Goal: Information Seeking & Learning: Find contact information

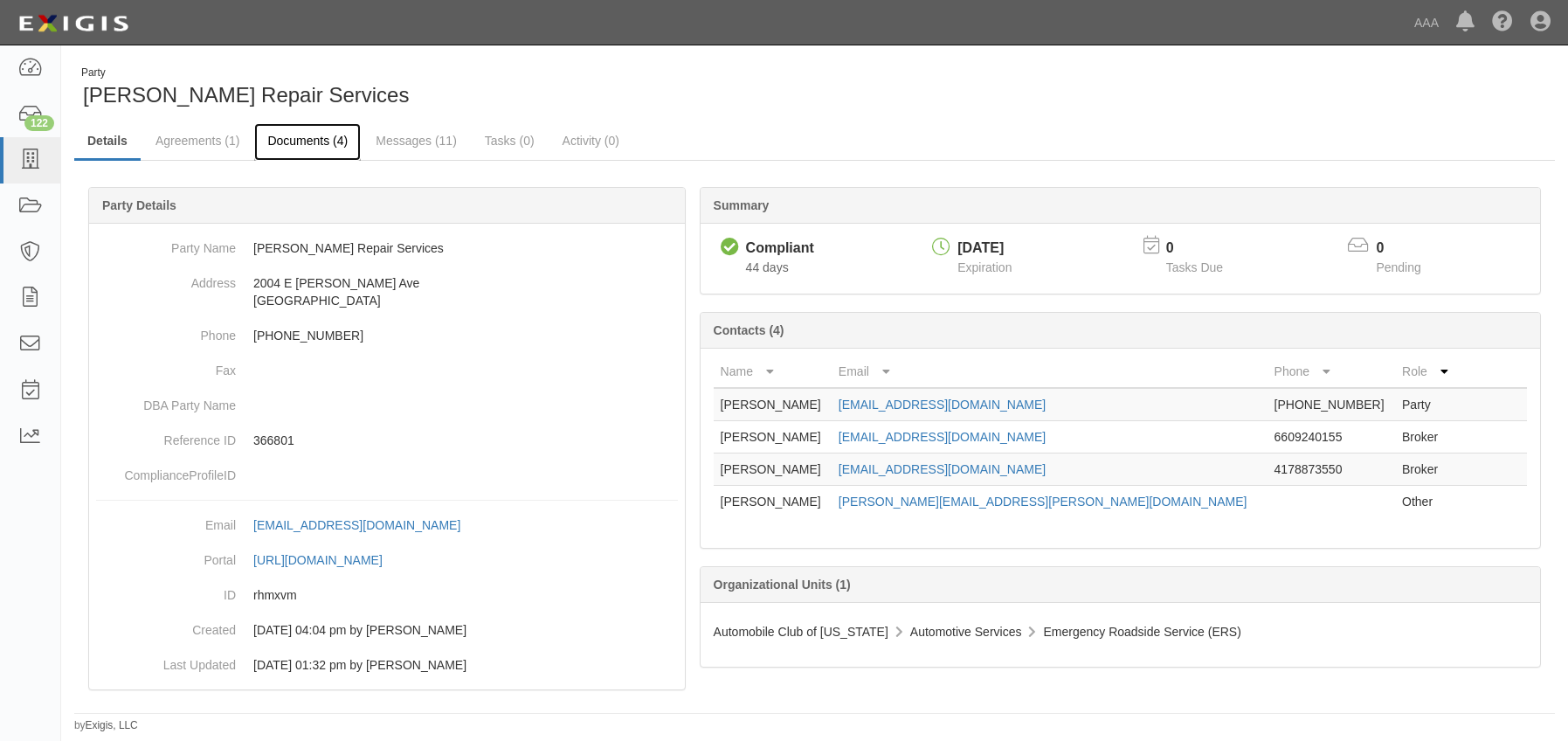
click at [333, 130] on link "Documents (4)" at bounding box center [307, 142] width 106 height 38
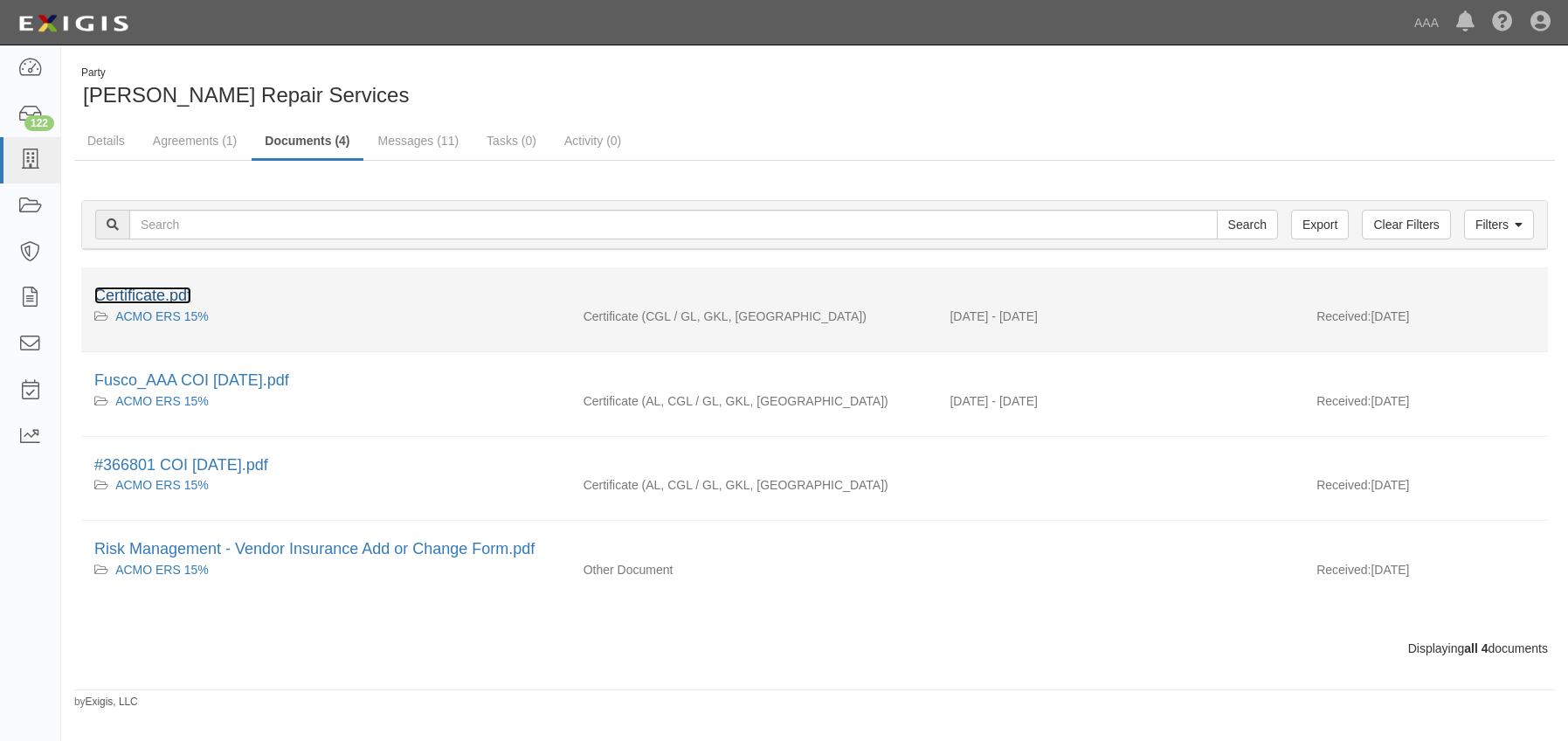
click at [149, 296] on link "Certificate.pdf" at bounding box center [143, 296] width 97 height 18
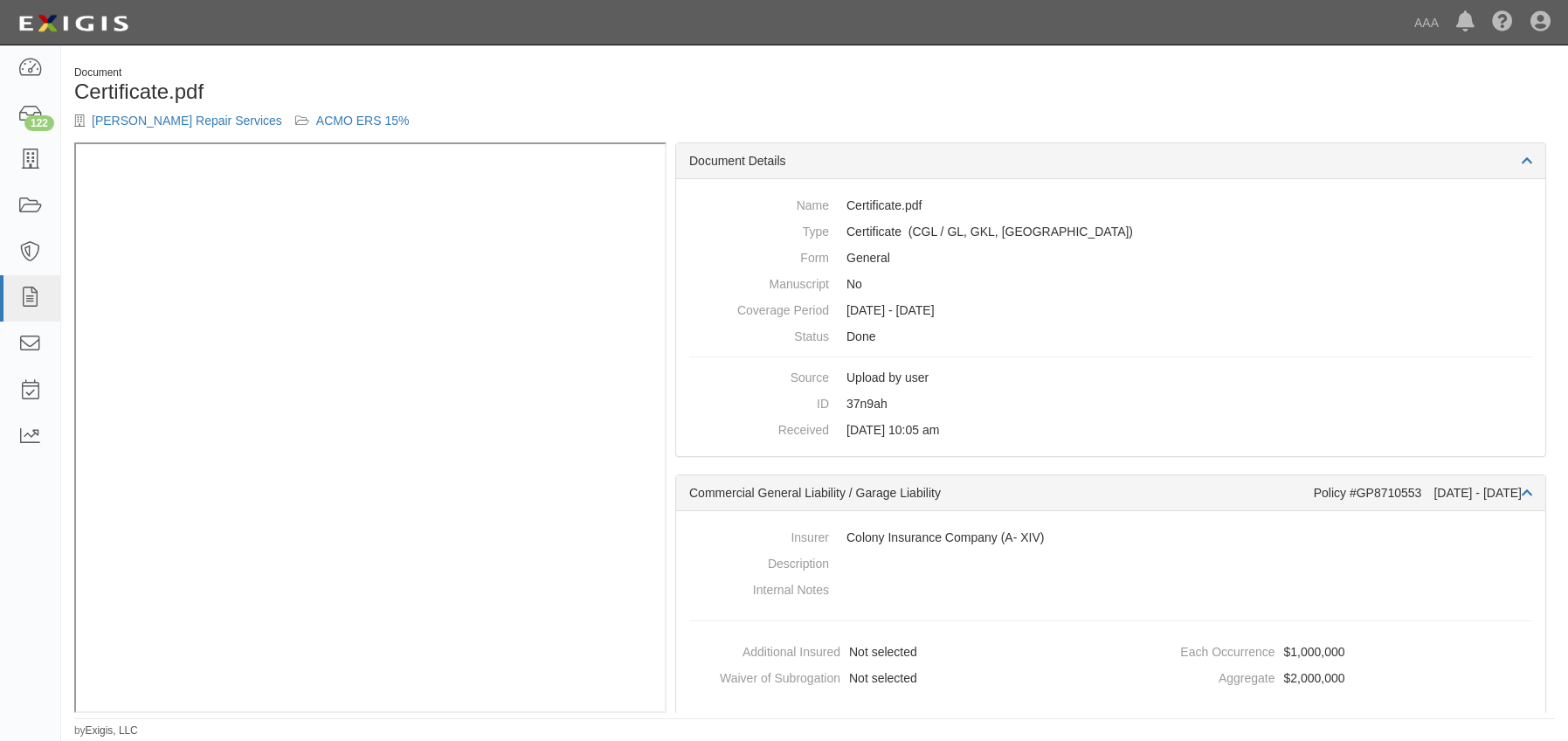
click at [1058, 81] on div "Document Certificate.pdf Fusco Repair Services ACMO ERS 15%" at bounding box center [814, 103] width 1506 height 76
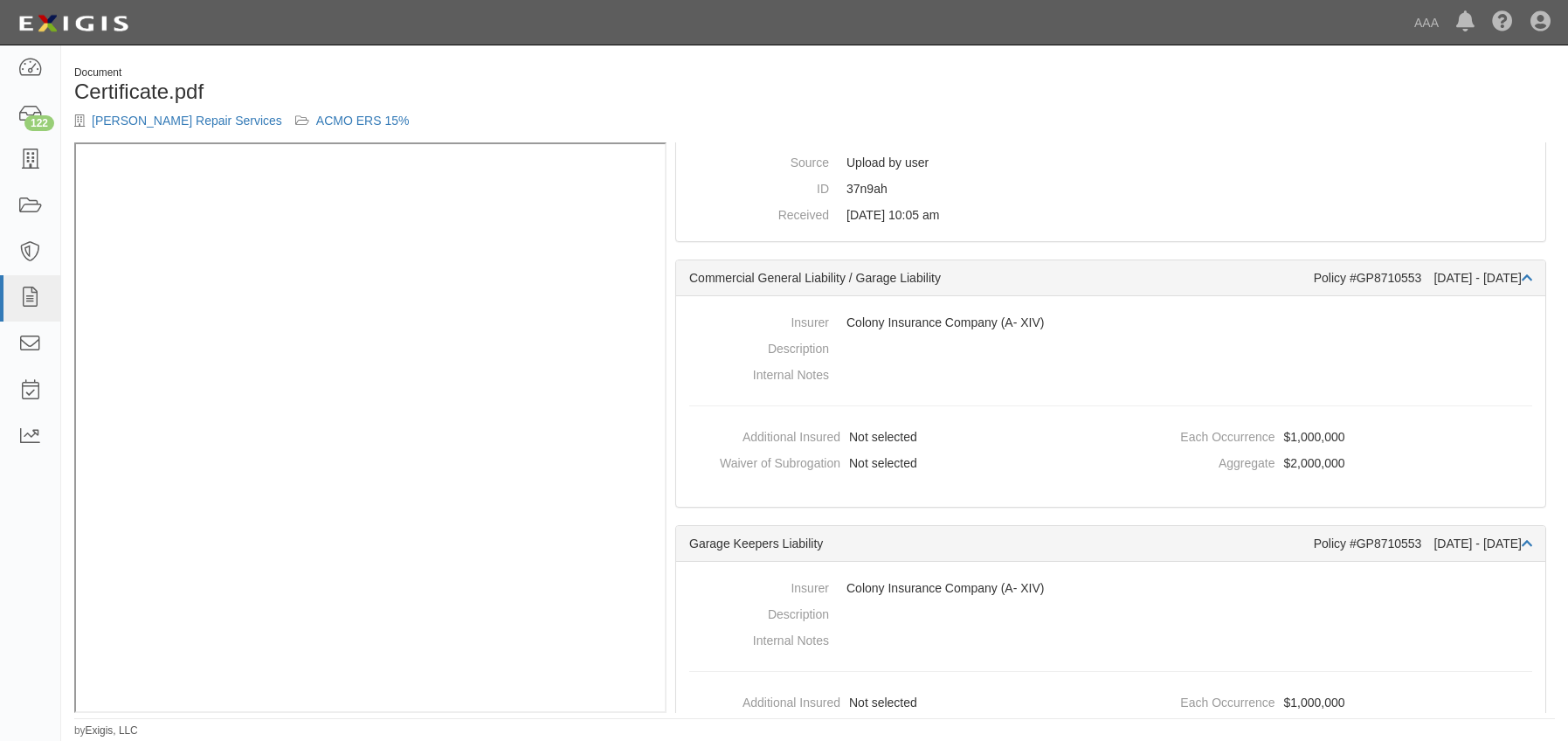
scroll to position [175, 0]
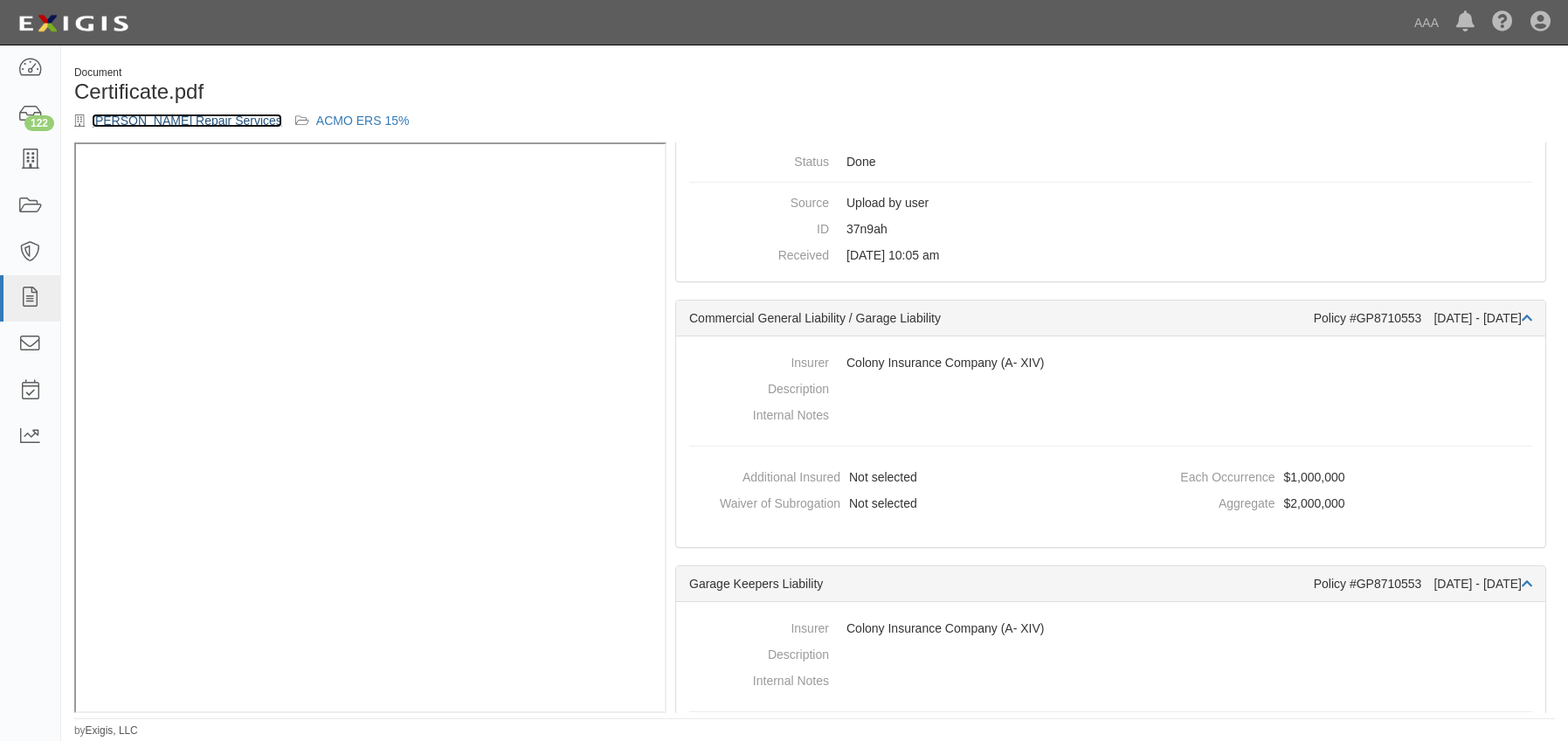
click at [121, 119] on link "[PERSON_NAME] Repair Services" at bounding box center [187, 120] width 191 height 14
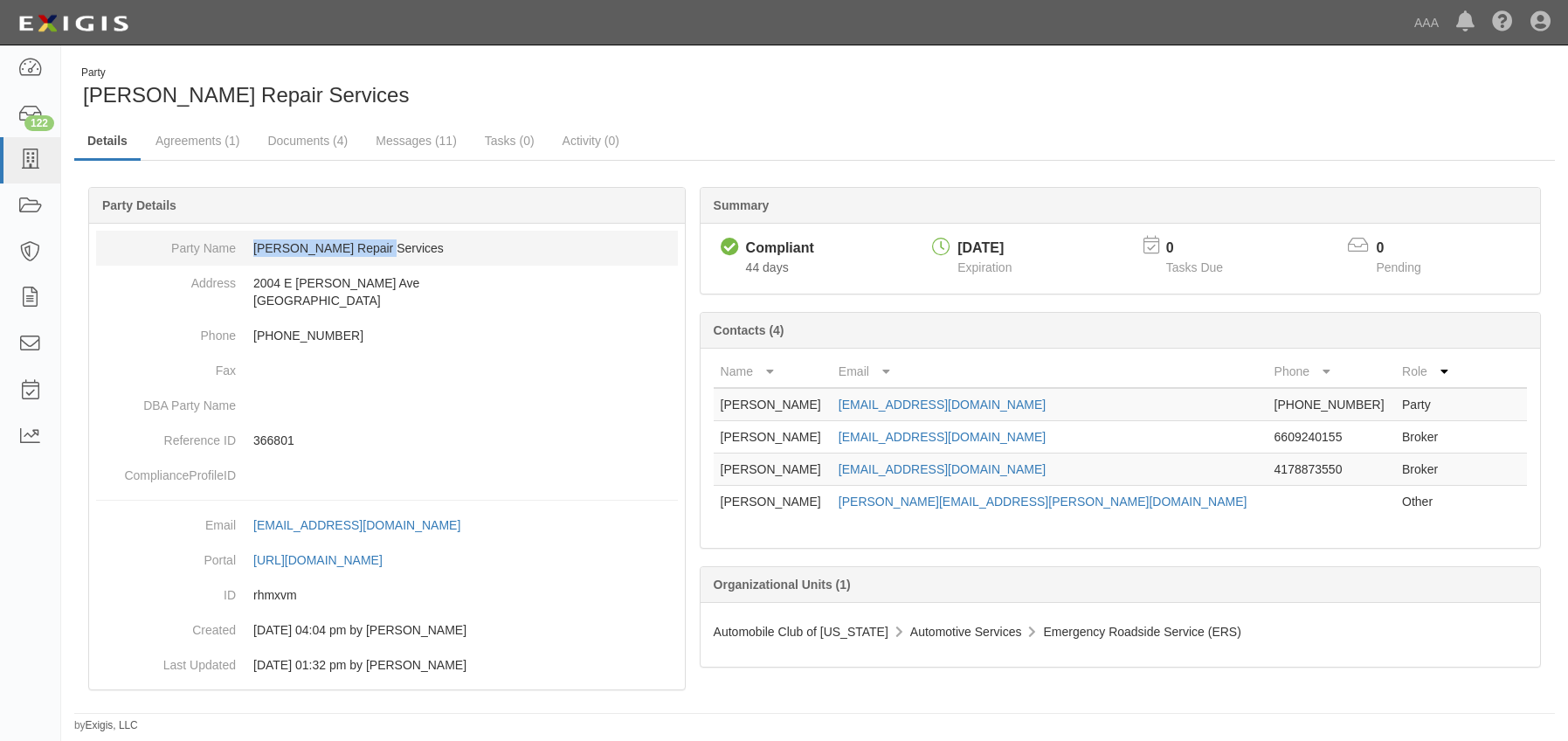
drag, startPoint x: 394, startPoint y: 248, endPoint x: 241, endPoint y: 243, distance: 153.1
click at [241, 243] on dd "[PERSON_NAME] Repair Services" at bounding box center [387, 247] width 582 height 35
copy dd "[PERSON_NAME] Repair Services"
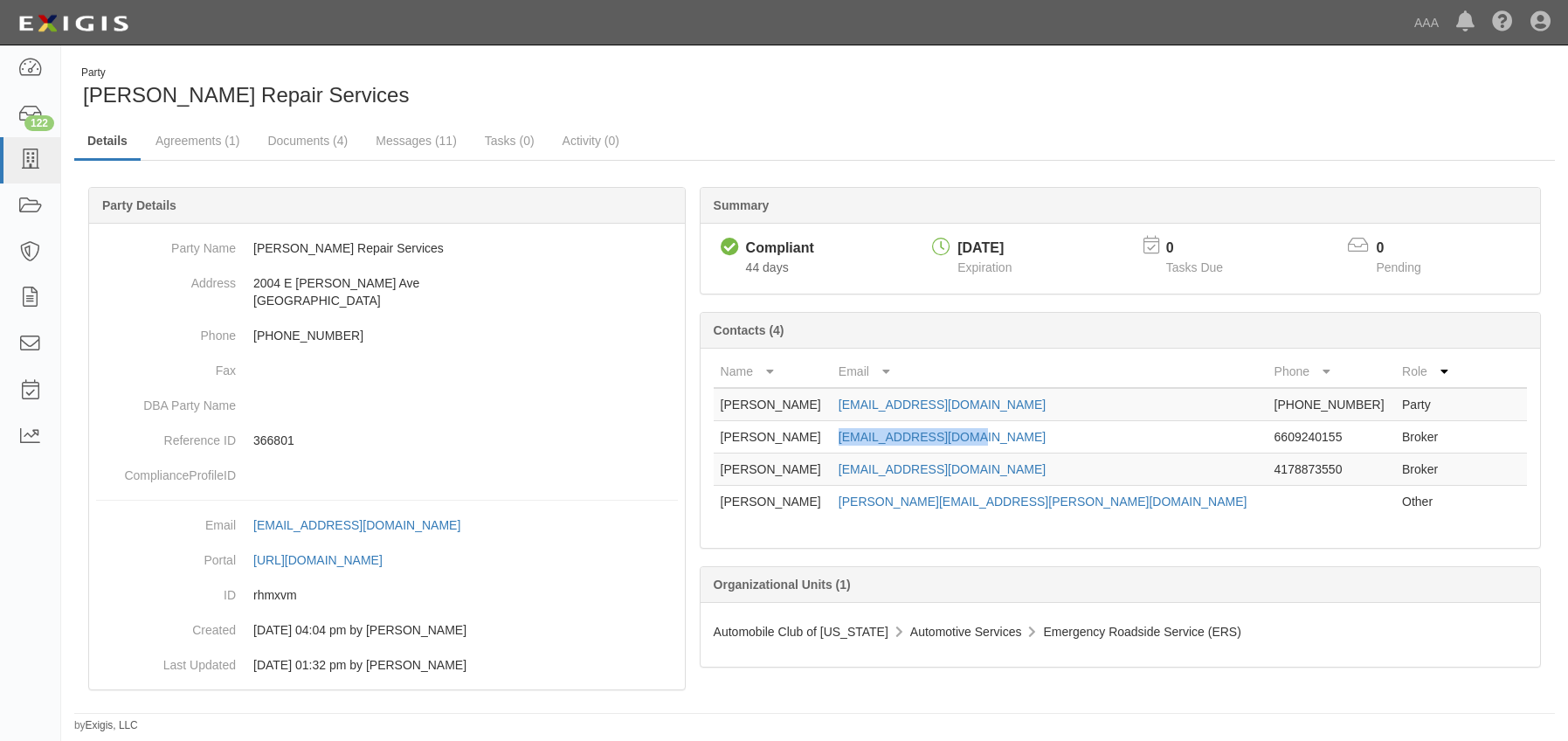
drag, startPoint x: 1037, startPoint y: 436, endPoint x: 890, endPoint y: 434, distance: 147.0
click at [890, 434] on td "[EMAIL_ADDRESS][DOMAIN_NAME]" at bounding box center [1049, 437] width 436 height 33
click at [1196, 49] on body "Toggle navigation Dashboard 122 Inbox Parties Agreements Coverages Documents Me…" at bounding box center [784, 367] width 1568 height 733
drag, startPoint x: 1043, startPoint y: 435, endPoint x: 889, endPoint y: 430, distance: 154.1
click at [889, 430] on td "aberry@mkeithins.com" at bounding box center [1049, 437] width 436 height 33
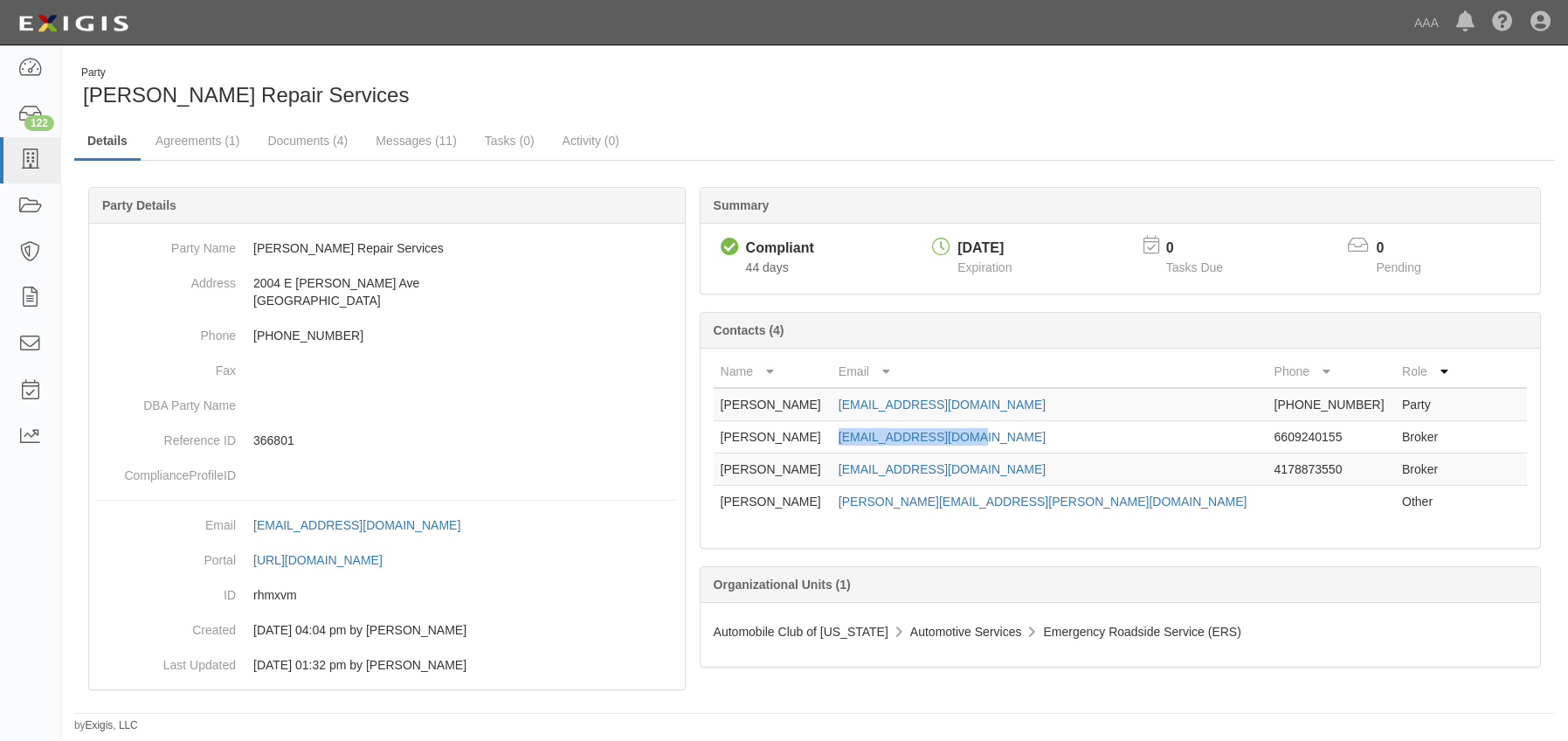
copy link "aberry@mkeithins.com"
drag, startPoint x: 1009, startPoint y: 403, endPoint x: 888, endPoint y: 401, distance: 121.0
click at [888, 401] on td "pmf195@gmail.com" at bounding box center [1049, 404] width 436 height 33
copy link "pmf195@gmail.com"
drag, startPoint x: 1008, startPoint y: 469, endPoint x: 881, endPoint y: 471, distance: 127.0
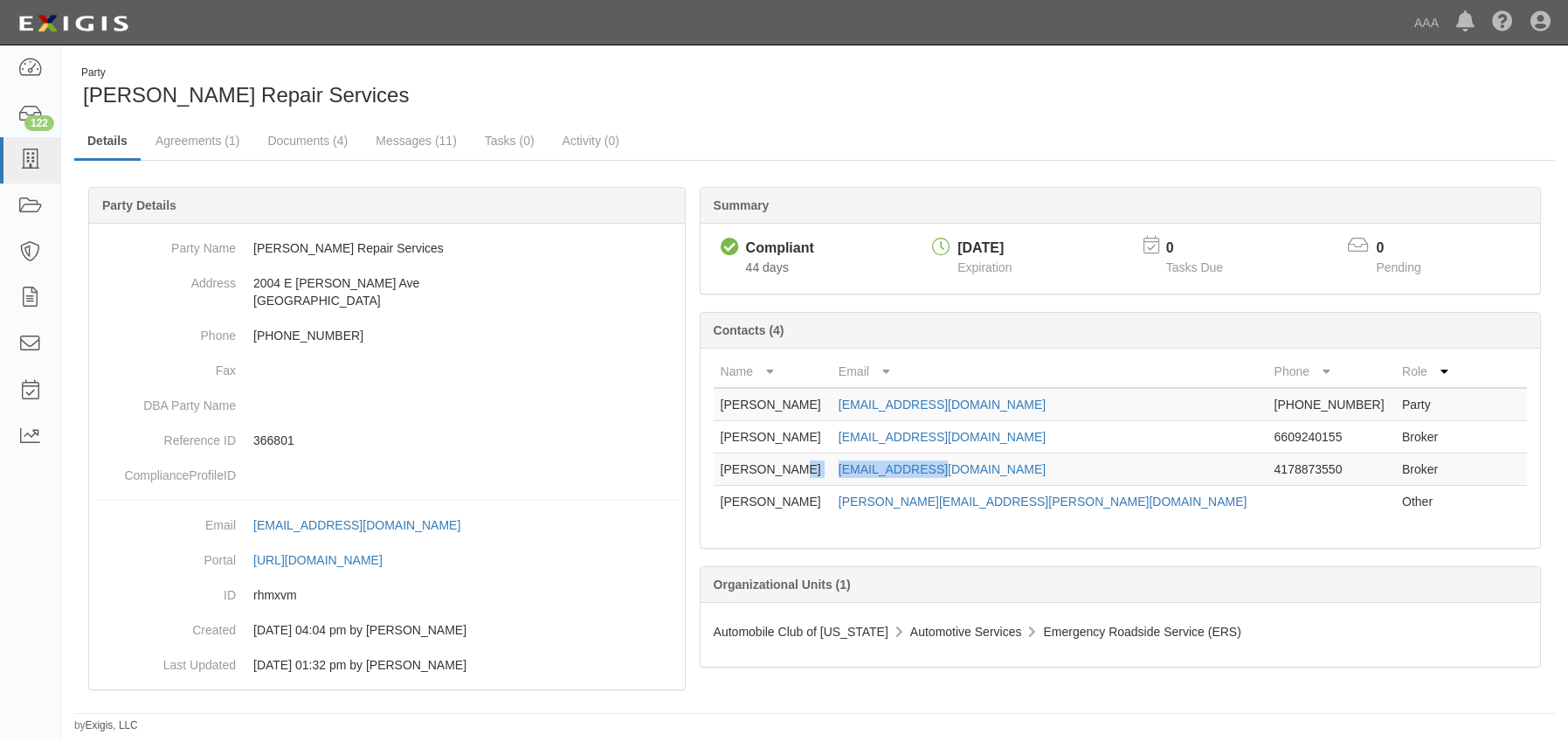
click at [881, 471] on tr "Lori Shaver lshaver@bpj.com 4178873550 Broker" at bounding box center [1120, 470] width 813 height 33
copy tr "lshaver@bpj.com"
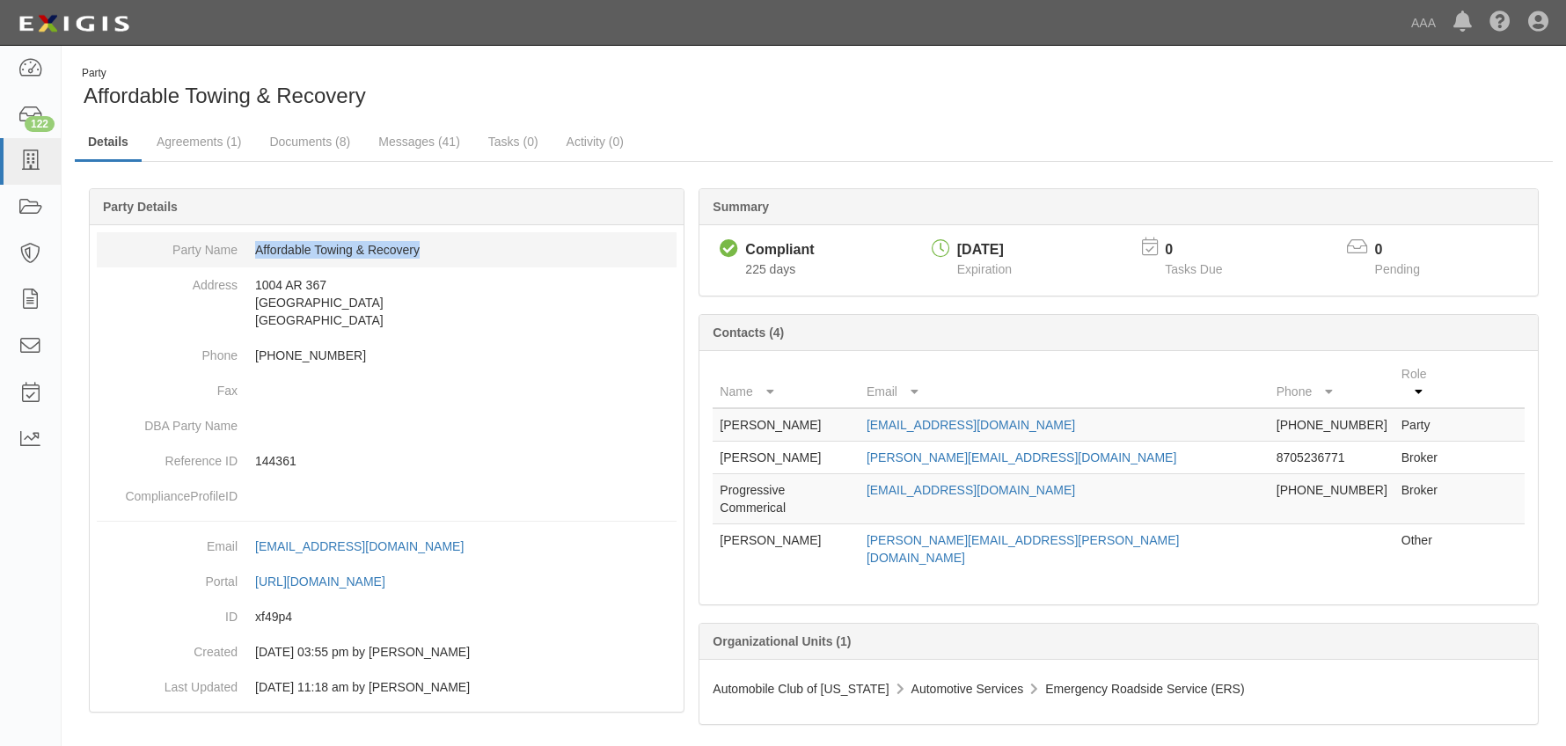
drag, startPoint x: 428, startPoint y: 254, endPoint x: 247, endPoint y: 258, distance: 180.4
click at [247, 258] on dd "Affordable Towing & Recovery" at bounding box center [387, 249] width 580 height 35
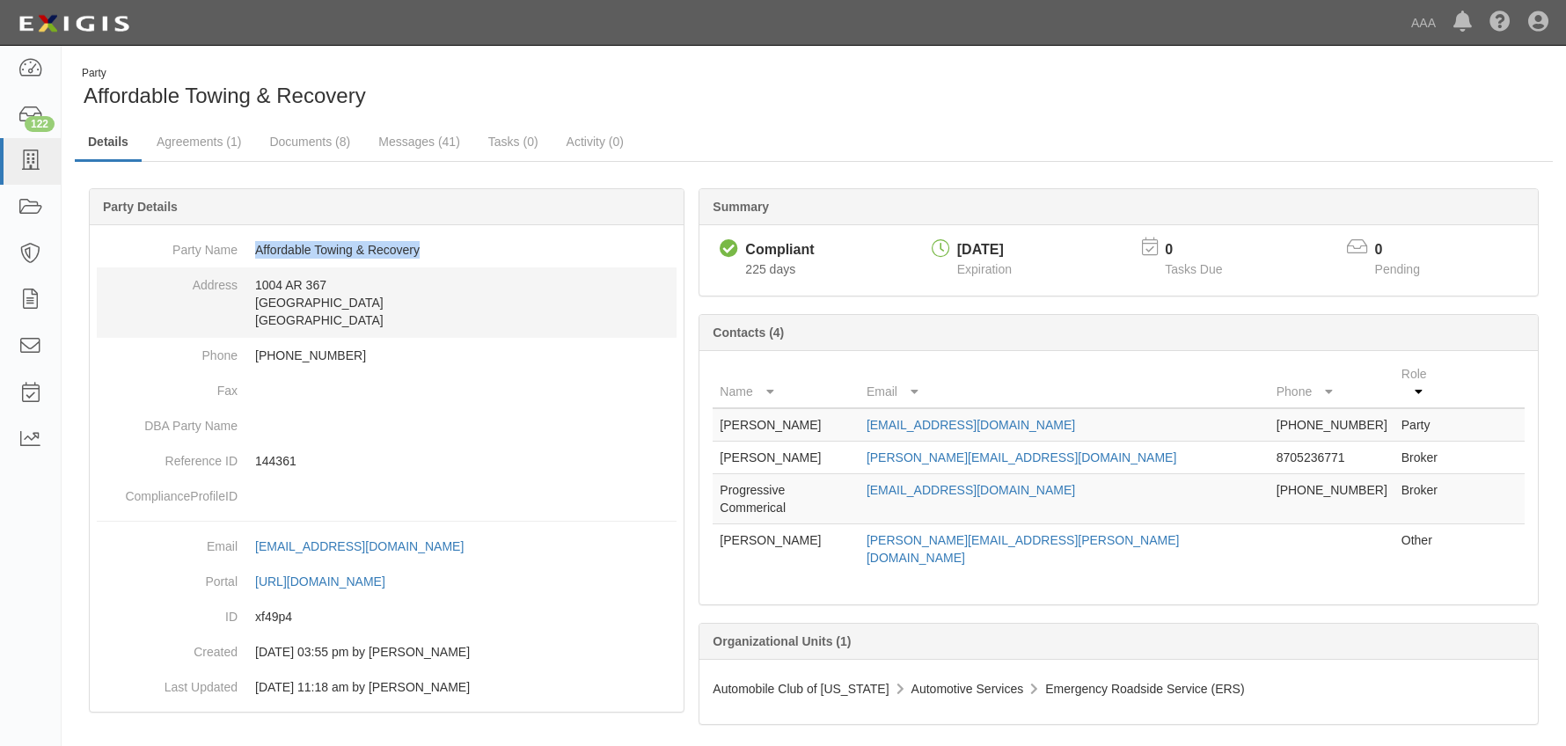
copy dd "Affordable Towing & Recovery"
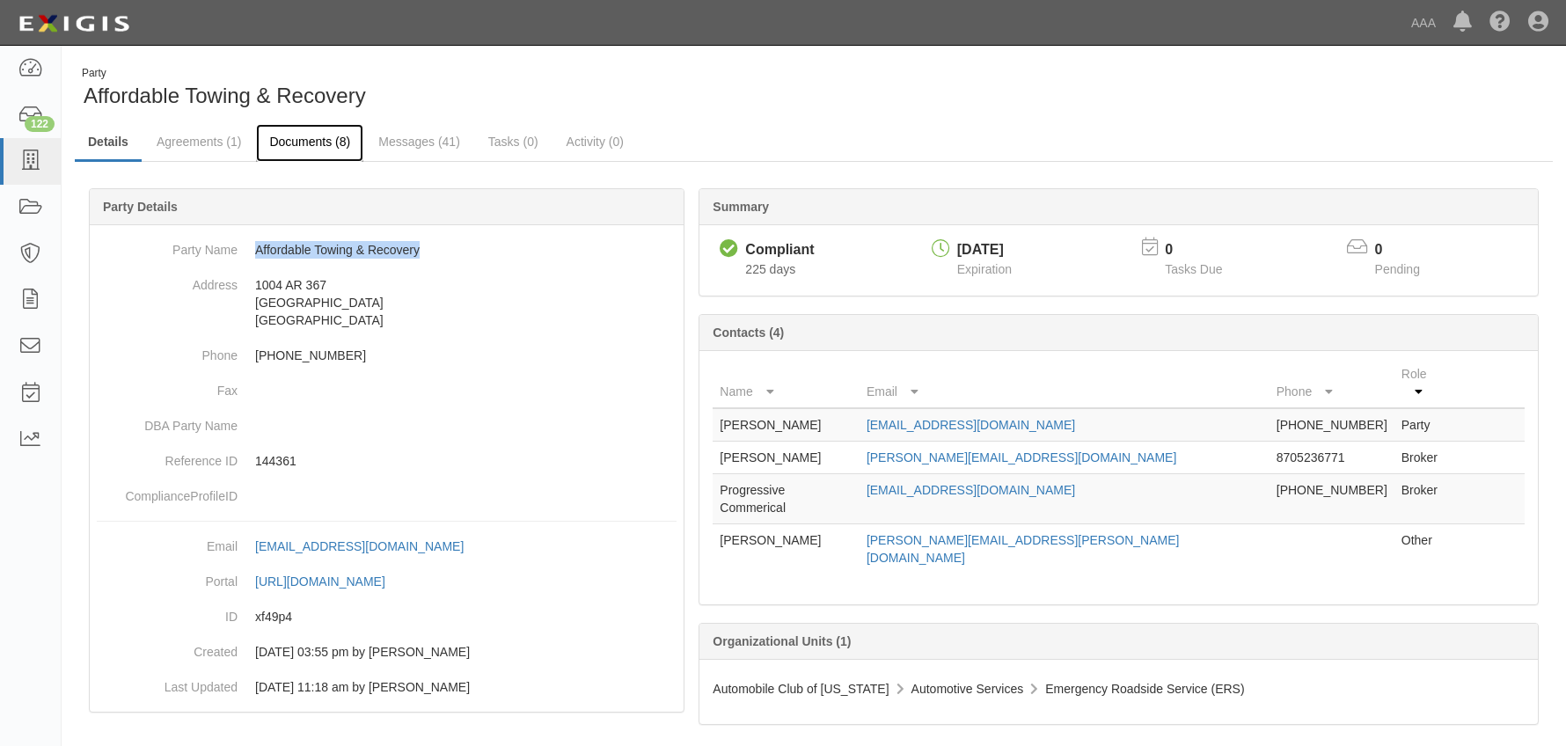
click at [311, 138] on link "Documents (8)" at bounding box center [309, 143] width 107 height 38
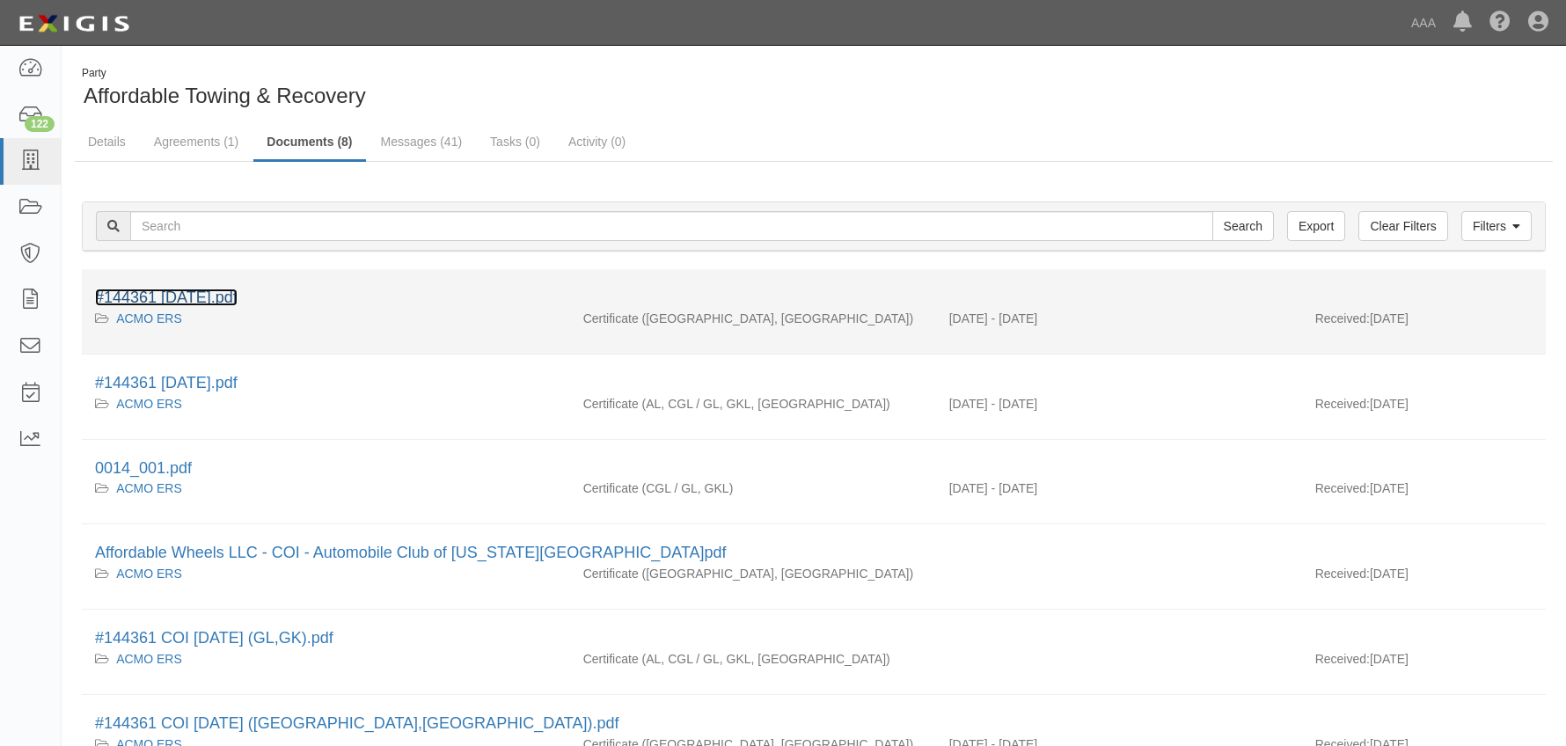
click at [191, 295] on link "#144361 [DATE].pdf" at bounding box center [166, 298] width 143 height 18
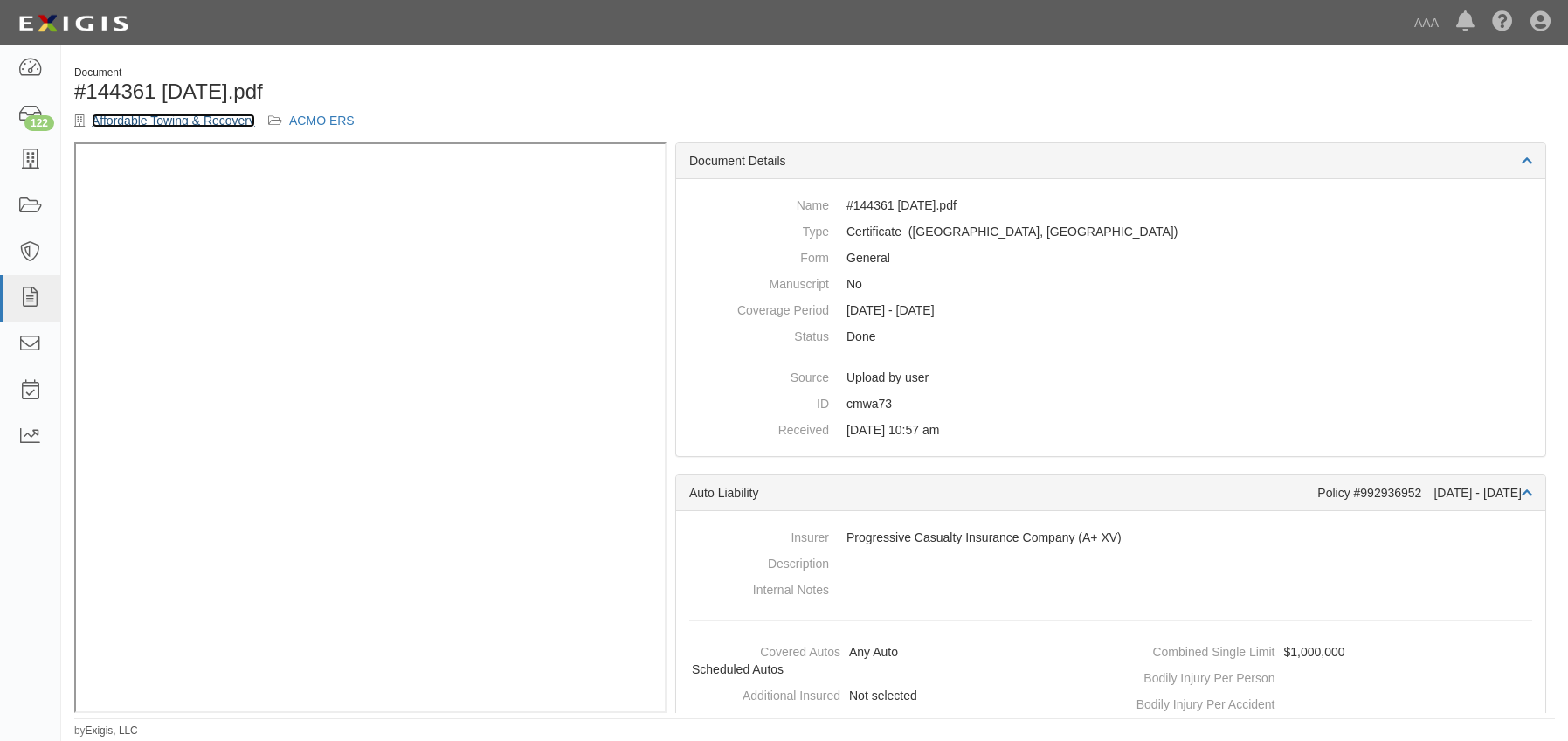
click at [149, 123] on link "Affordable Towing & Recovery" at bounding box center [173, 120] width 164 height 14
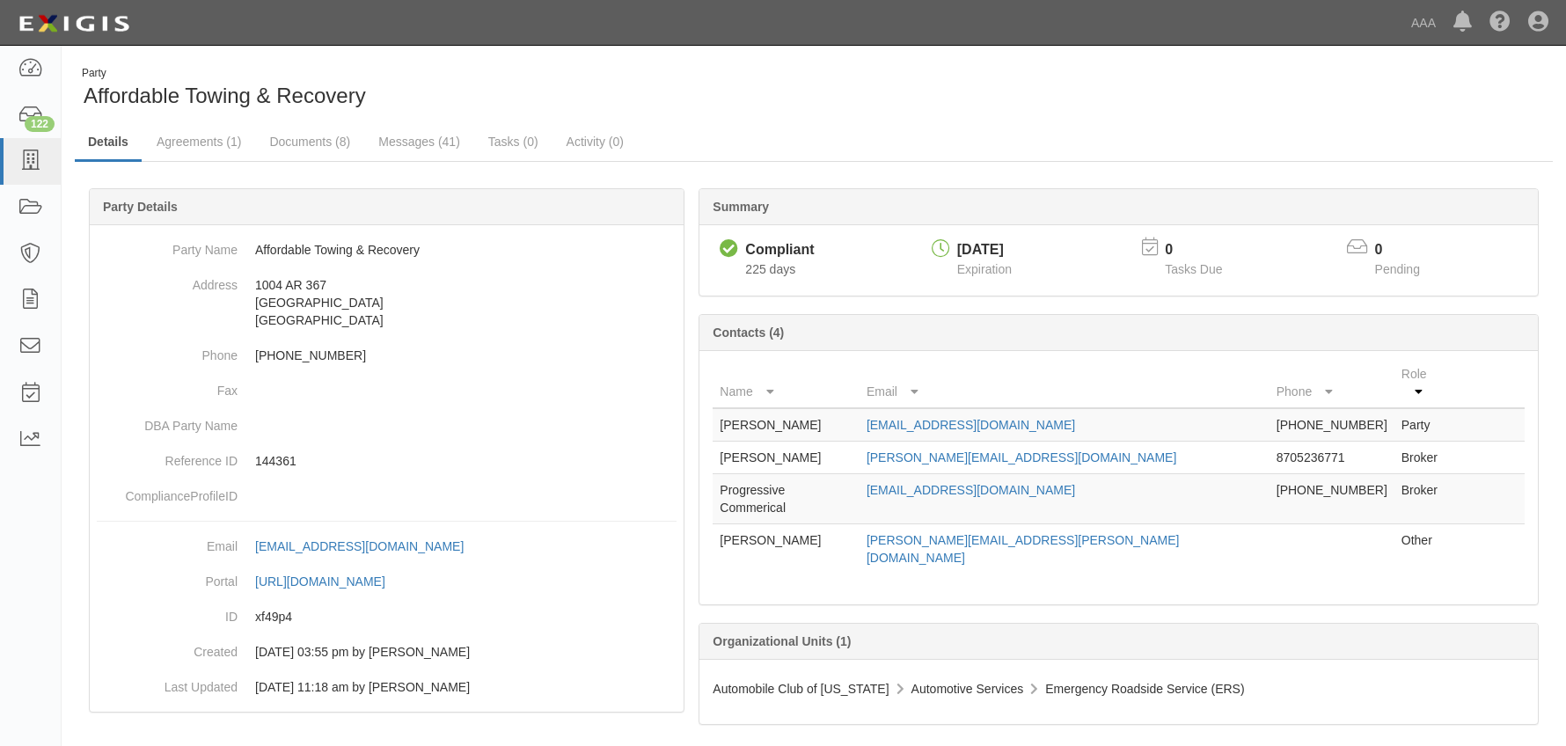
drag, startPoint x: 1137, startPoint y: 408, endPoint x: 871, endPoint y: 412, distance: 265.7
click at [871, 412] on tr "Justin Southern arkansassouthernglass@yahoo.com 870-523-8673 Party" at bounding box center [1119, 424] width 812 height 33
copy tr "arkansassouthernglass@yahoo.com"
drag, startPoint x: 1071, startPoint y: 442, endPoint x: 889, endPoint y: 437, distance: 181.3
click at [889, 442] on tr "Patricia Tharpe patty@mpinsureme.com 8705236771 Broker" at bounding box center [1119, 458] width 812 height 33
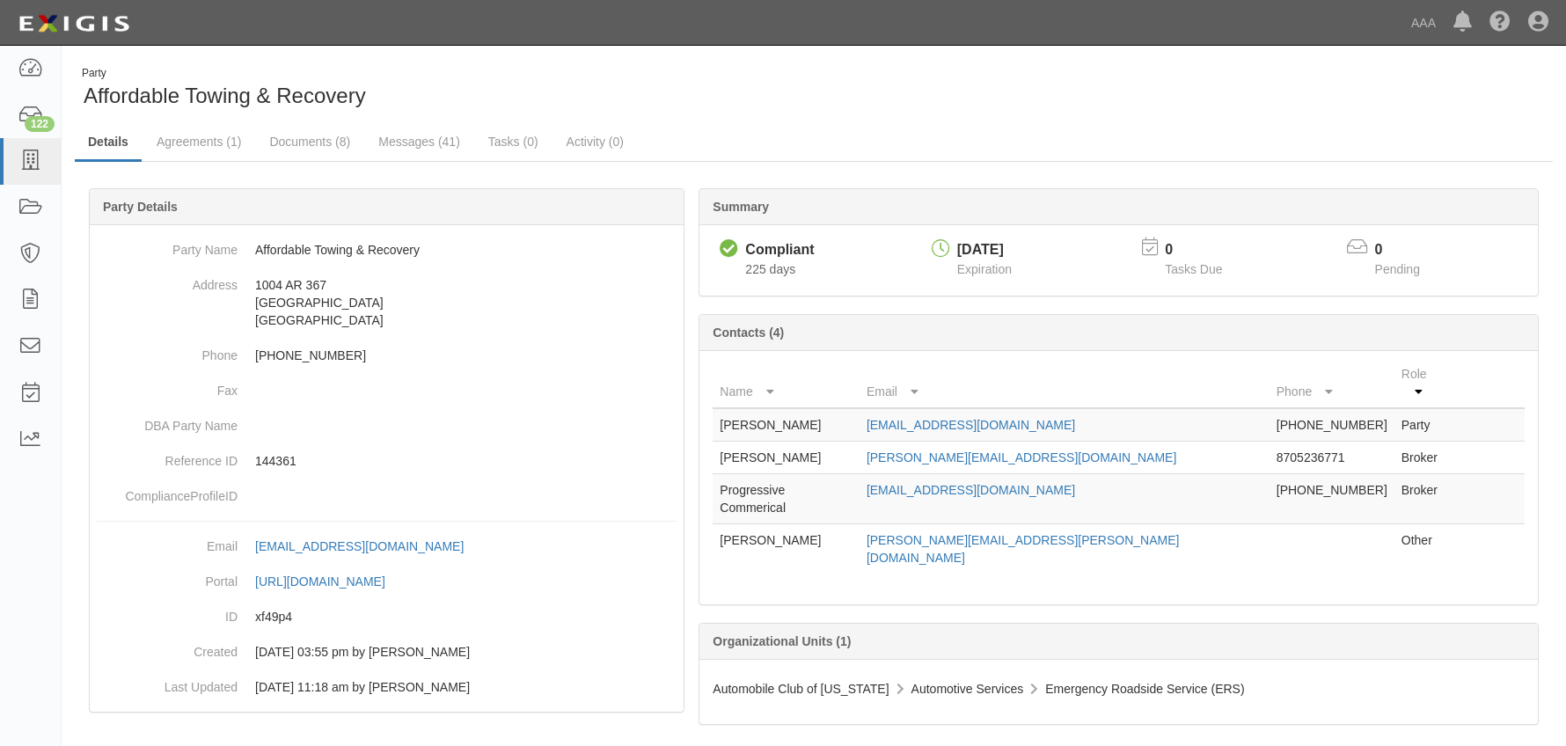
copy tr "patty@mpinsureme.com"
drag, startPoint x: 1203, startPoint y: 477, endPoint x: 903, endPoint y: 470, distance: 300.1
click at [903, 474] on tr "Progressive Commerical progressivecommercial@email.progressive.com 800-444-4487…" at bounding box center [1119, 499] width 812 height 50
copy tr "progressivecommercial@email.progressive.com"
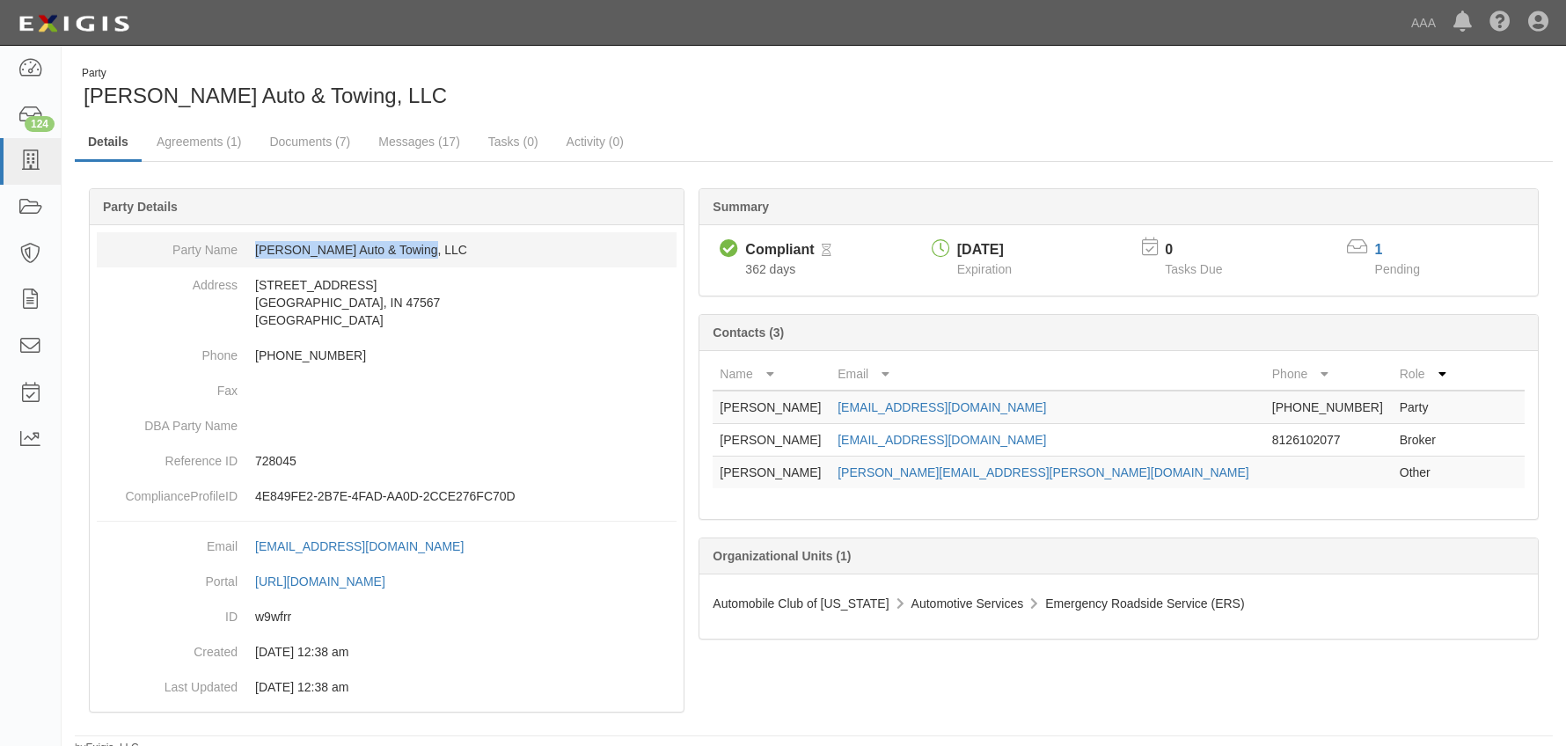
drag, startPoint x: 257, startPoint y: 250, endPoint x: 423, endPoint y: 252, distance: 166.3
click at [423, 252] on dd "Schell's Auto & Towing, LLC" at bounding box center [387, 249] width 580 height 35
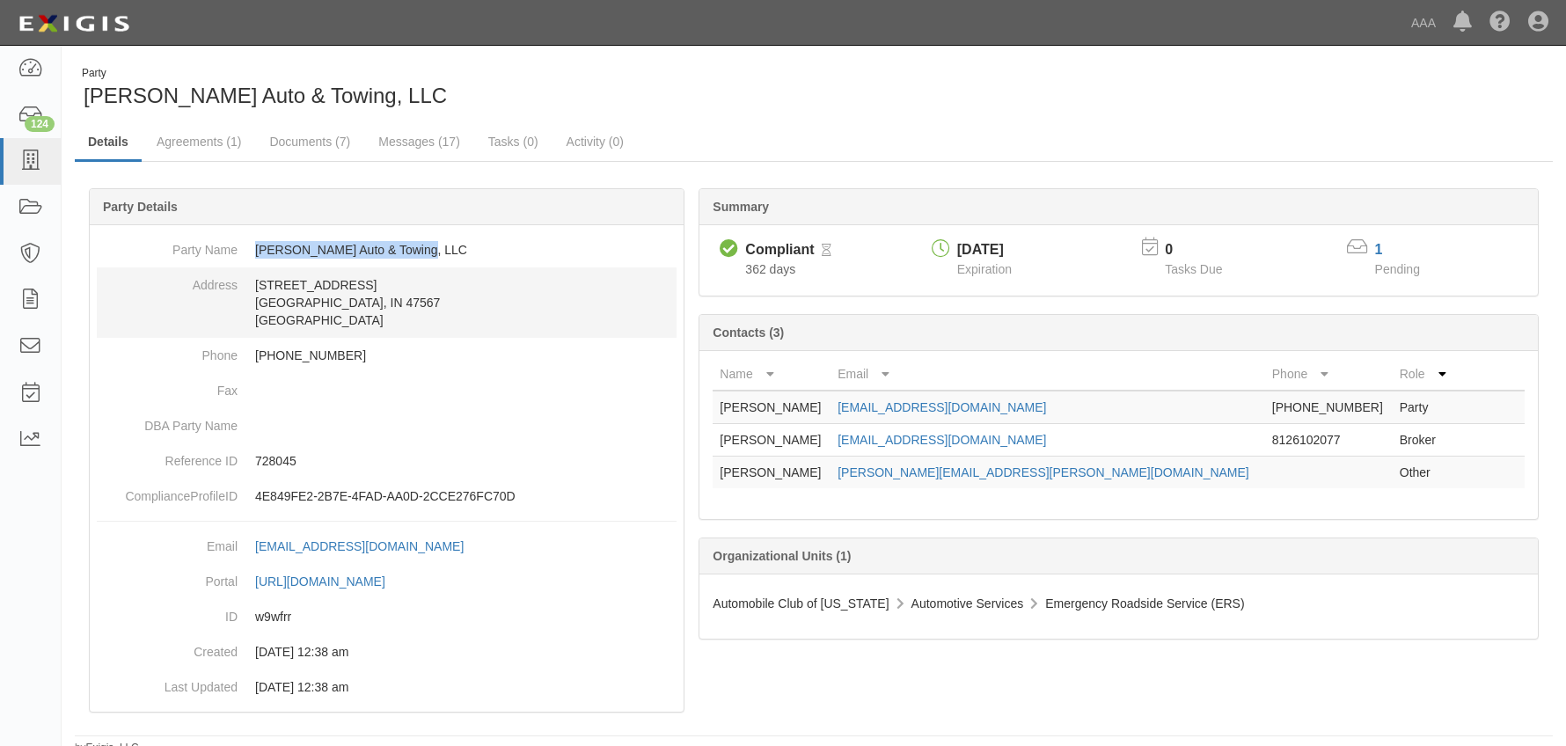
copy dd "Schell's Auto & Towing, LLC"
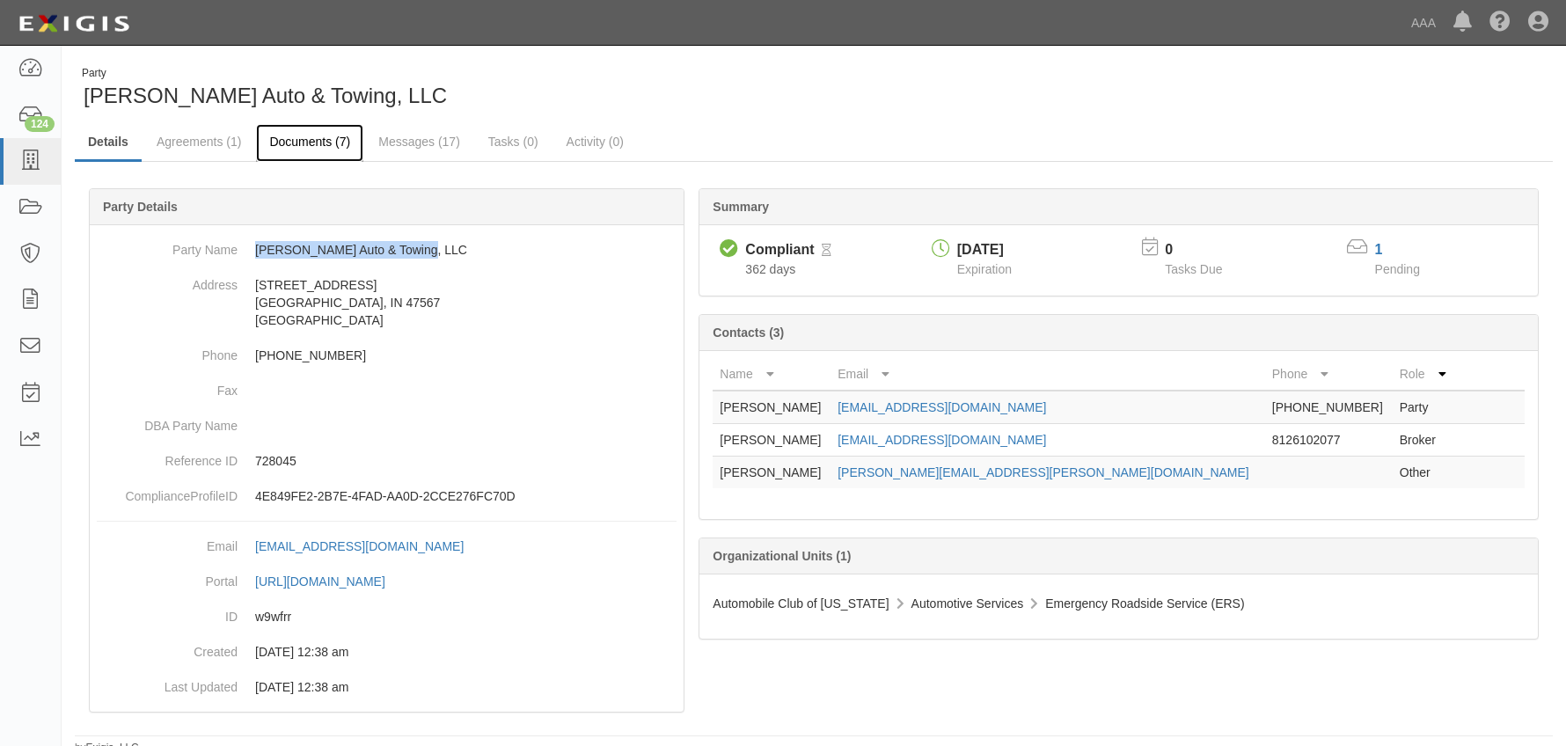
click at [292, 144] on link "Documents (7)" at bounding box center [309, 143] width 107 height 38
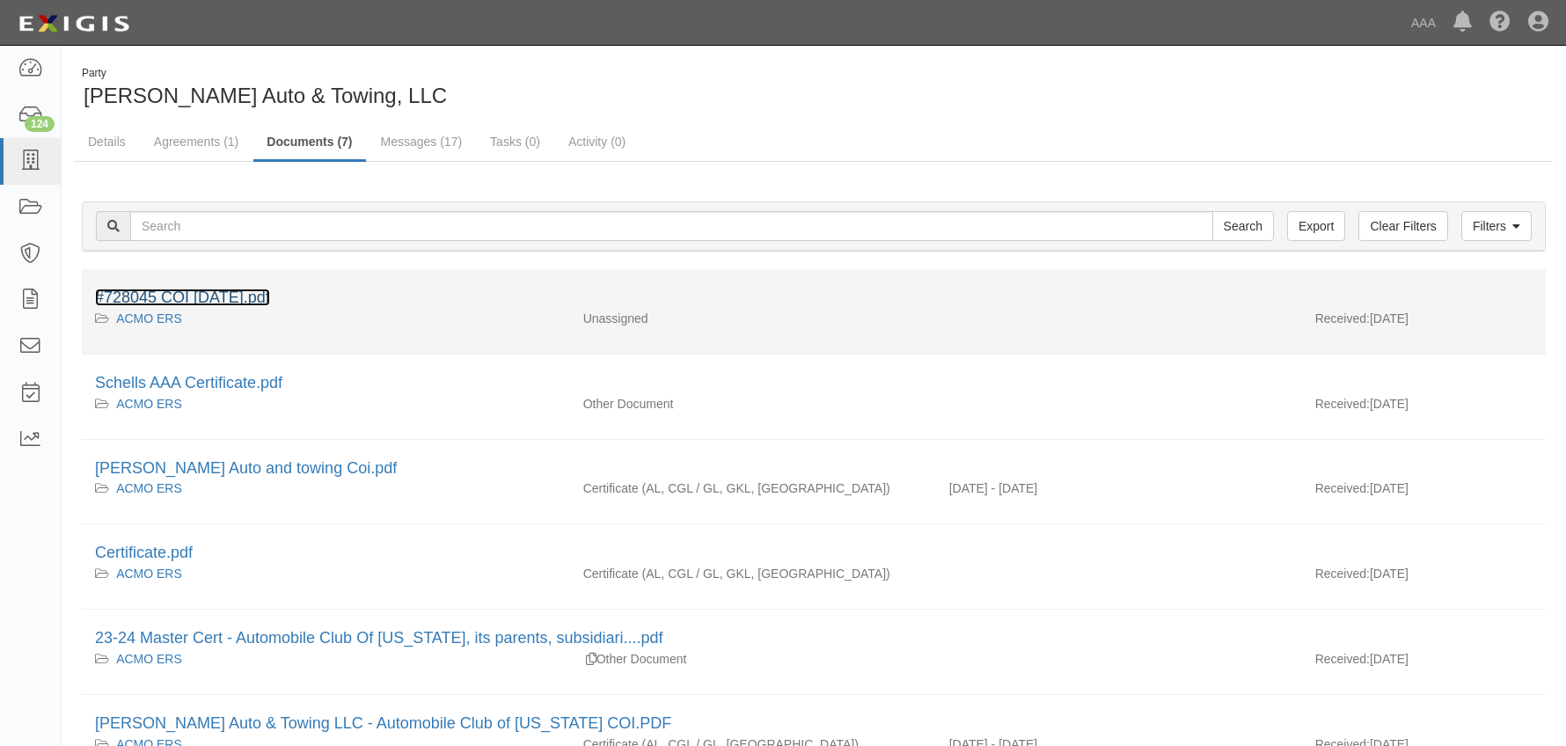
click at [191, 295] on link "#728045 COI 10.03.26.pdf" at bounding box center [182, 298] width 175 height 18
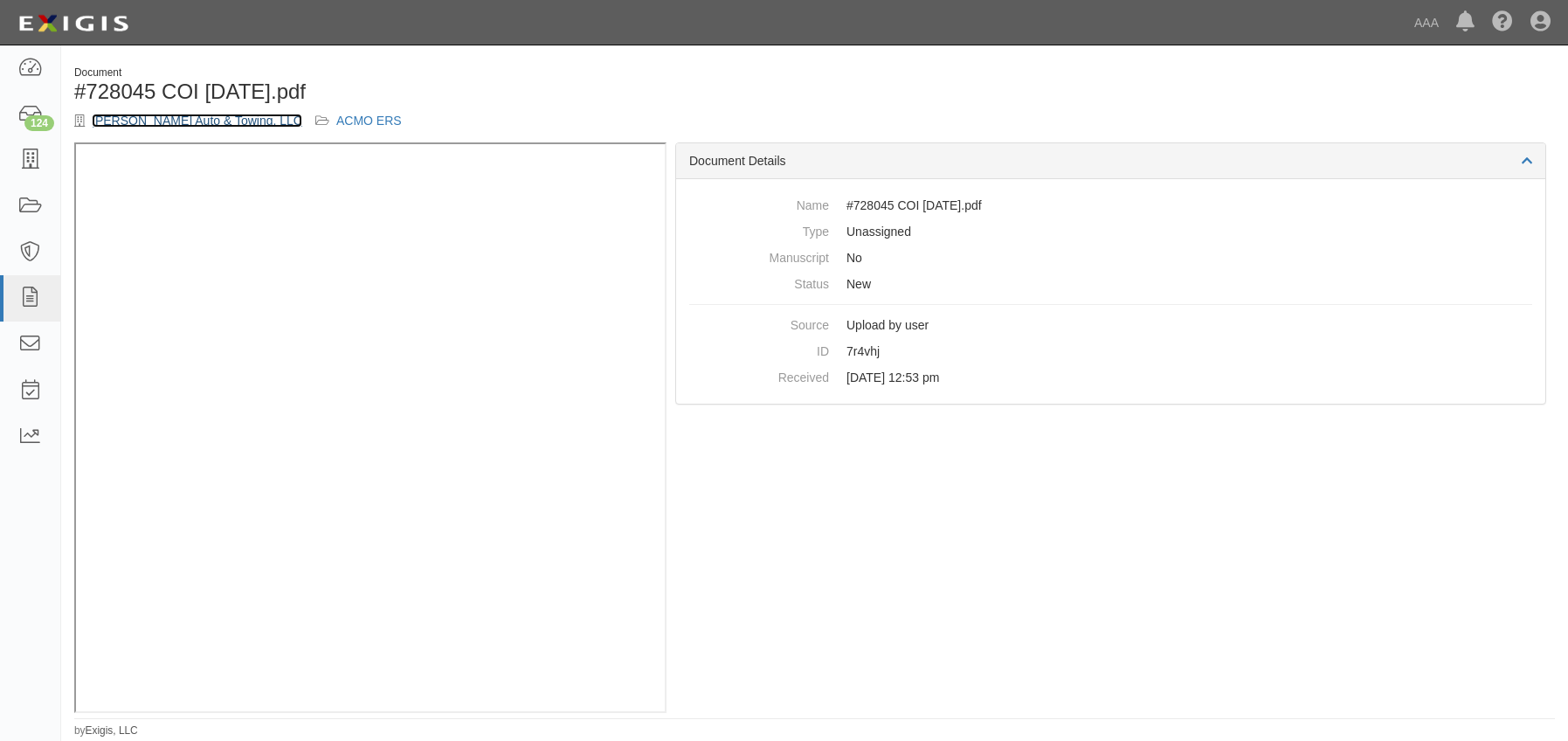
click at [167, 126] on link "[PERSON_NAME] Auto & Towing, LLC" at bounding box center [197, 120] width 211 height 14
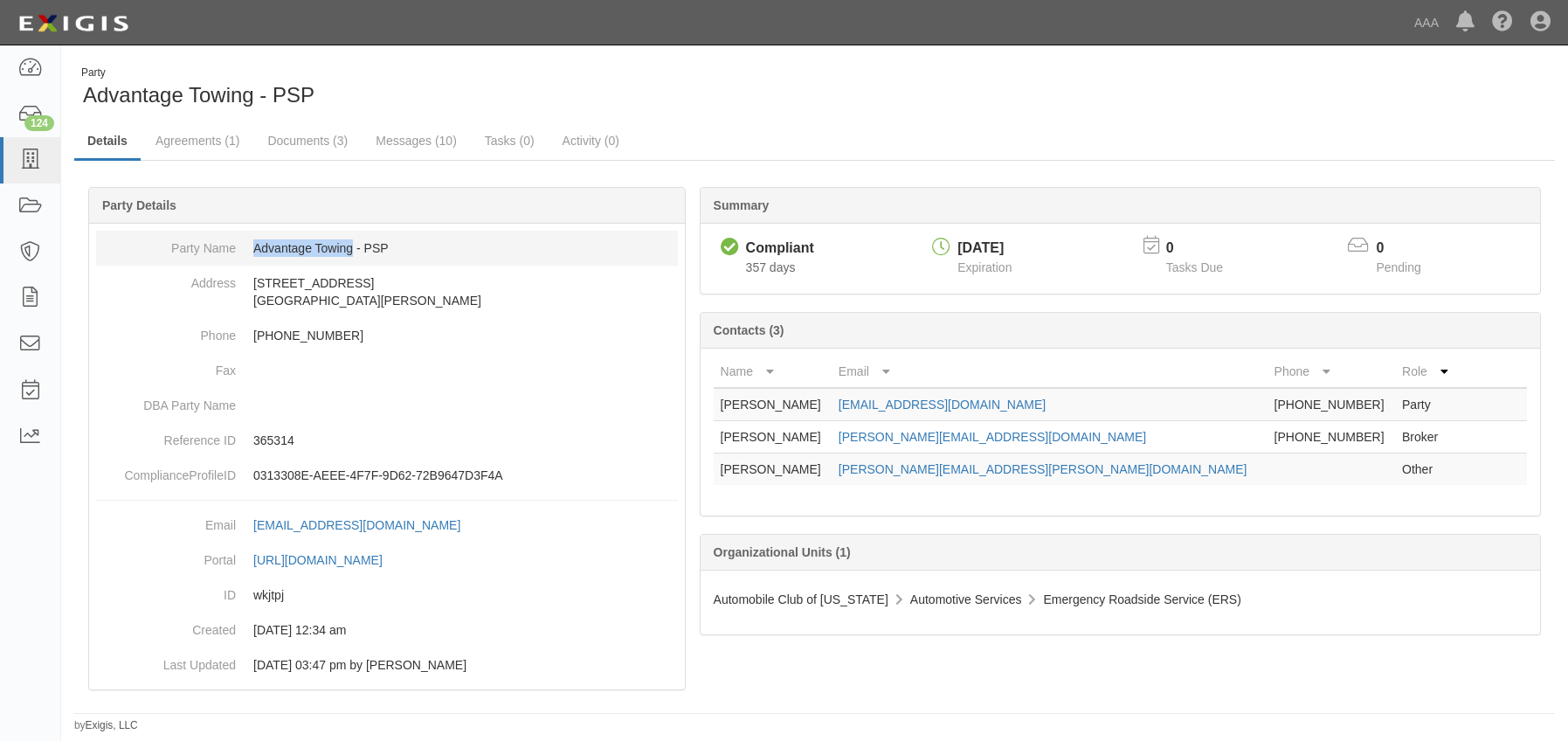
drag, startPoint x: 255, startPoint y: 247, endPoint x: 351, endPoint y: 251, distance: 96.1
click at [351, 251] on dd "Advantage Towing - PSP" at bounding box center [387, 247] width 582 height 35
copy dd "Advantage Towing"
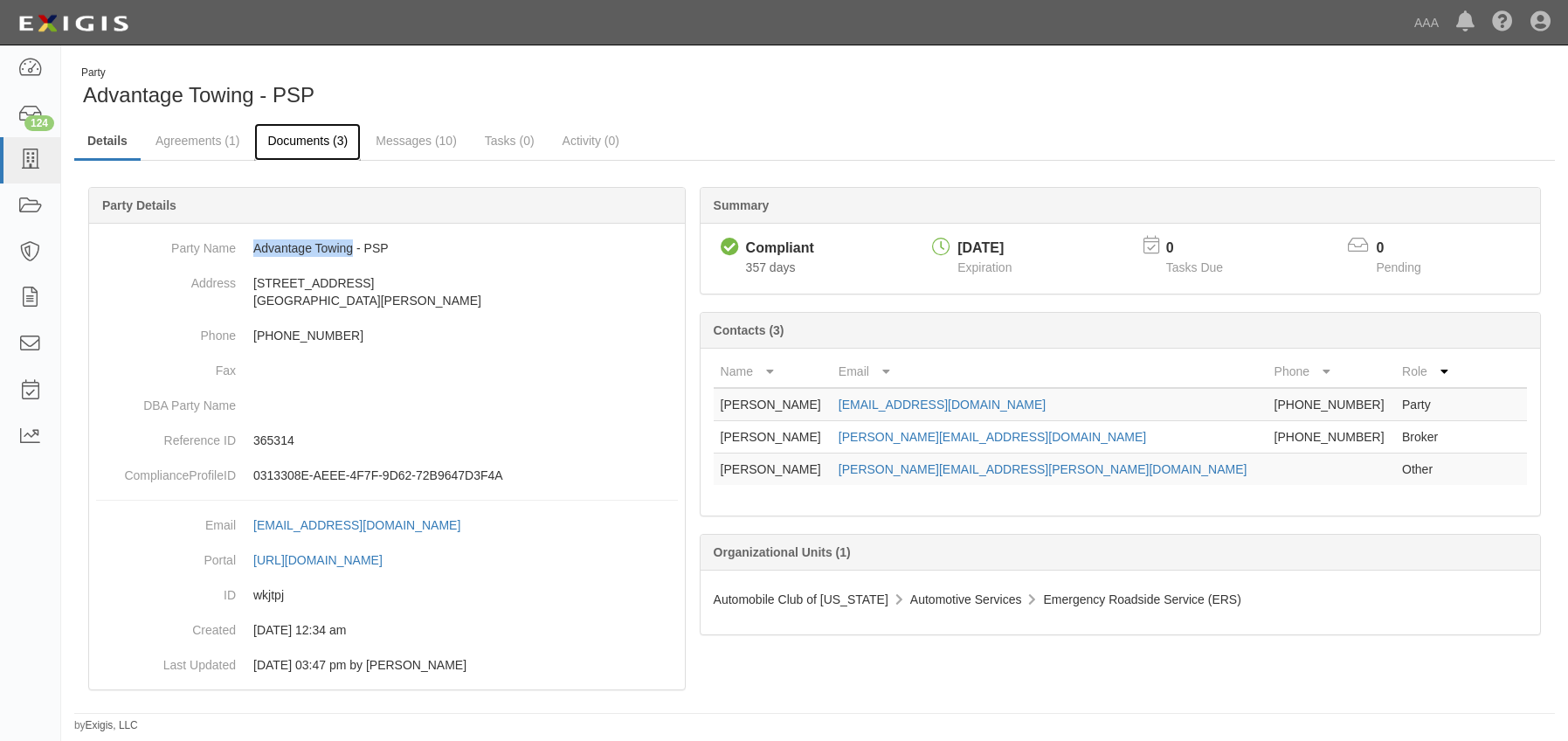
click at [275, 146] on link "Documents (3)" at bounding box center [307, 142] width 106 height 38
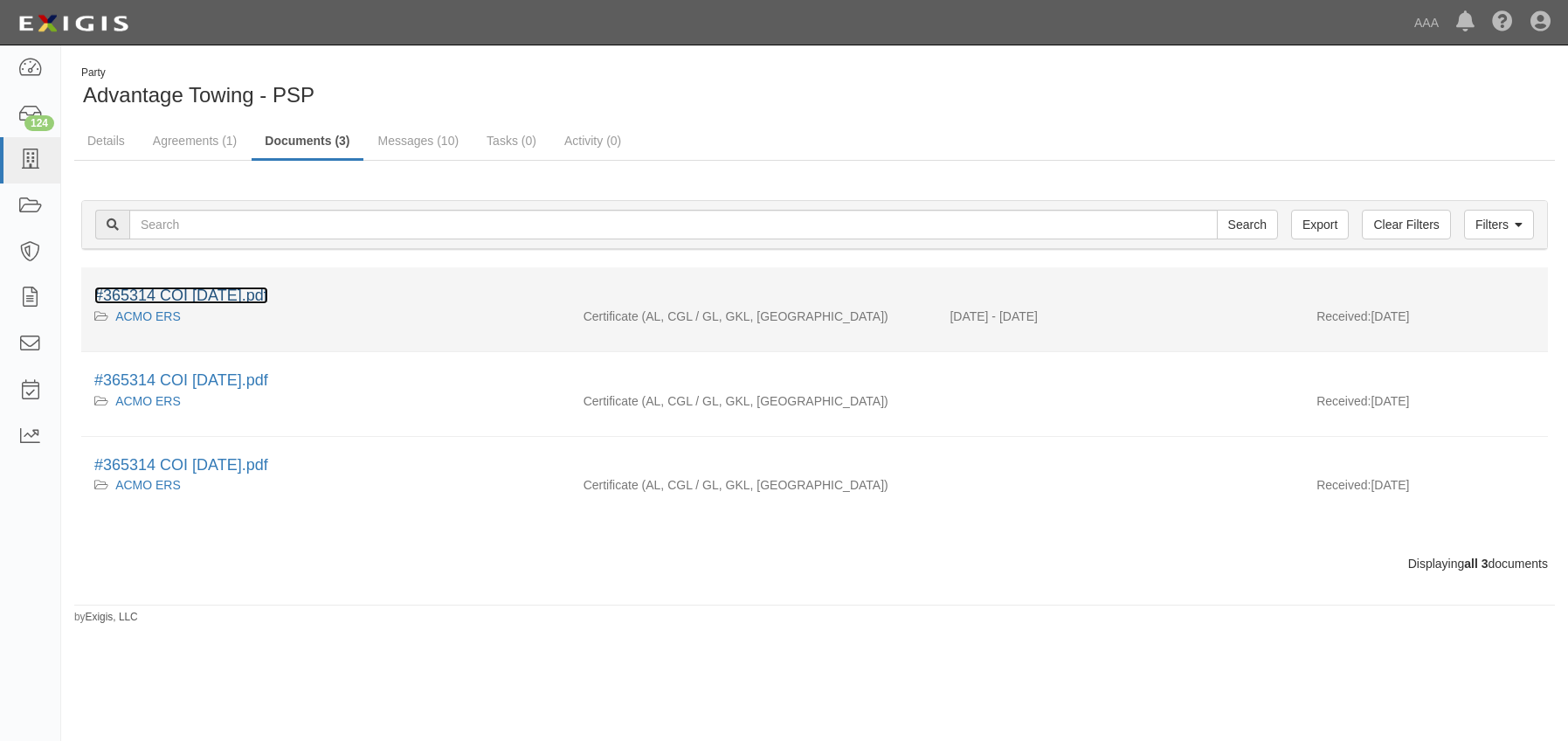
click at [159, 296] on link "#365314 COI 10.04.25.pdf" at bounding box center [181, 296] width 174 height 18
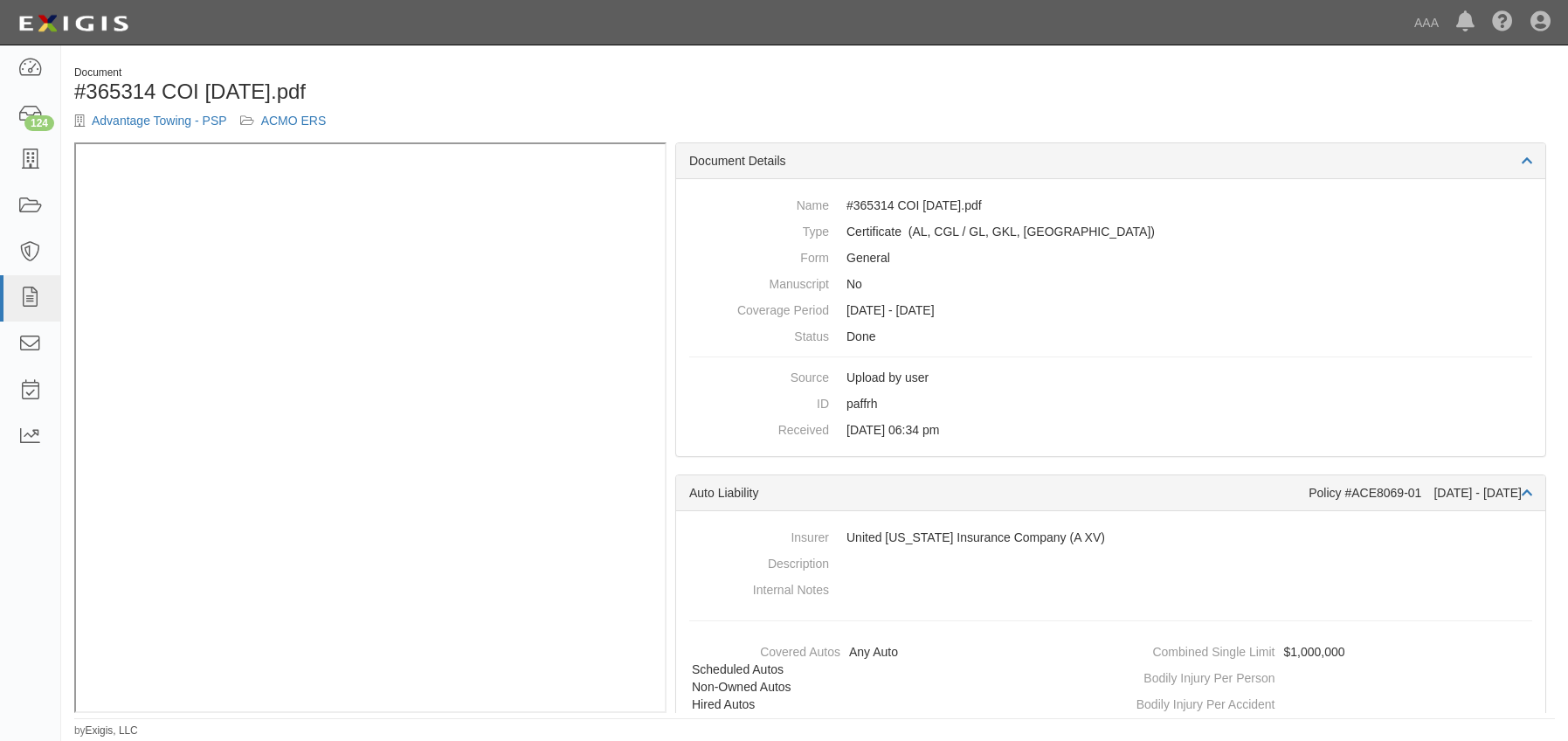
click at [1005, 107] on div "Document #365314 COI [DATE].pdf Advantage Towing - PSP ACMO ERS" at bounding box center [814, 103] width 1506 height 76
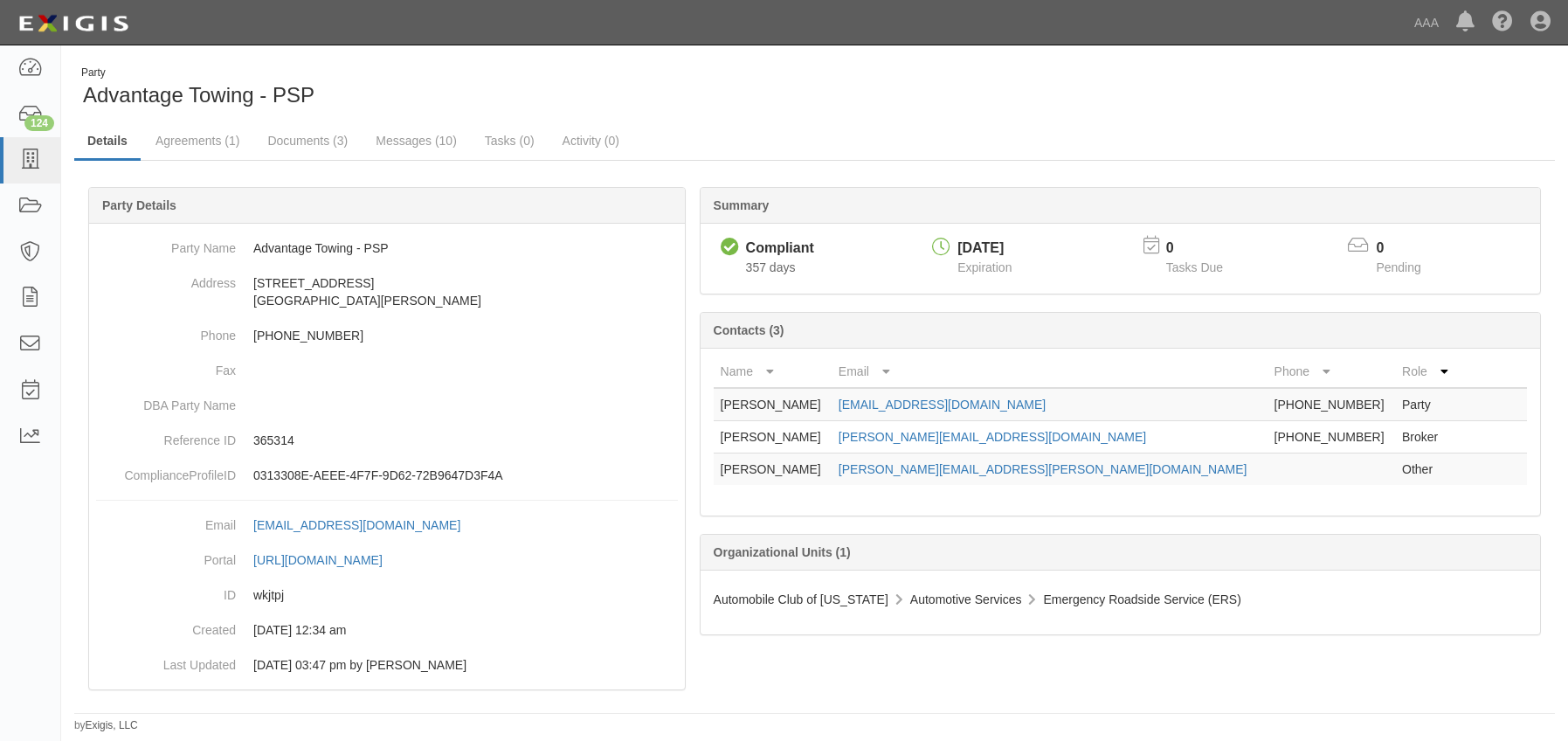
click at [1372, 56] on div "Party Advantage Towing - PSP Details Agreements (1) Documents (3) Messages (10)…" at bounding box center [814, 392] width 1506 height 680
drag, startPoint x: 1042, startPoint y: 436, endPoint x: 875, endPoint y: 447, distance: 167.4
click at [875, 447] on td "mike@eberinsurance.com" at bounding box center [1049, 437] width 436 height 33
copy link "mike@eberinsurance.com"
drag, startPoint x: 1017, startPoint y: 413, endPoint x: 877, endPoint y: 403, distance: 140.4
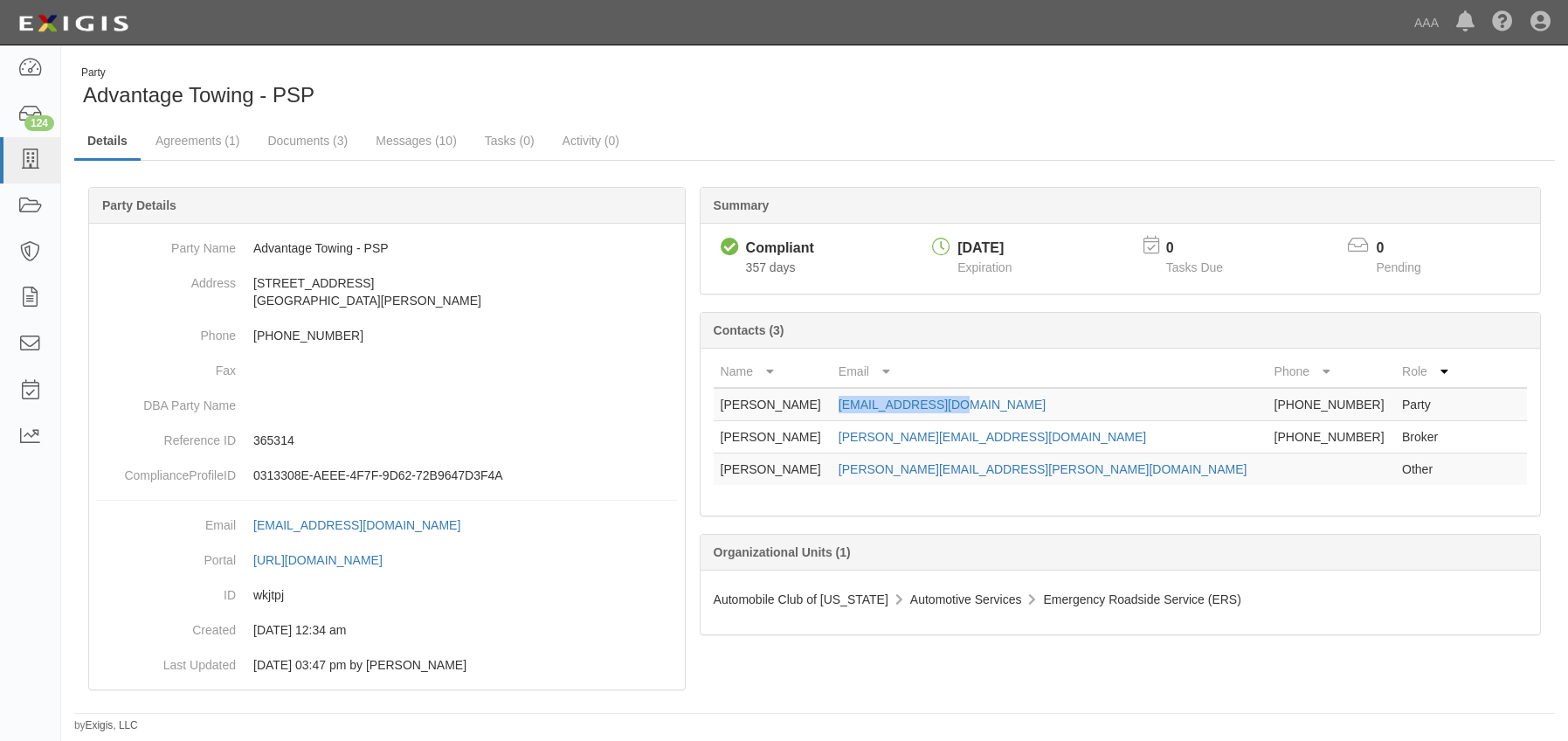
click at [877, 403] on td "mo.atari@gmail.com" at bounding box center [1049, 404] width 436 height 33
copy link "mo.atari@gmail.com"
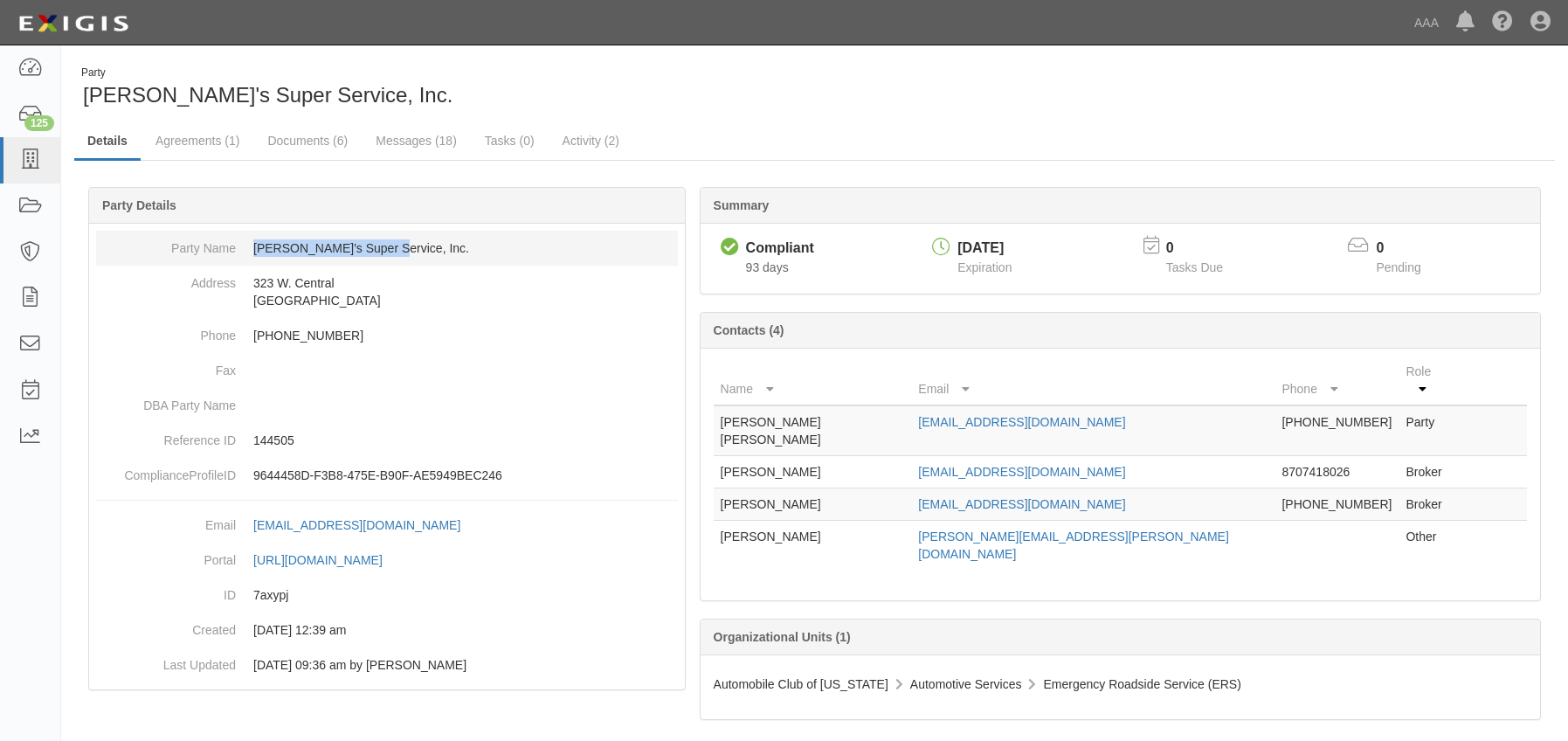
drag, startPoint x: 252, startPoint y: 249, endPoint x: 381, endPoint y: 259, distance: 129.4
click at [381, 259] on dd "Harold's Super Service, Inc." at bounding box center [387, 247] width 582 height 35
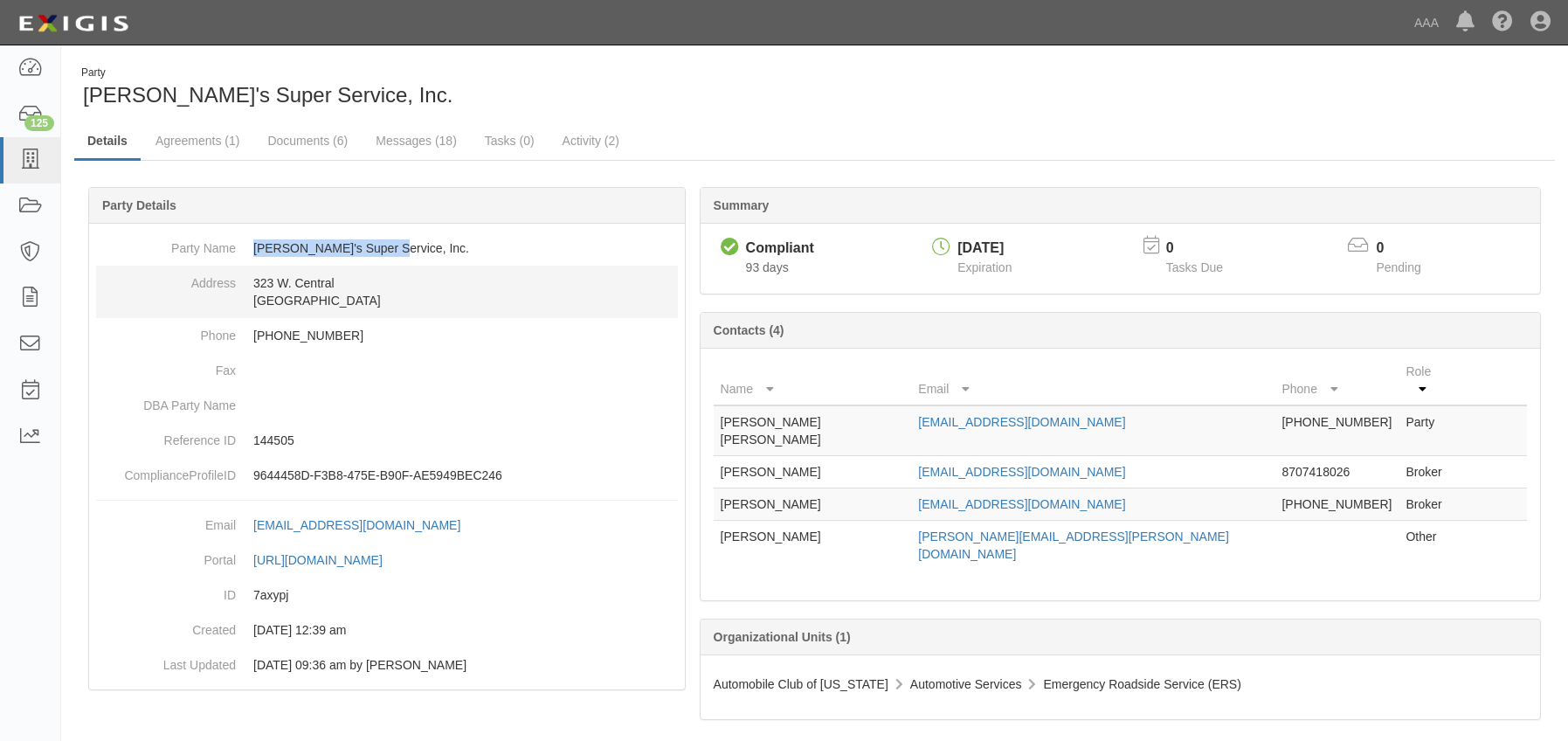
copy dd "Harold's Super Service,"
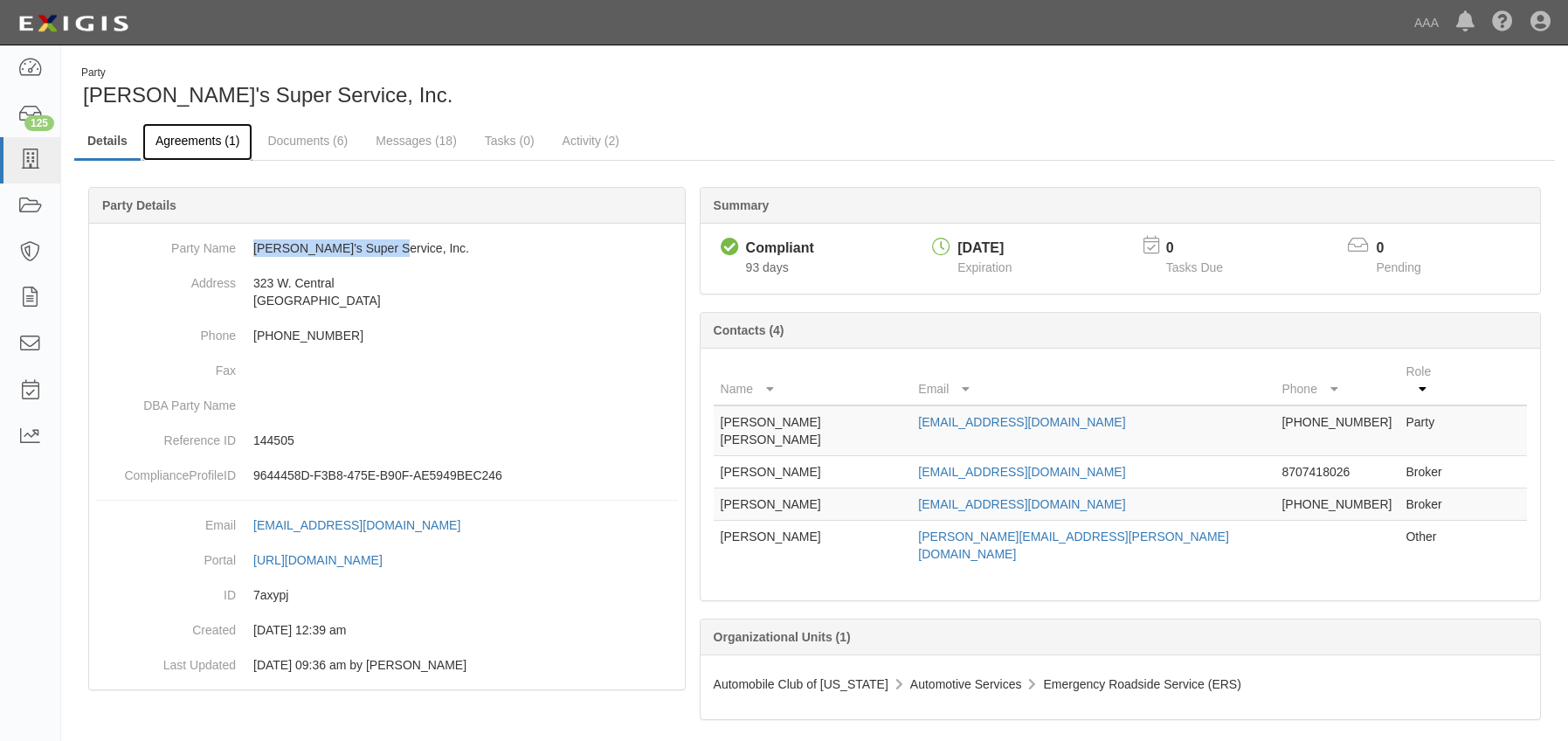
click at [231, 140] on link "Agreements (1)" at bounding box center [197, 142] width 110 height 38
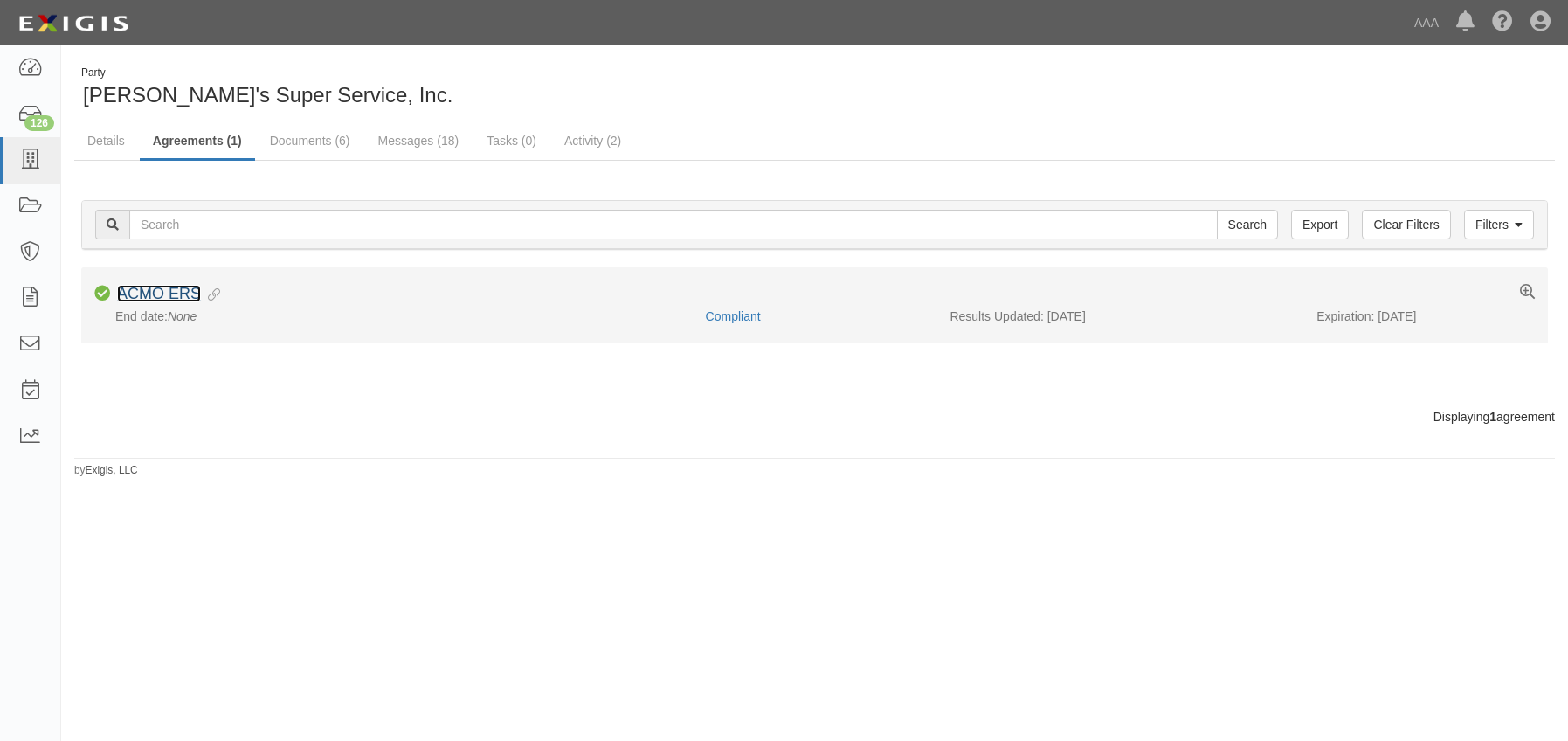
click at [167, 294] on link "ACMO ERS" at bounding box center [159, 294] width 83 height 18
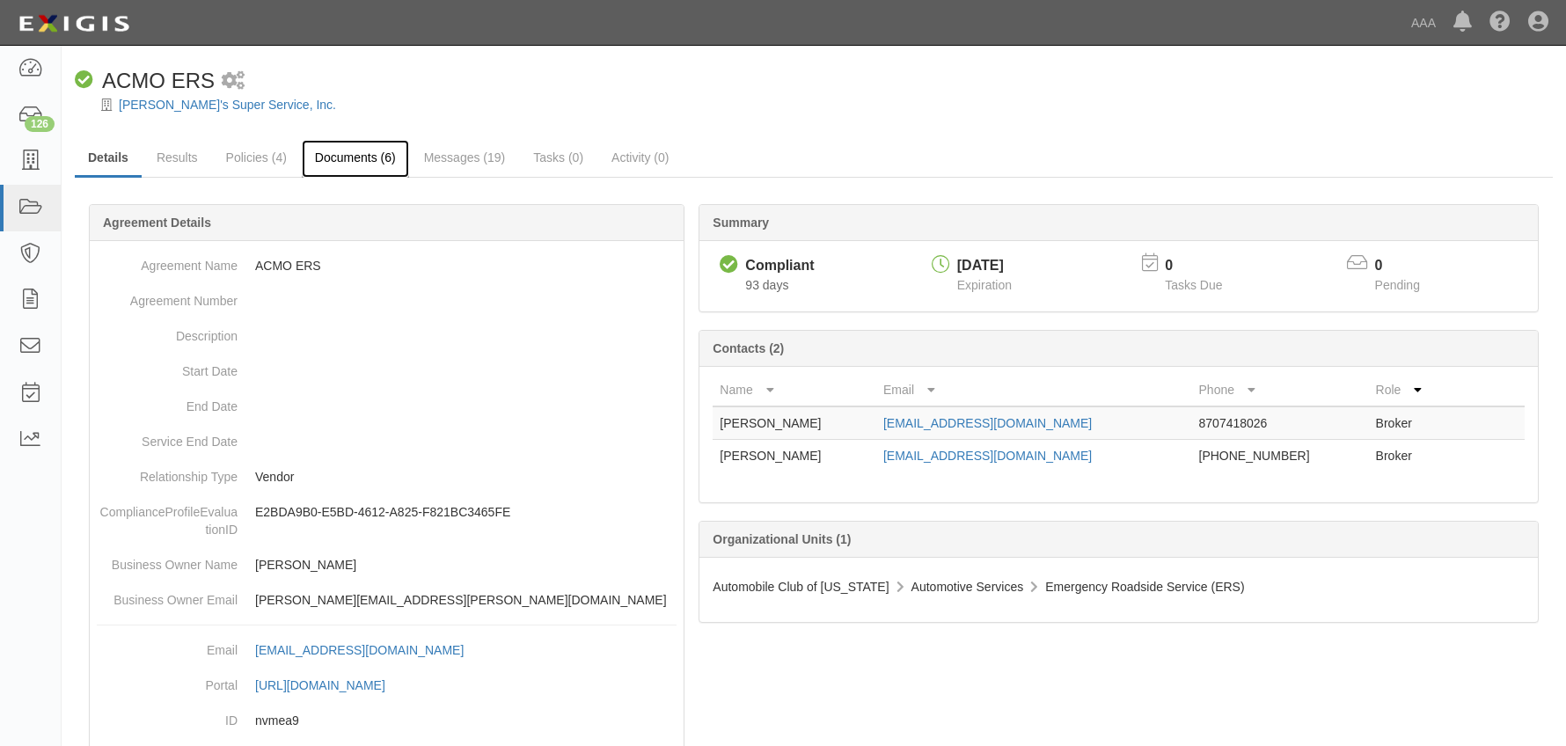
click at [373, 157] on link "Documents (6)" at bounding box center [355, 159] width 107 height 38
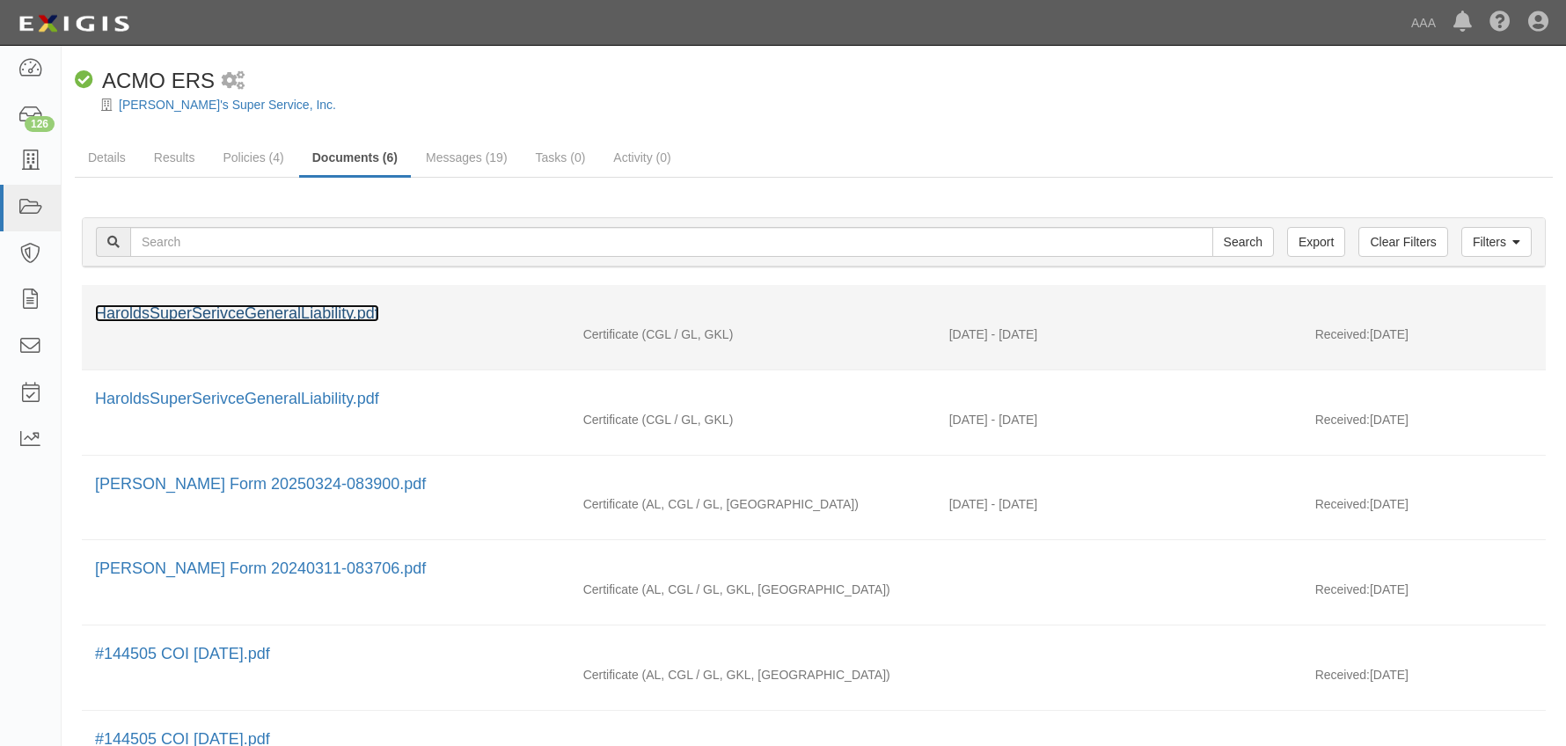
click at [289, 314] on link "HaroldsSuperSerivceGeneralLiability.pdf" at bounding box center [237, 313] width 284 height 18
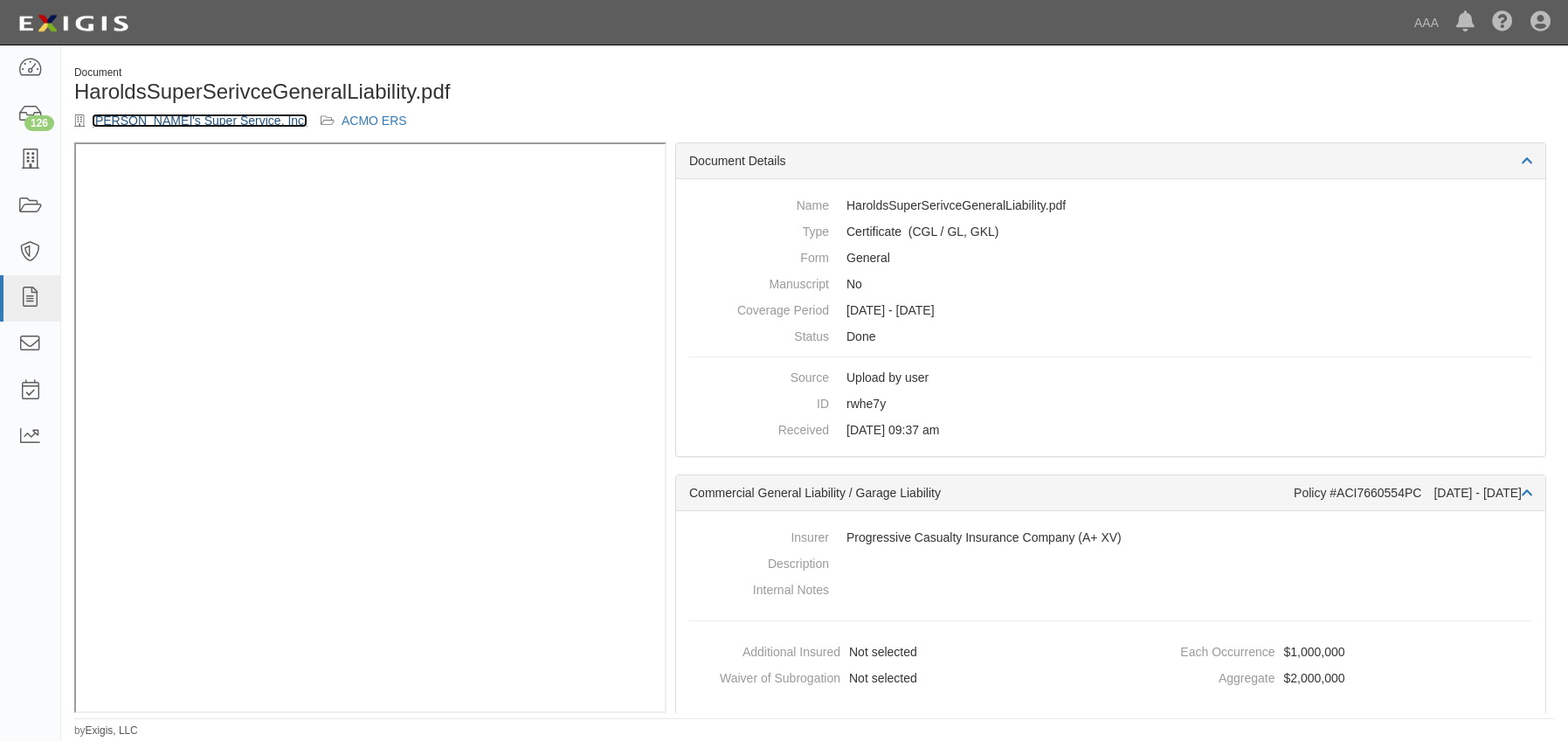
click at [149, 121] on link "[PERSON_NAME]'s Super Service, Inc." at bounding box center [199, 120] width 215 height 14
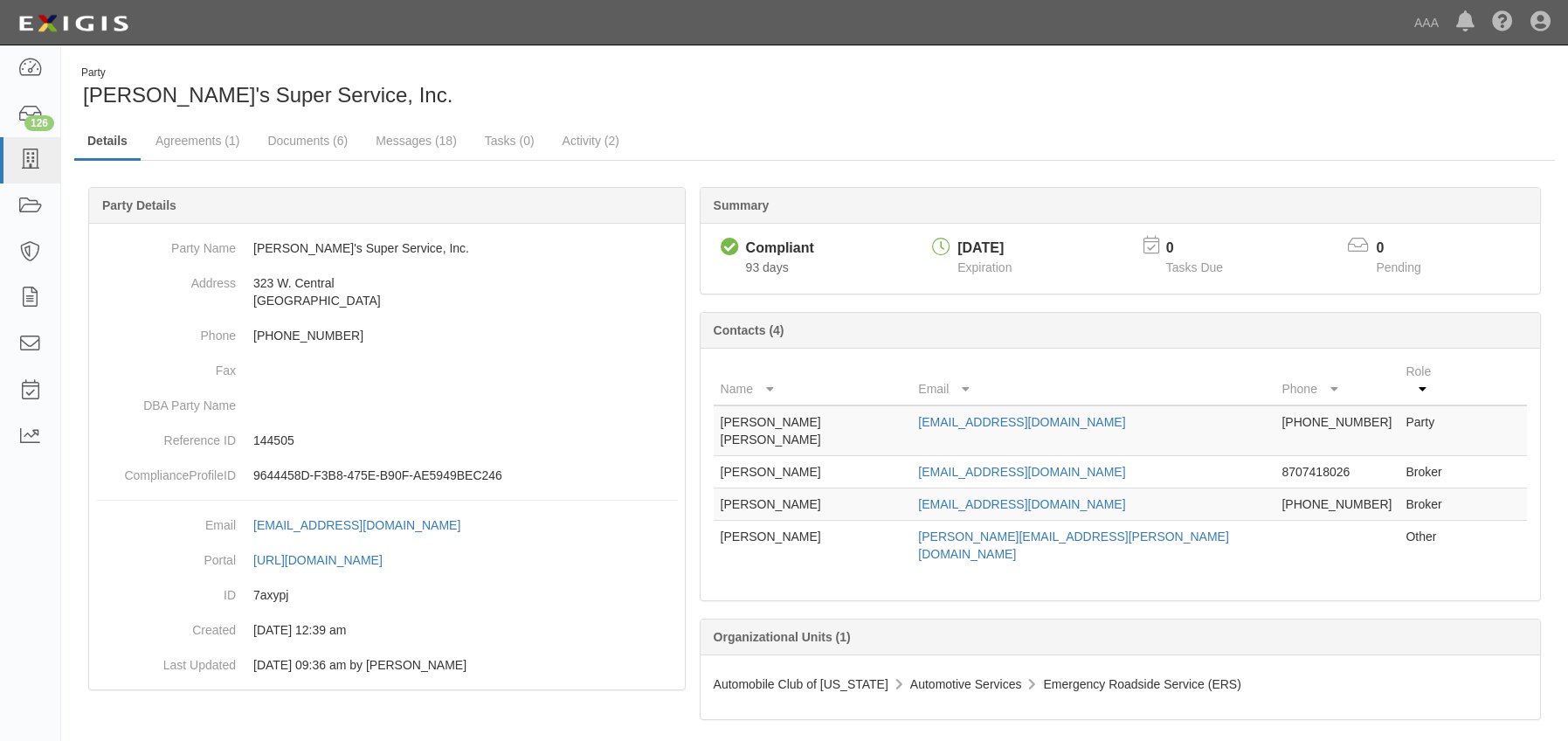
drag, startPoint x: 1132, startPoint y: 408, endPoint x: 1165, endPoint y: 398, distance: 34.5
click at [1167, 405] on td "[EMAIL_ADDRESS][DOMAIN_NAME]" at bounding box center [1093, 430] width 363 height 51
drag, startPoint x: 1160, startPoint y: 402, endPoint x: 919, endPoint y: 410, distance: 241.1
click at [919, 410] on tr "[PERSON_NAME] [PERSON_NAME] [EMAIL_ADDRESS][DOMAIN_NAME] [PHONE_NUMBER] Party" at bounding box center [1120, 430] width 813 height 51
copy tr "[EMAIL_ADDRESS][DOMAIN_NAME]"
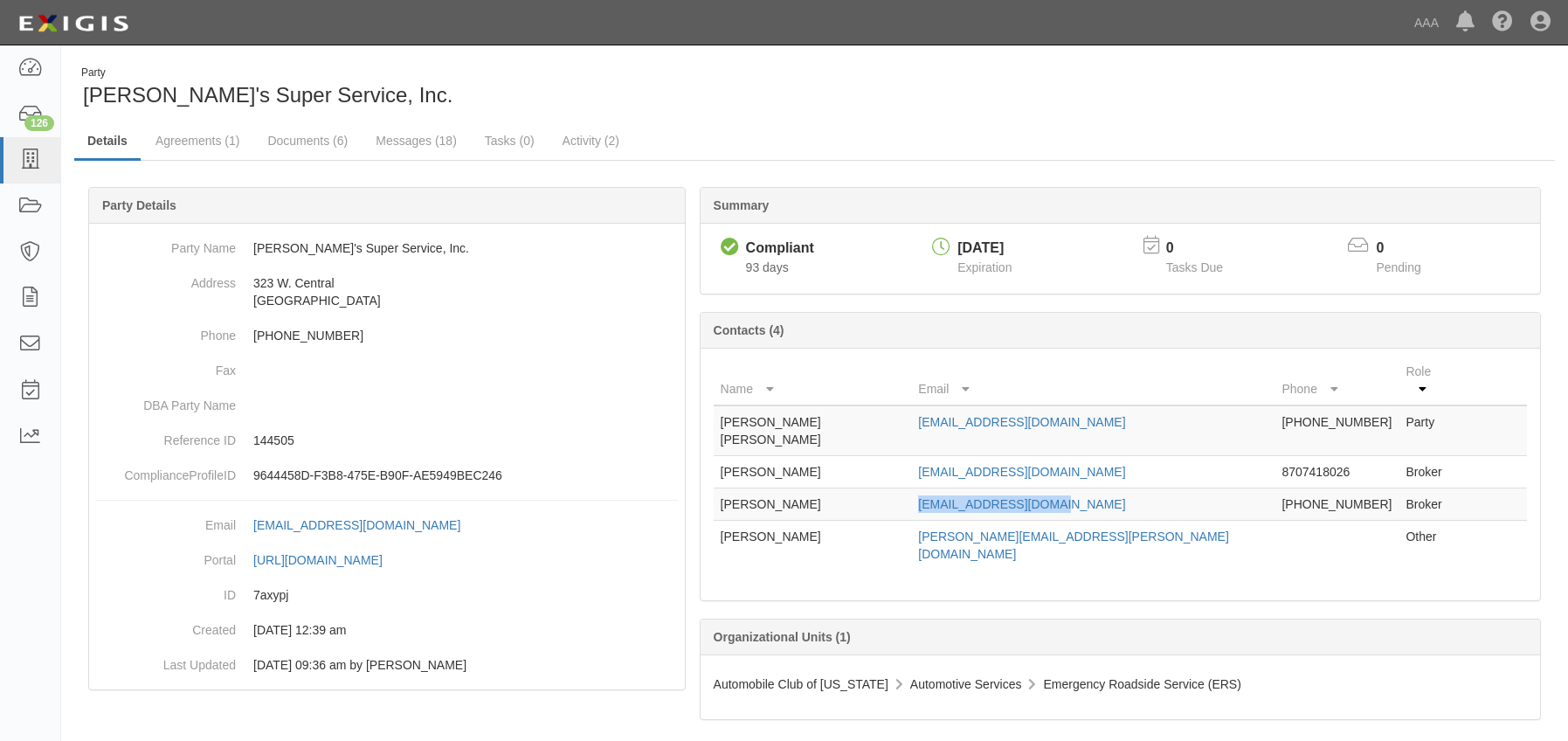
drag, startPoint x: 1120, startPoint y: 470, endPoint x: 950, endPoint y: 473, distance: 170.0
click at [950, 489] on tr "[PERSON_NAME] [EMAIL_ADDRESS][DOMAIN_NAME] [PHONE_NUMBER] Broker" at bounding box center [1120, 505] width 813 height 33
drag, startPoint x: 950, startPoint y: 473, endPoint x: 1057, endPoint y: 536, distance: 124.2
click at [1051, 538] on div "Name Email Phone Role [PERSON_NAME] [PERSON_NAME] [EMAIL_ADDRESS][DOMAIN_NAME] …" at bounding box center [1120, 474] width 839 height 251
drag, startPoint x: 1128, startPoint y: 502, endPoint x: 909, endPoint y: 499, distance: 219.0
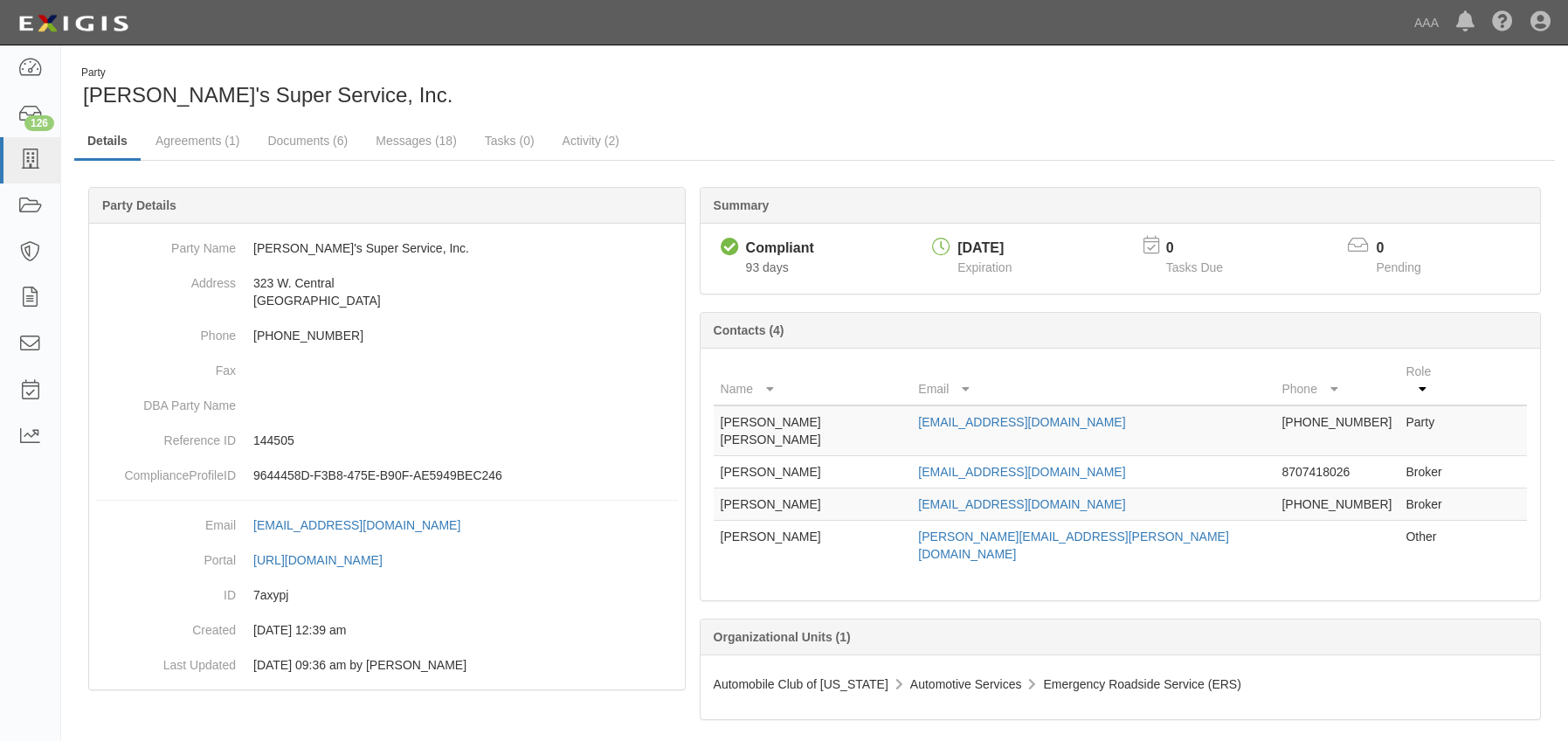
click at [909, 520] on tr "Joshua Joffrion [EMAIL_ADDRESS][PERSON_NAME][DOMAIN_NAME] Other" at bounding box center [1120, 545] width 813 height 50
copy tr "[PERSON_NAME][EMAIL_ADDRESS][PERSON_NAME][DOMAIN_NAME]"
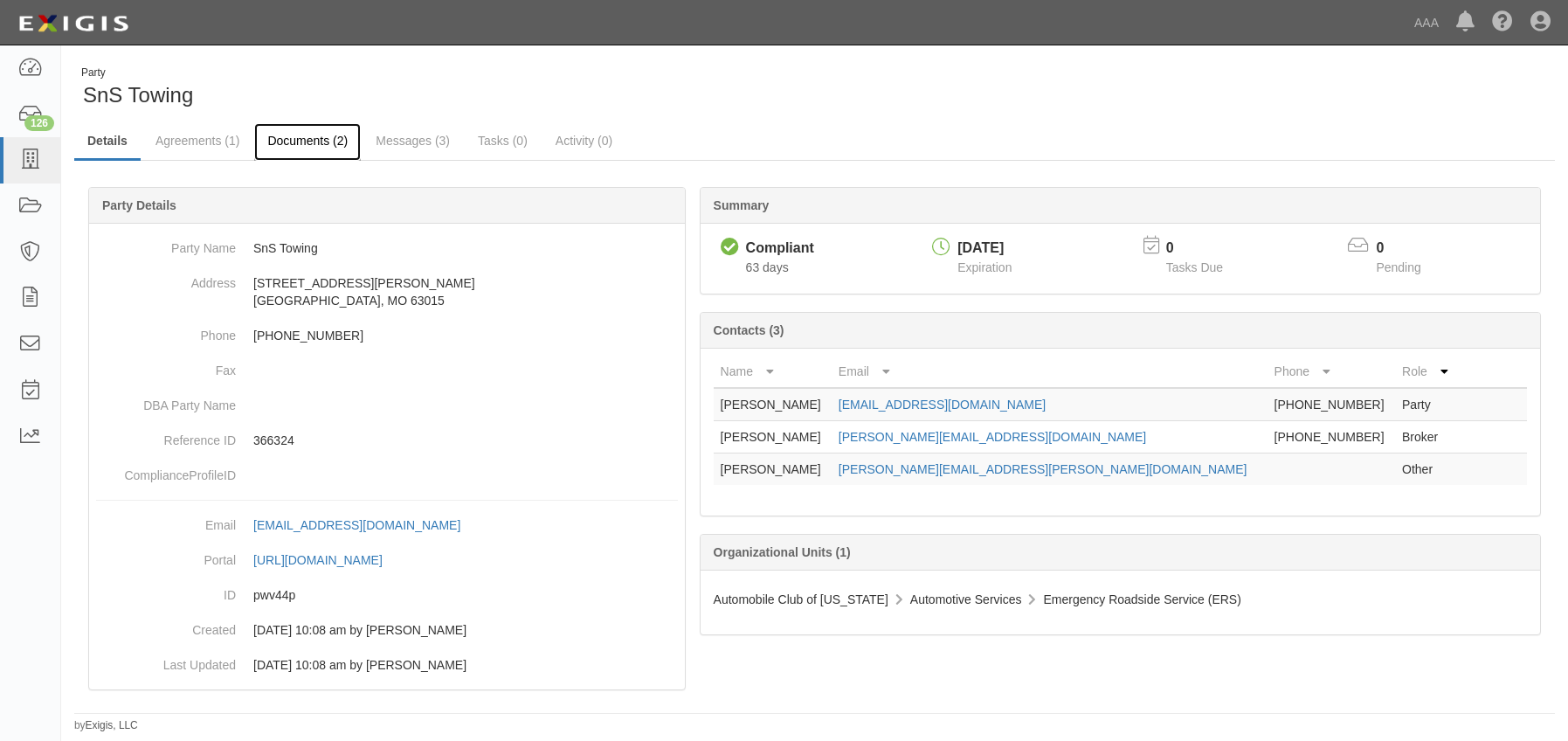
click at [334, 143] on link "Documents (2)" at bounding box center [307, 142] width 106 height 38
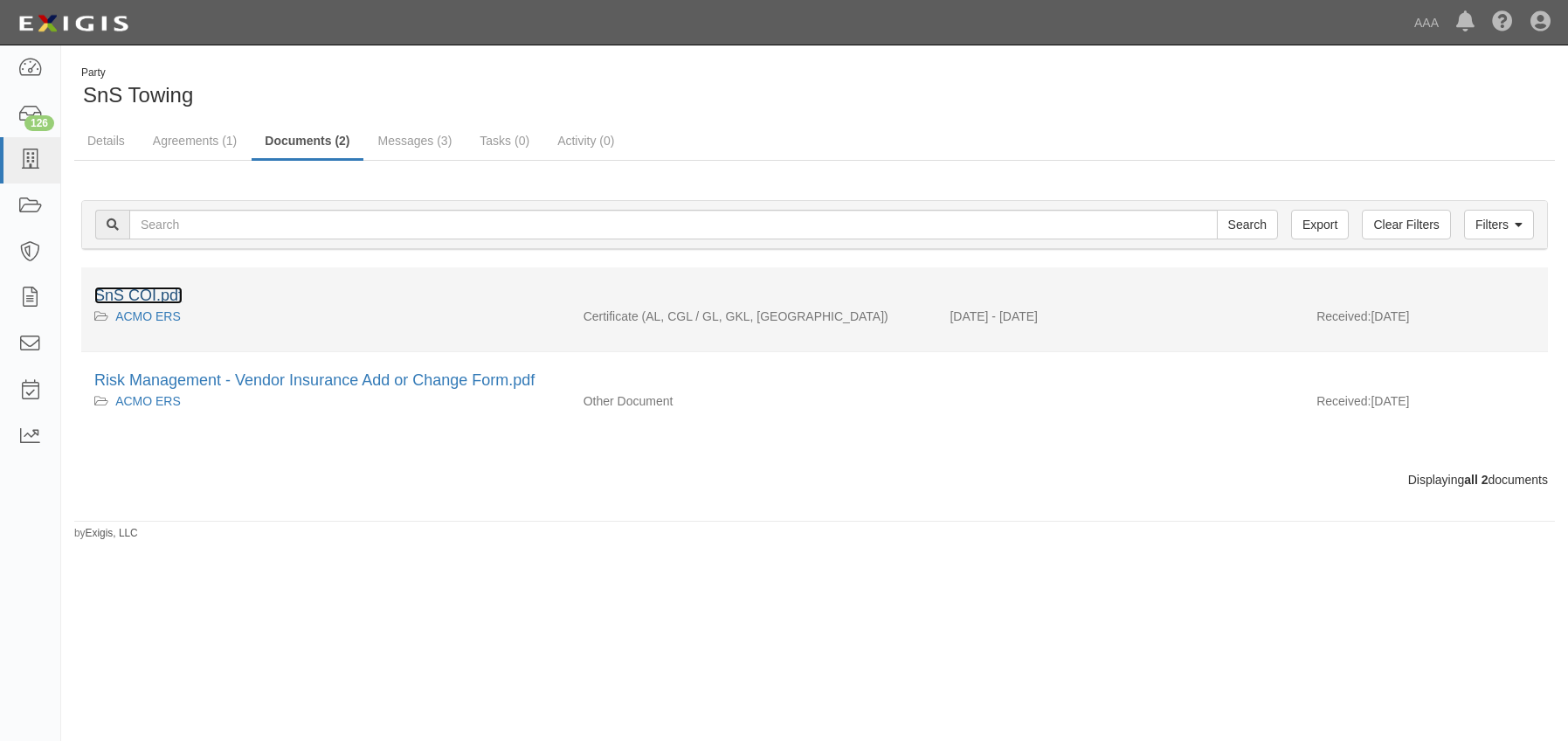
click at [141, 296] on link "SnS COI.pdf" at bounding box center [138, 296] width 88 height 18
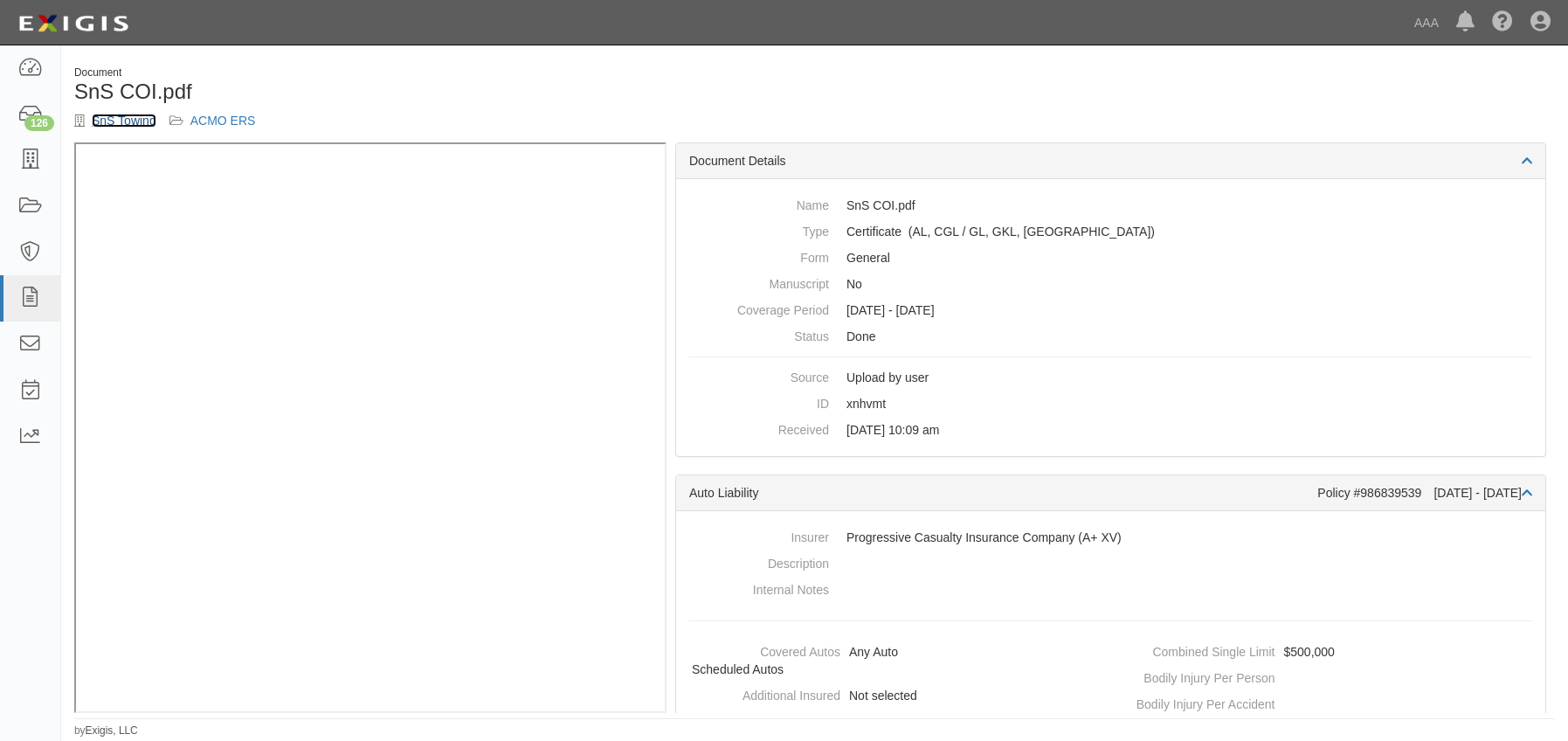
click at [132, 119] on link "SnS Towing" at bounding box center [123, 120] width 65 height 14
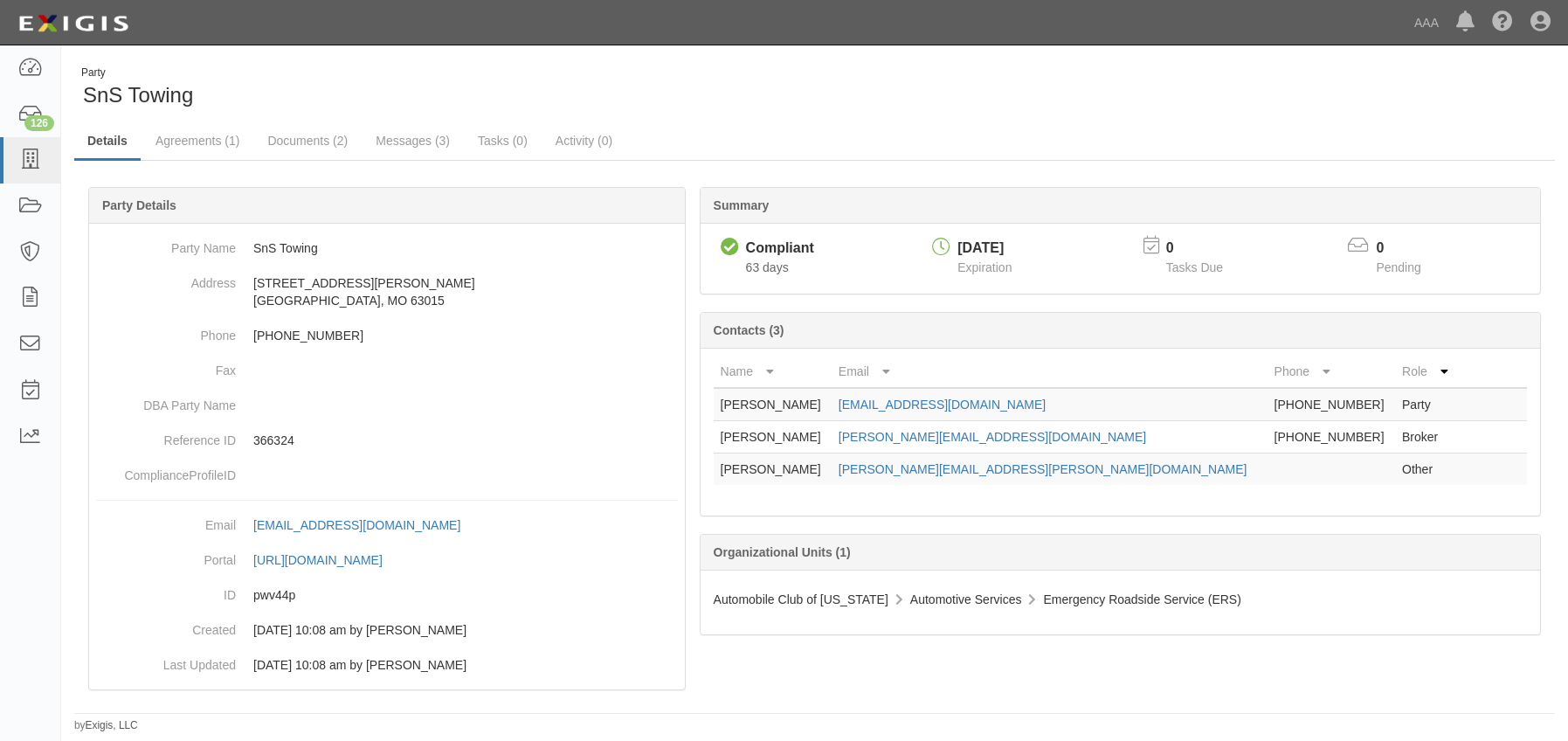
click at [1372, 67] on div "Party SnS Towing" at bounding box center [814, 87] width 1506 height 45
drag, startPoint x: 1063, startPoint y: 432, endPoint x: 853, endPoint y: 436, distance: 210.0
click at [853, 436] on td "[PERSON_NAME][EMAIL_ADDRESS][DOMAIN_NAME]" at bounding box center [1049, 437] width 436 height 33
copy link "[PERSON_NAME][EMAIL_ADDRESS][DOMAIN_NAME]"
drag, startPoint x: 980, startPoint y: 404, endPoint x: 841, endPoint y: 416, distance: 139.5
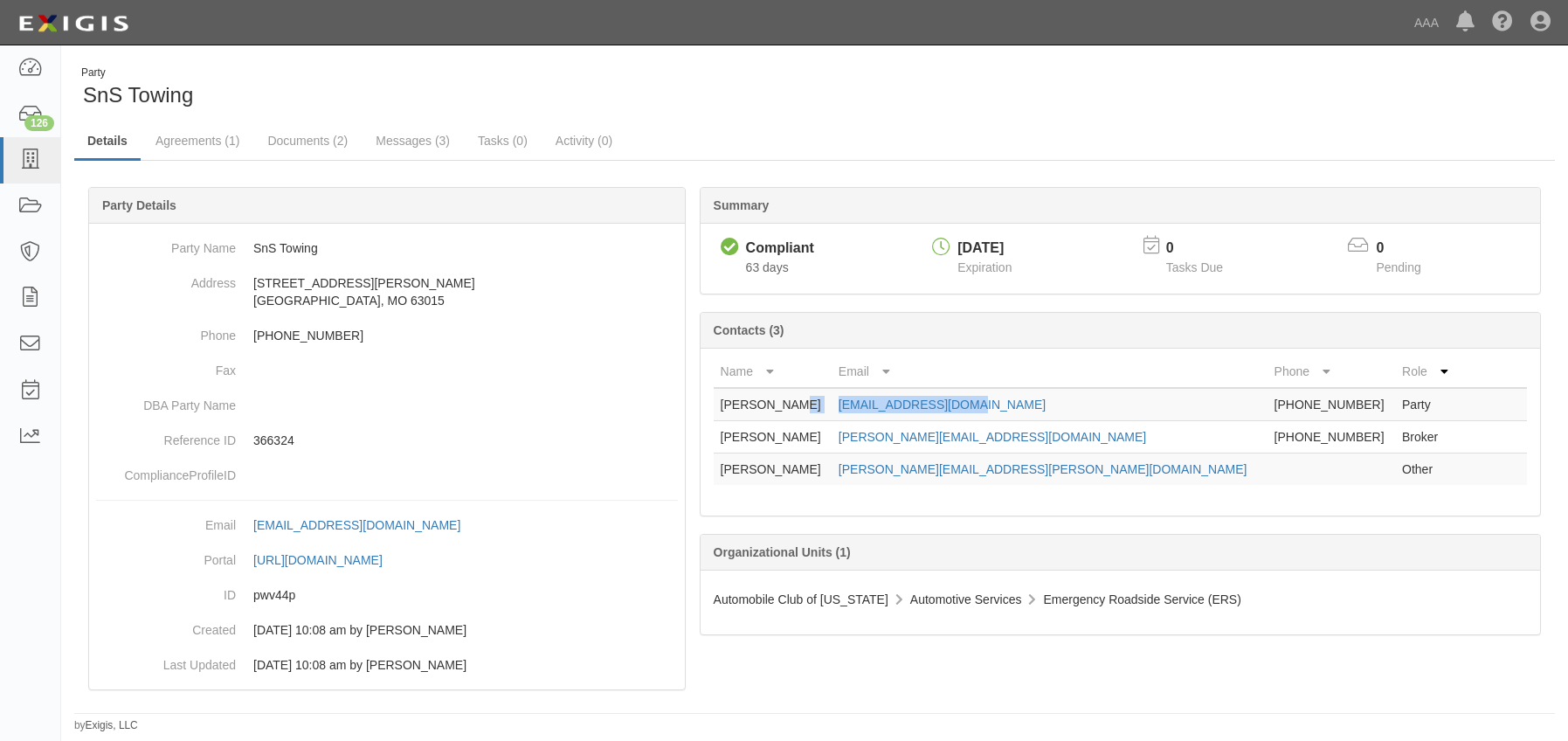
click at [841, 416] on tr "[PERSON_NAME] [EMAIL_ADDRESS][DOMAIN_NAME] [PHONE_NUMBER] Party" at bounding box center [1120, 404] width 813 height 33
copy tr "[EMAIL_ADDRESS][DOMAIN_NAME]"
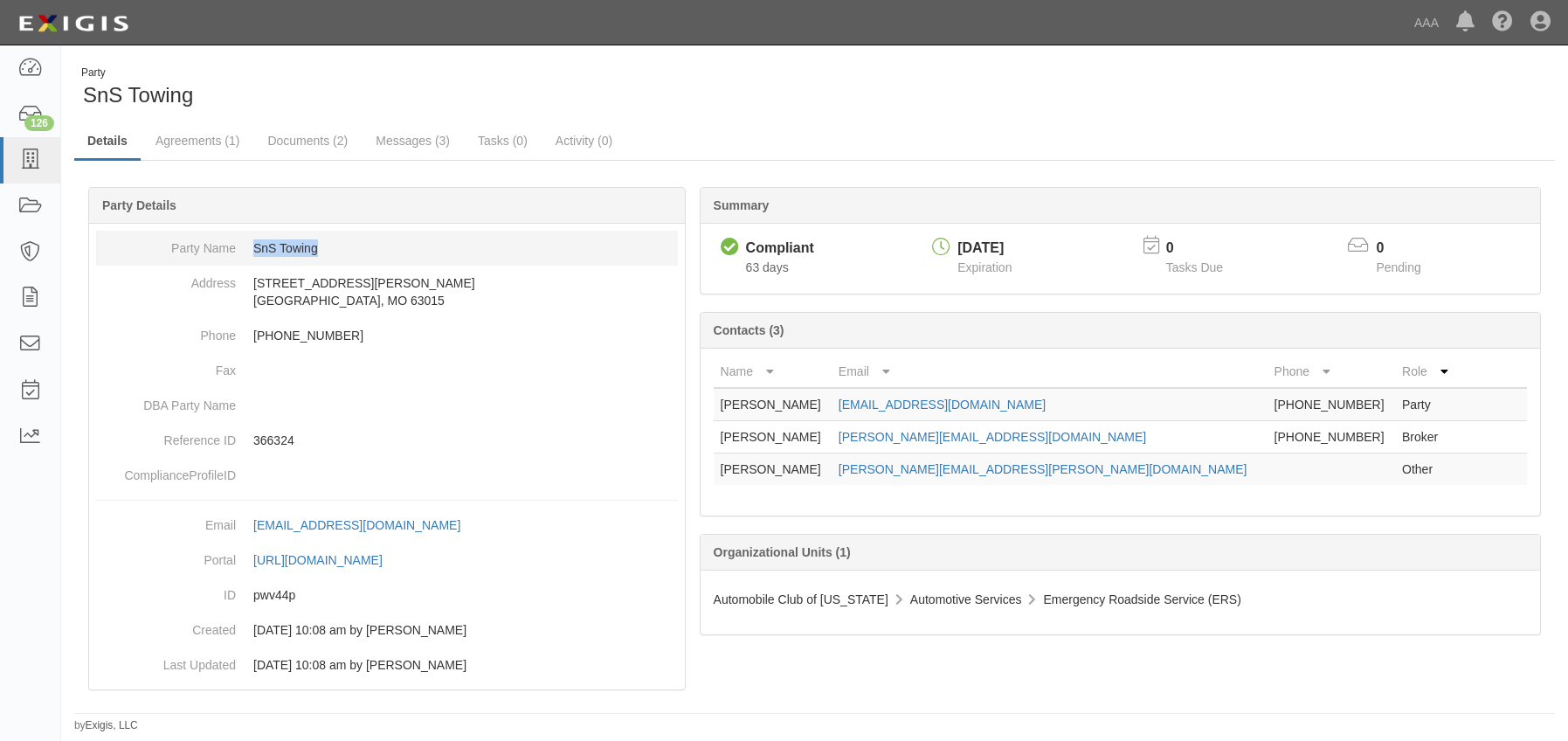
drag, startPoint x: 250, startPoint y: 251, endPoint x: 319, endPoint y: 250, distance: 69.0
click at [319, 250] on dd "SnS Towing" at bounding box center [387, 247] width 582 height 35
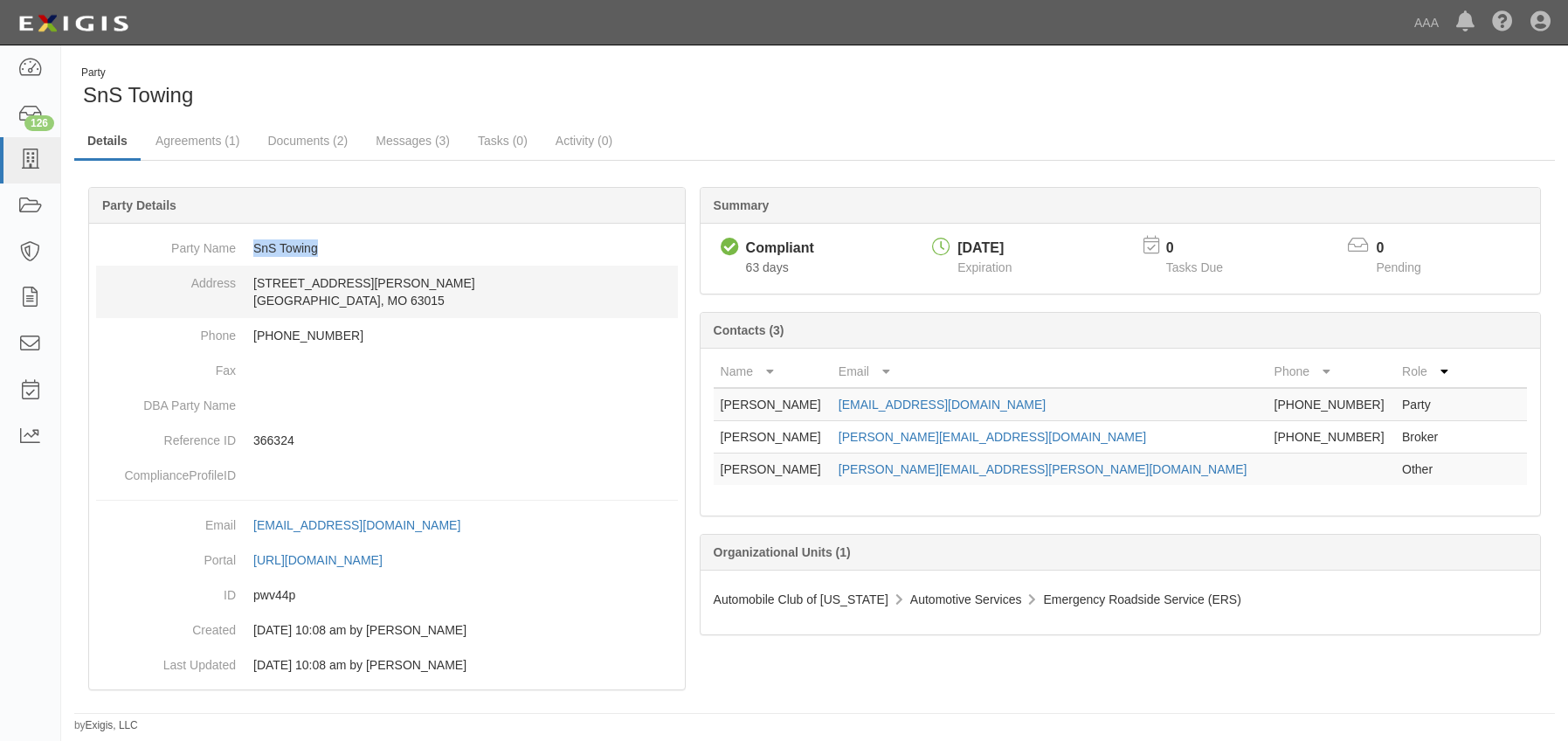
copy dd "SnS Towing"
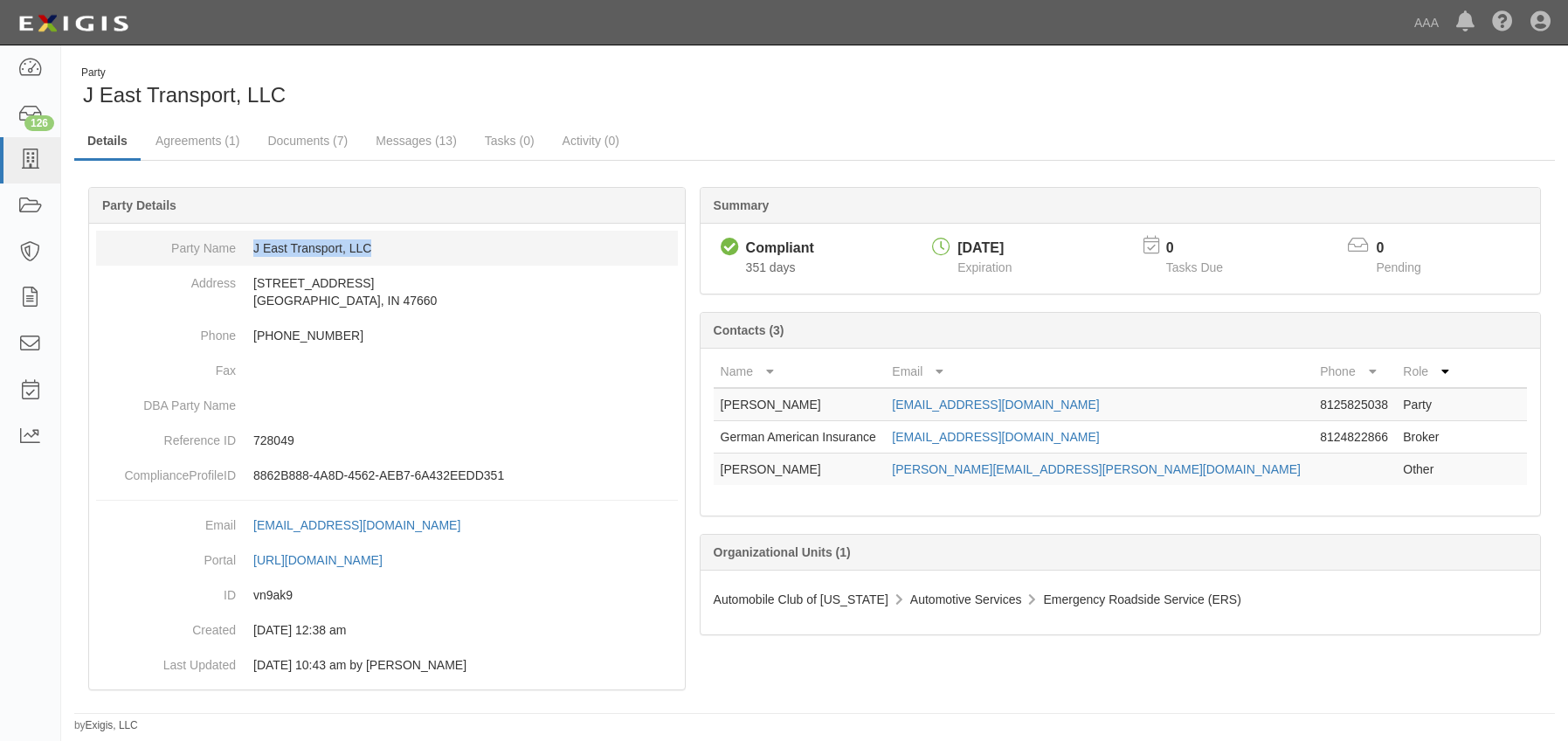
drag, startPoint x: 254, startPoint y: 246, endPoint x: 378, endPoint y: 261, distance: 124.9
click at [378, 261] on dd "J East Transport, LLC" at bounding box center [387, 247] width 582 height 35
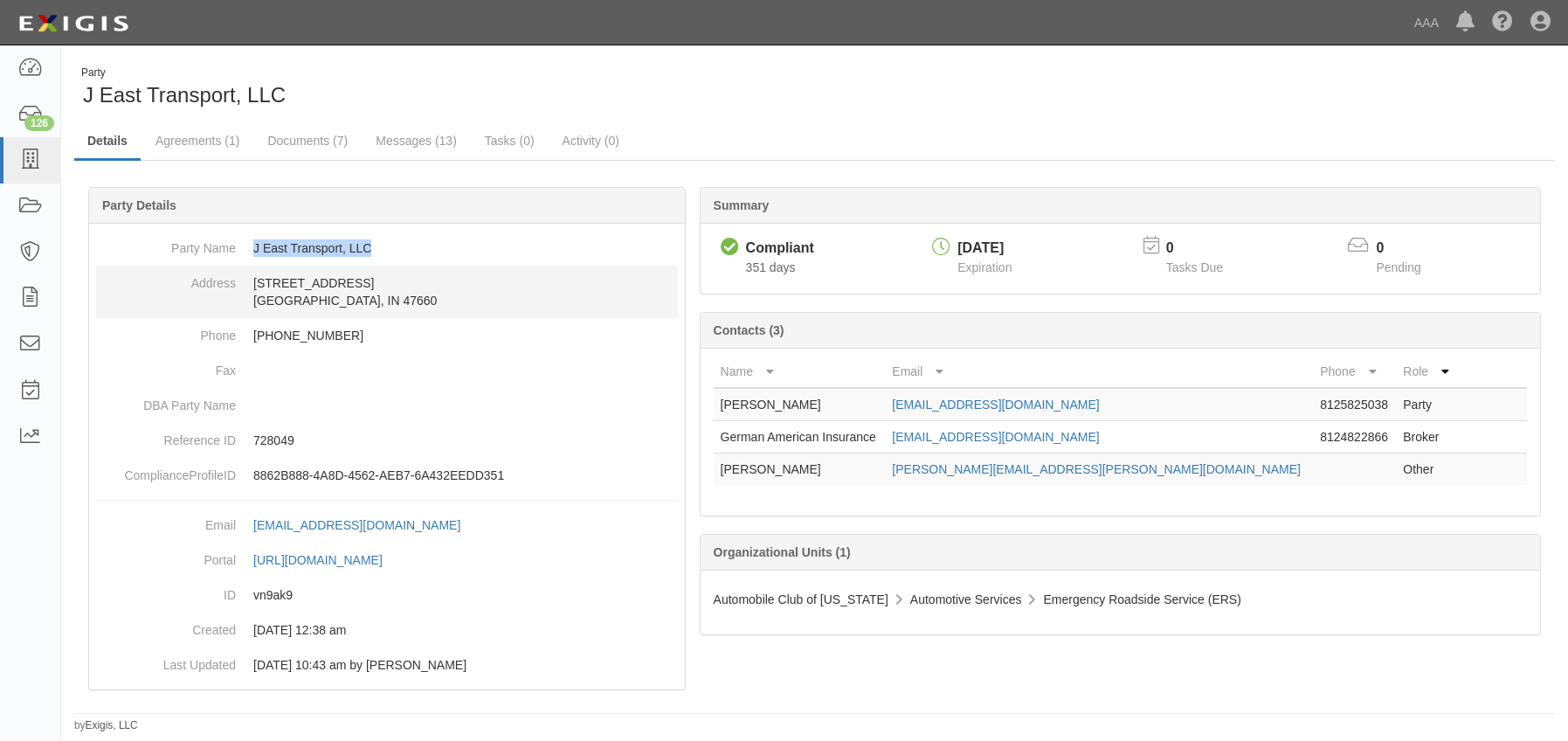
copy dd "J East Transport, LLC"
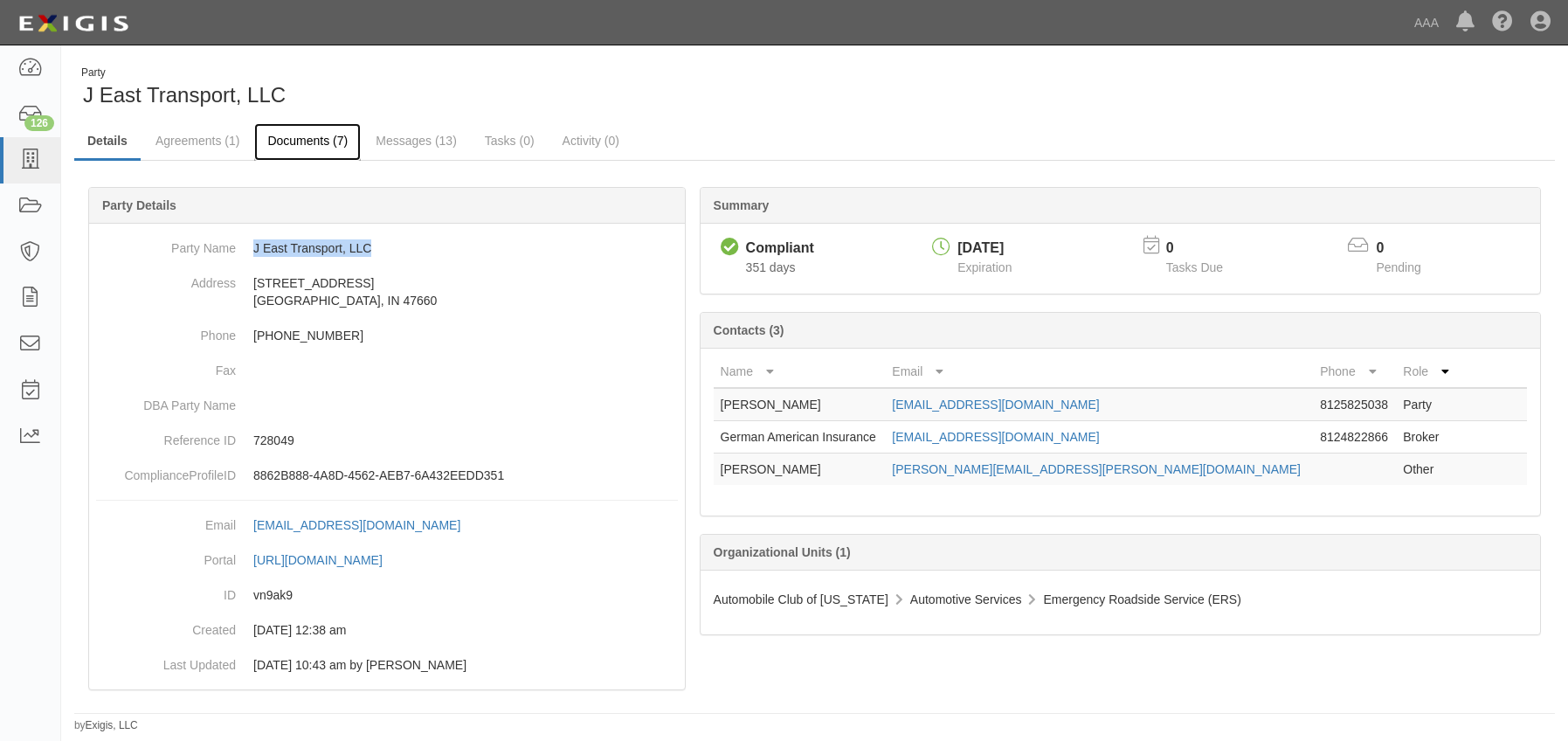
click at [335, 142] on link "Documents (7)" at bounding box center [307, 142] width 106 height 38
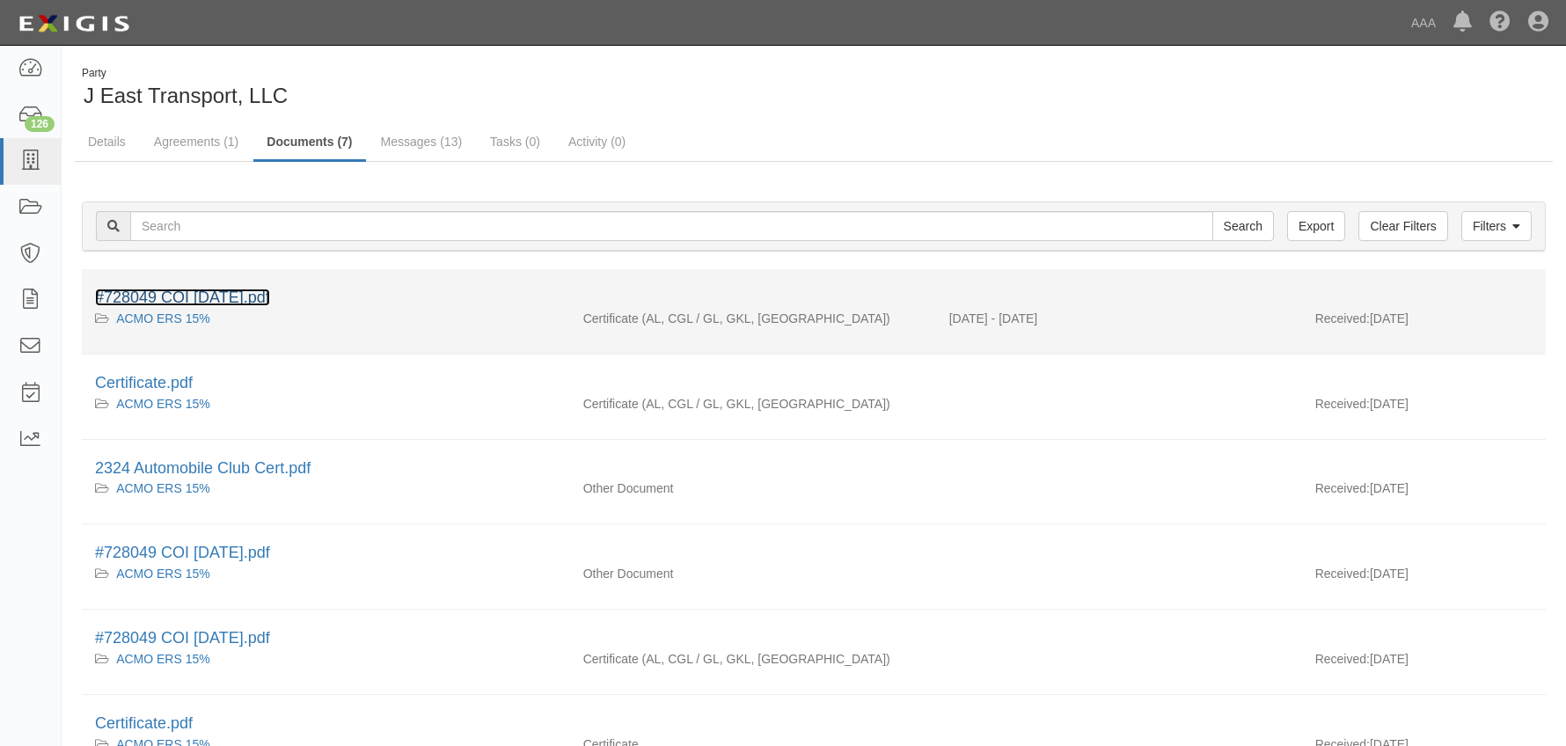
click at [270, 296] on link "#728049 COI 10.05.25.pdf" at bounding box center [182, 298] width 175 height 18
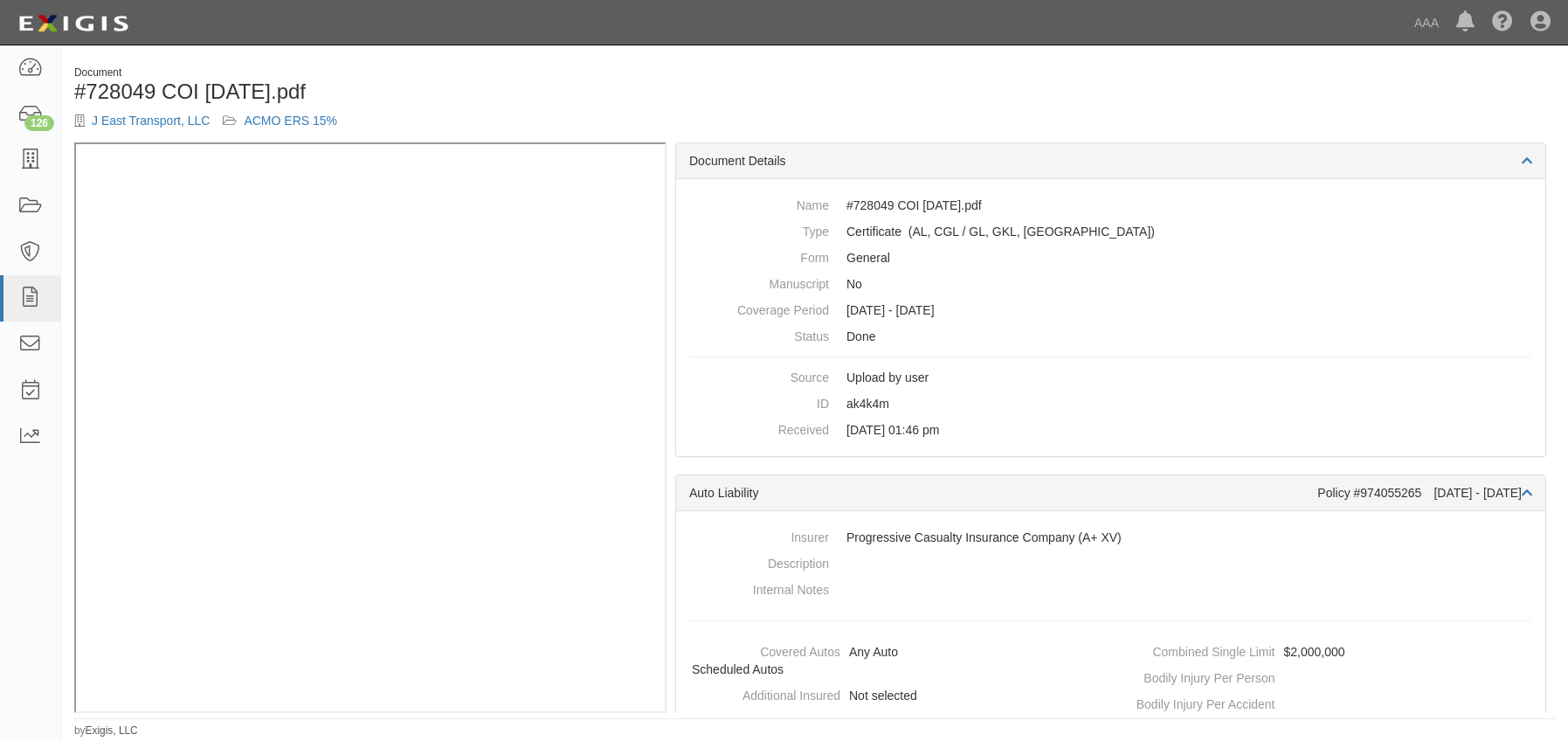
click at [811, 107] on div "Document #728049 COI 10.05.25.pdf J East Transport, LLC ACMO ERS 15%" at bounding box center [438, 103] width 754 height 76
click at [142, 119] on link "J East Transport, LLC" at bounding box center [150, 120] width 118 height 14
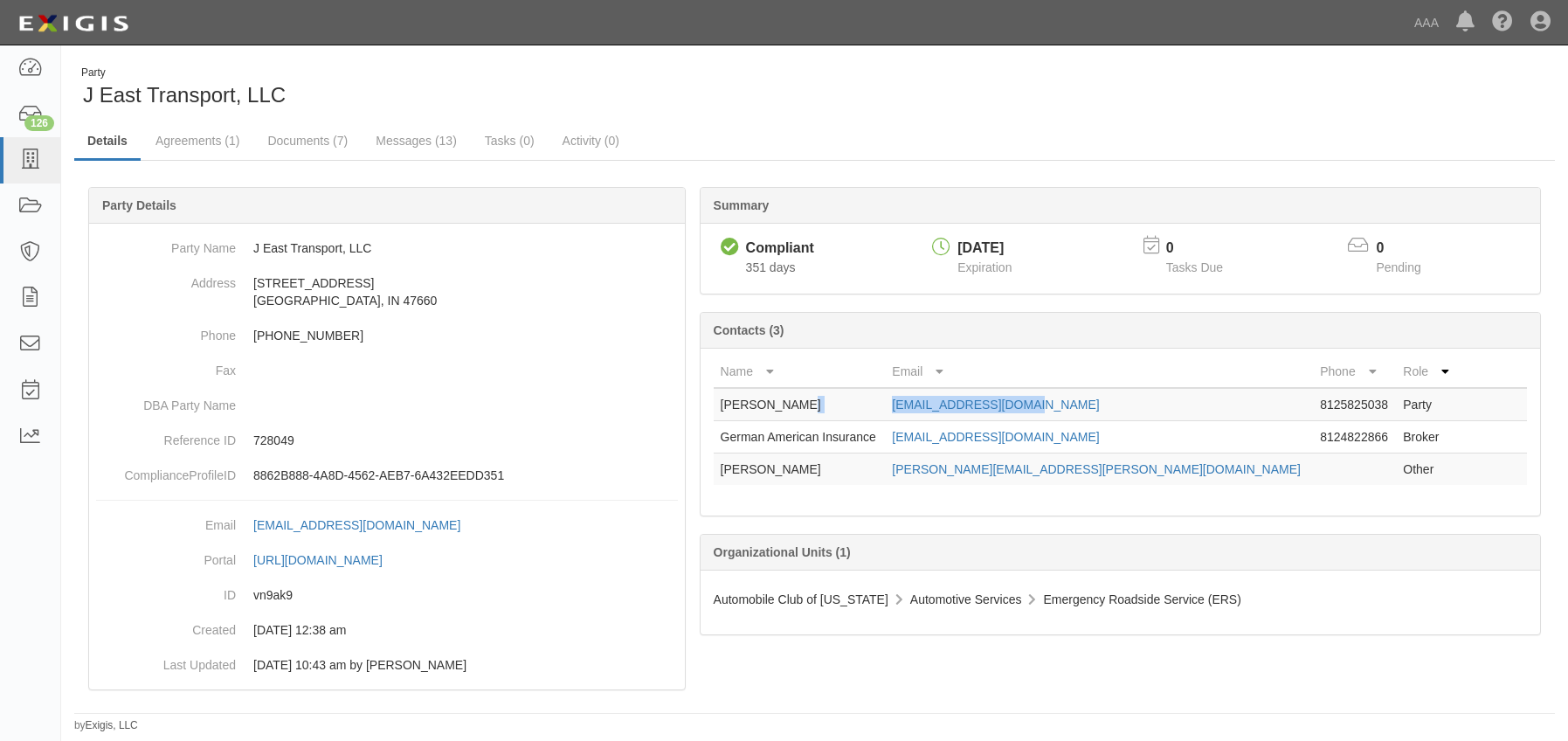
drag, startPoint x: 1104, startPoint y: 403, endPoint x: 942, endPoint y: 412, distance: 162.2
click at [942, 412] on tr "[PERSON_NAME] [EMAIL_ADDRESS][DOMAIN_NAME] 8125825038 Party" at bounding box center [1120, 404] width 813 height 33
copy tr "[EMAIL_ADDRESS][DOMAIN_NAME]"
drag, startPoint x: 1152, startPoint y: 437, endPoint x: 932, endPoint y: 447, distance: 220.2
click at [932, 447] on tr "German American Insurance [EMAIL_ADDRESS][DOMAIN_NAME] 8124822866 Broker" at bounding box center [1120, 437] width 813 height 33
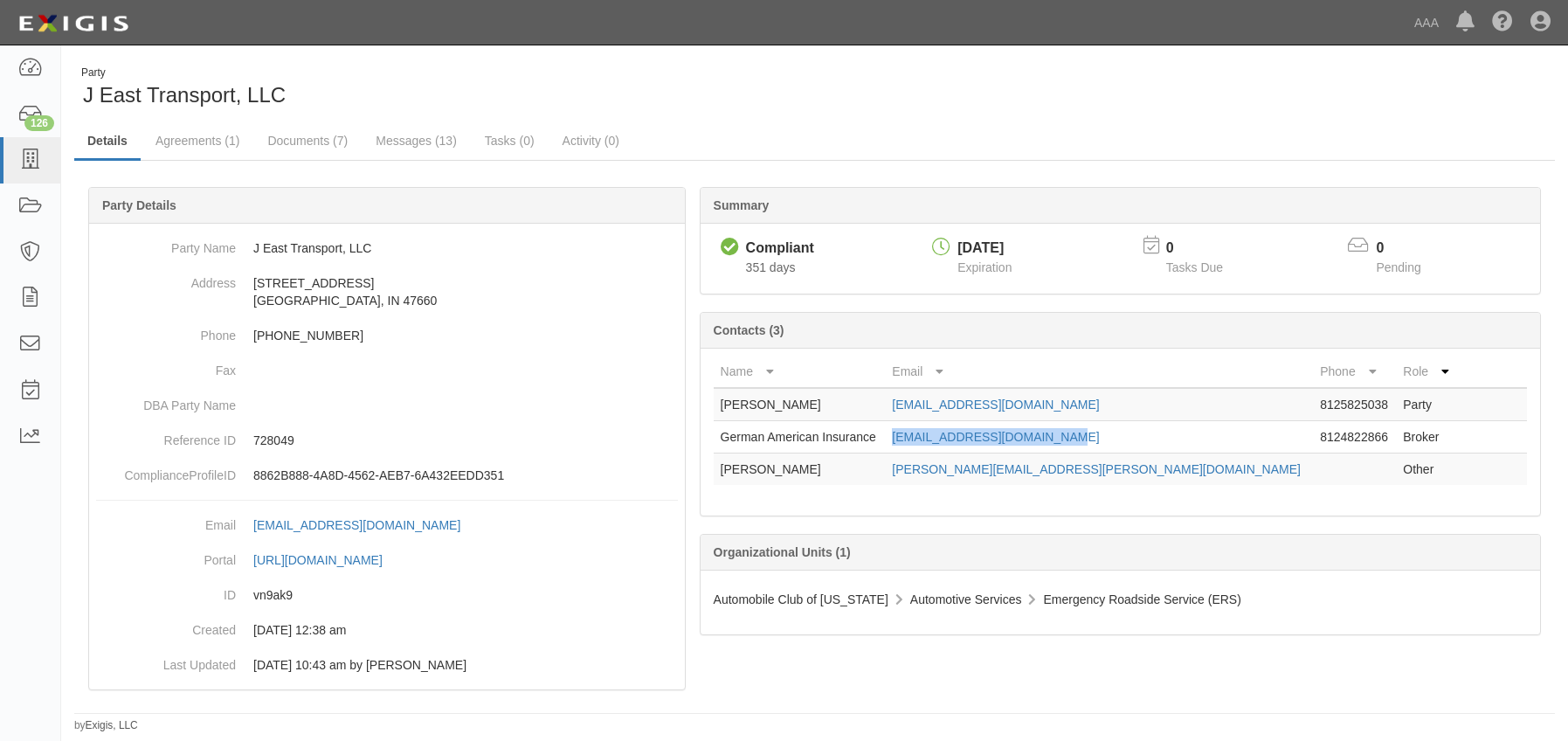
copy tr "[EMAIL_ADDRESS][DOMAIN_NAME]"
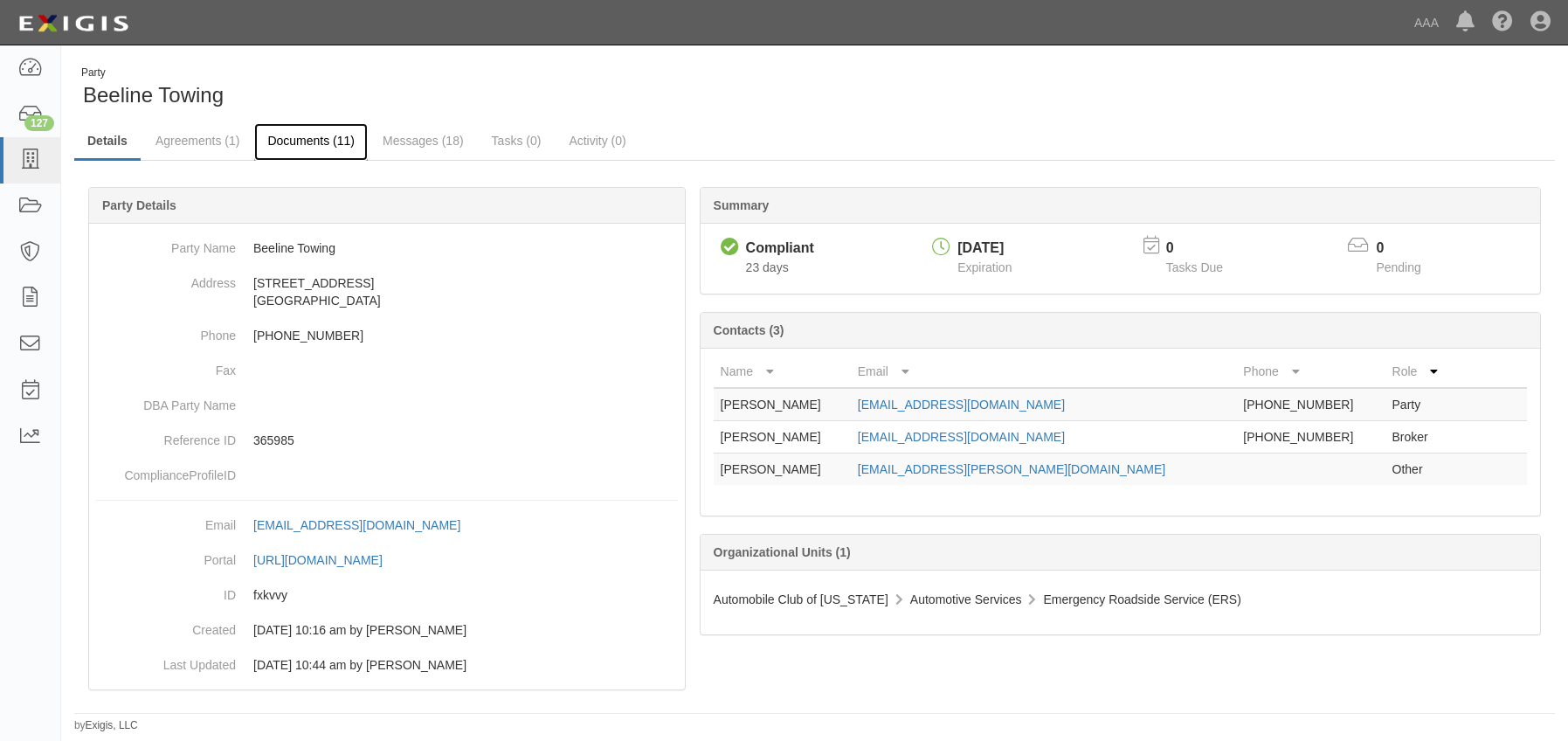
click at [316, 140] on link "Documents (11)" at bounding box center [311, 142] width 113 height 38
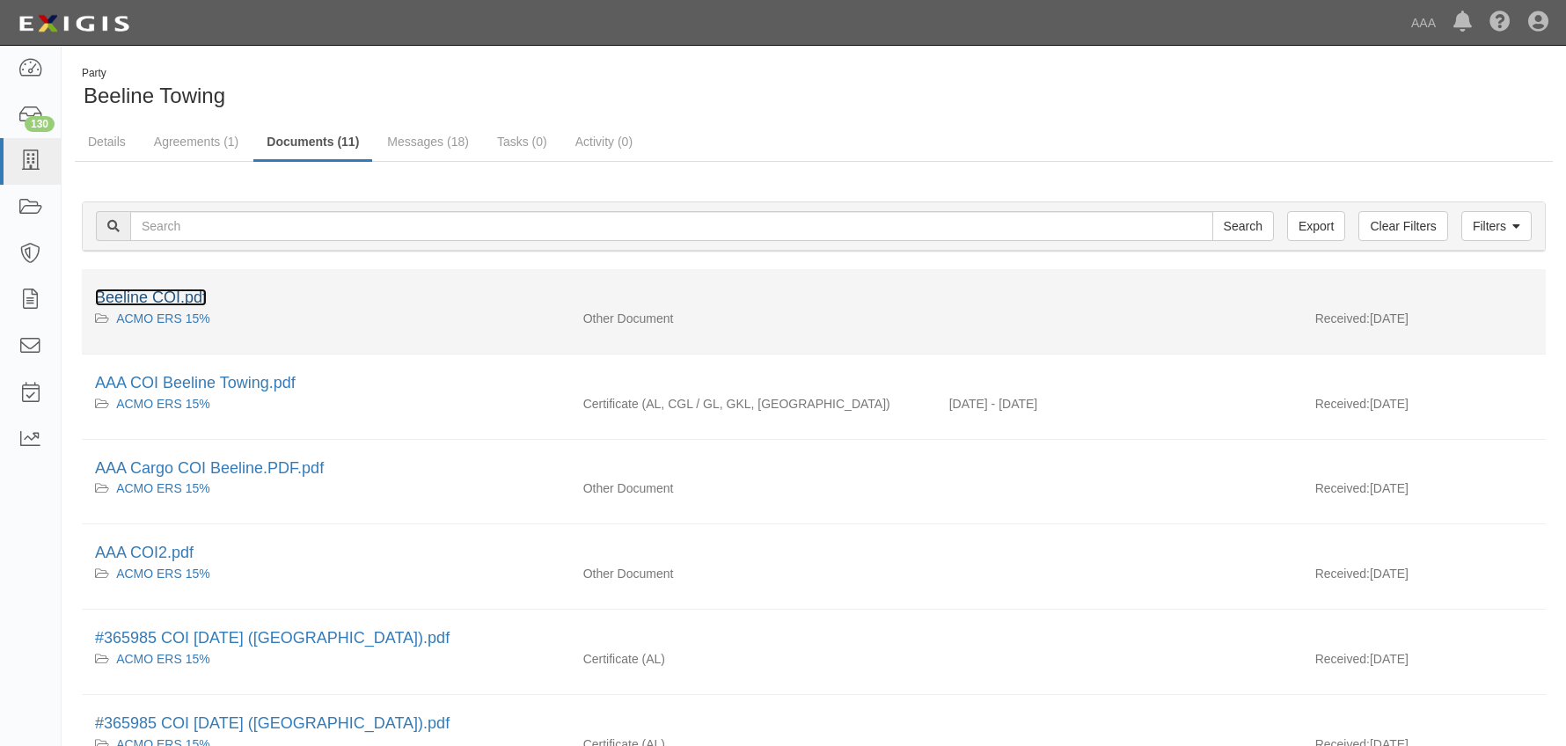
click at [186, 292] on link "Beeline COI.pdf" at bounding box center [151, 298] width 112 height 18
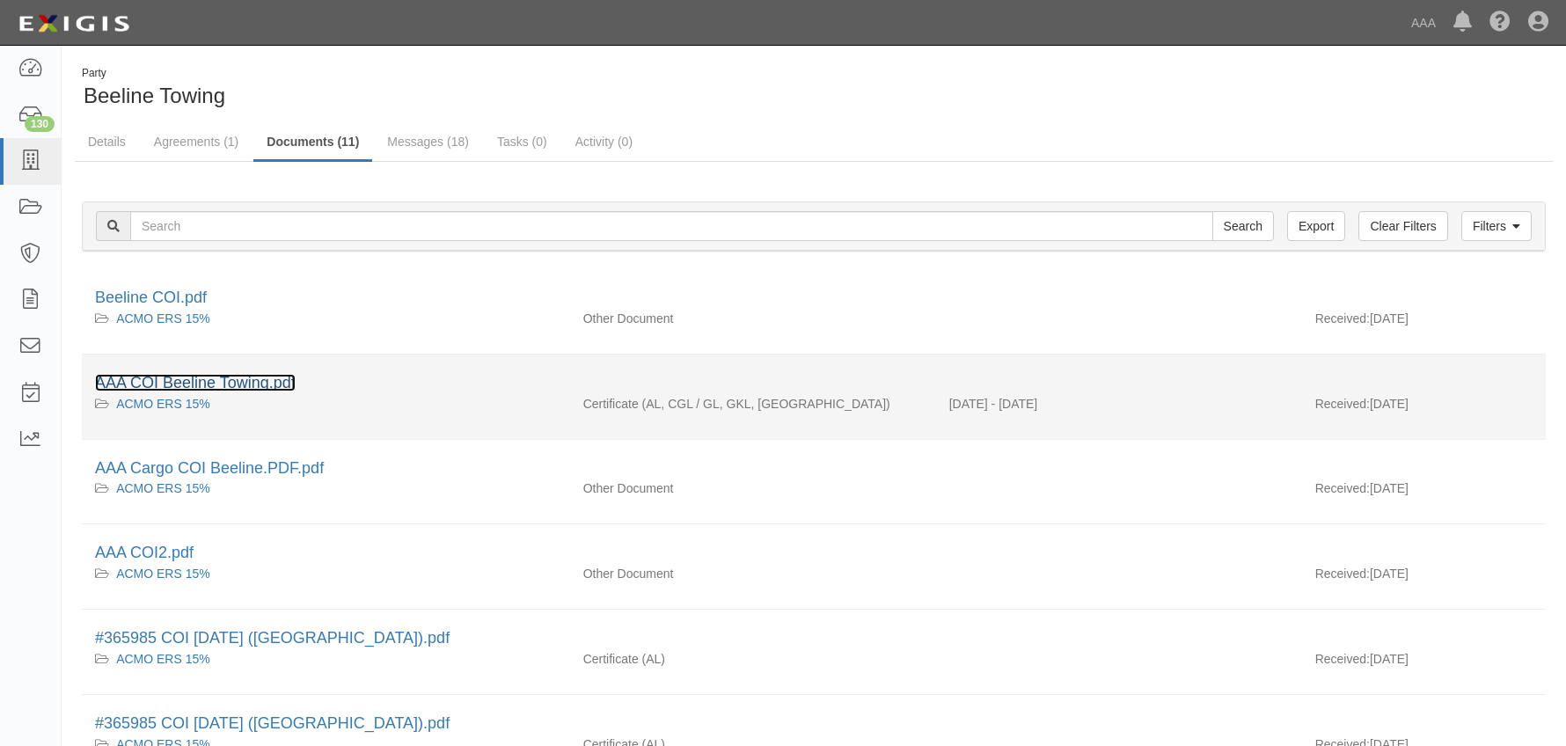
click at [263, 377] on link "AAA COI Beeline Towing.pdf" at bounding box center [195, 383] width 201 height 18
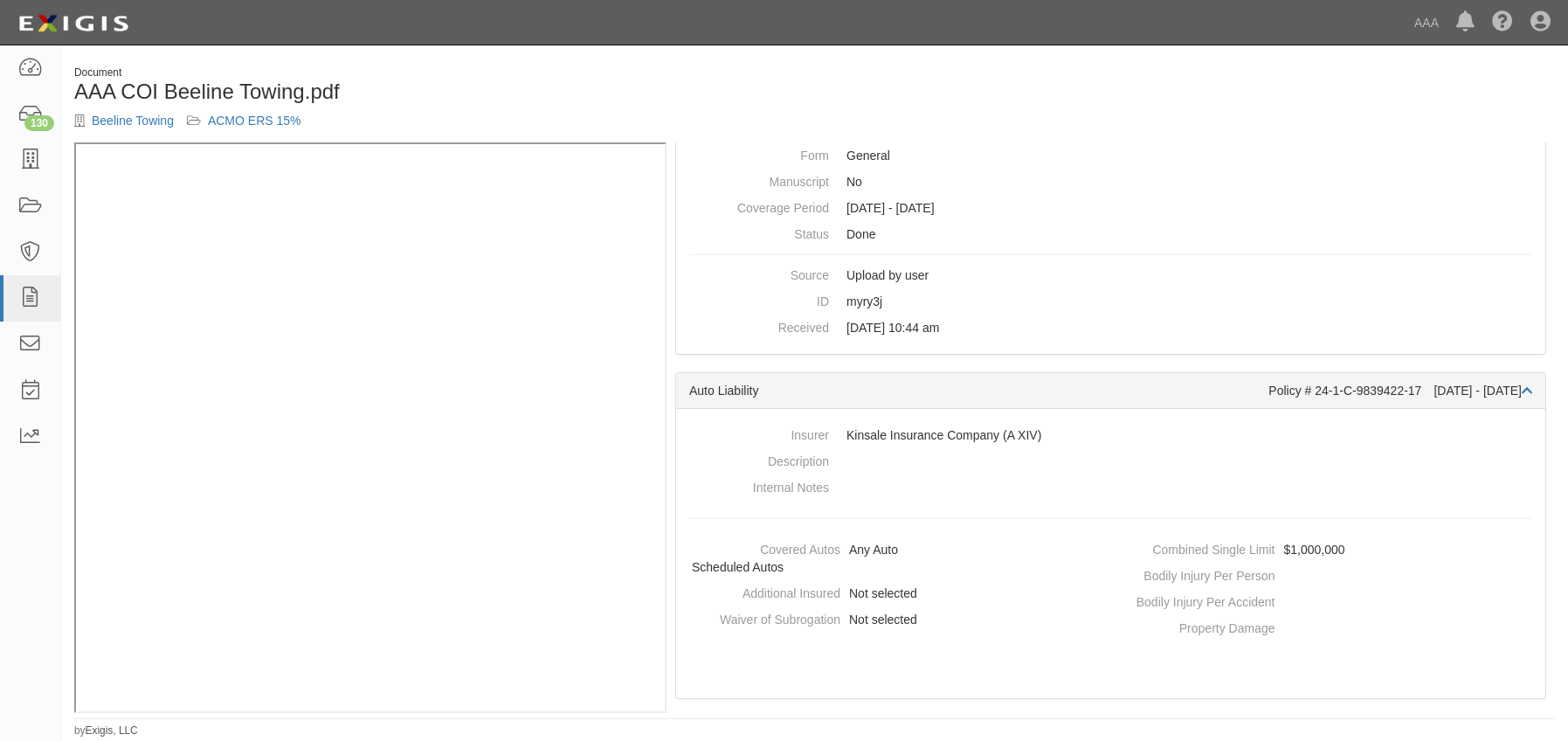
scroll to position [87, 0]
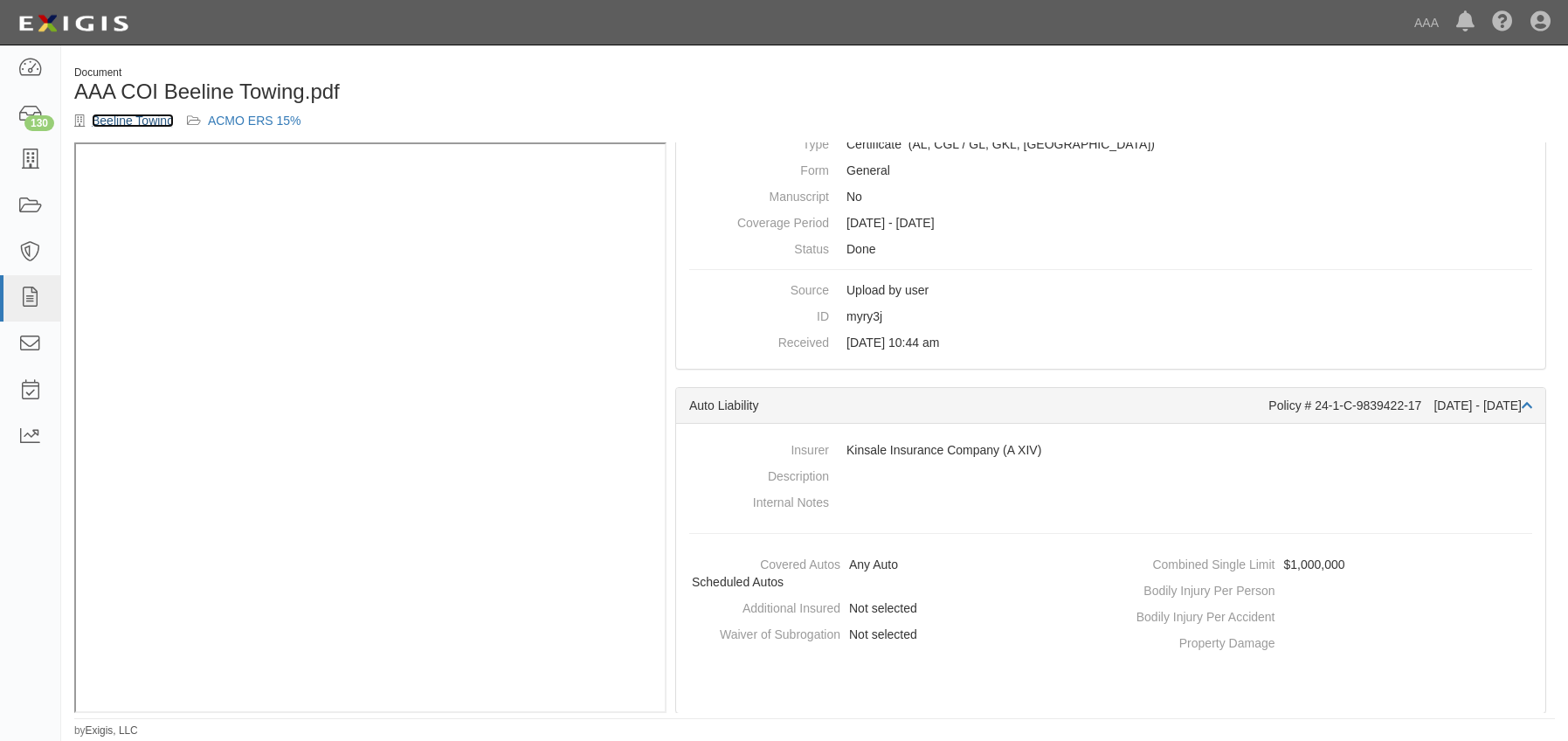
drag, startPoint x: 156, startPoint y: 119, endPoint x: 174, endPoint y: 122, distance: 18.2
click at [155, 119] on link "Beeline Towing" at bounding box center [132, 120] width 82 height 14
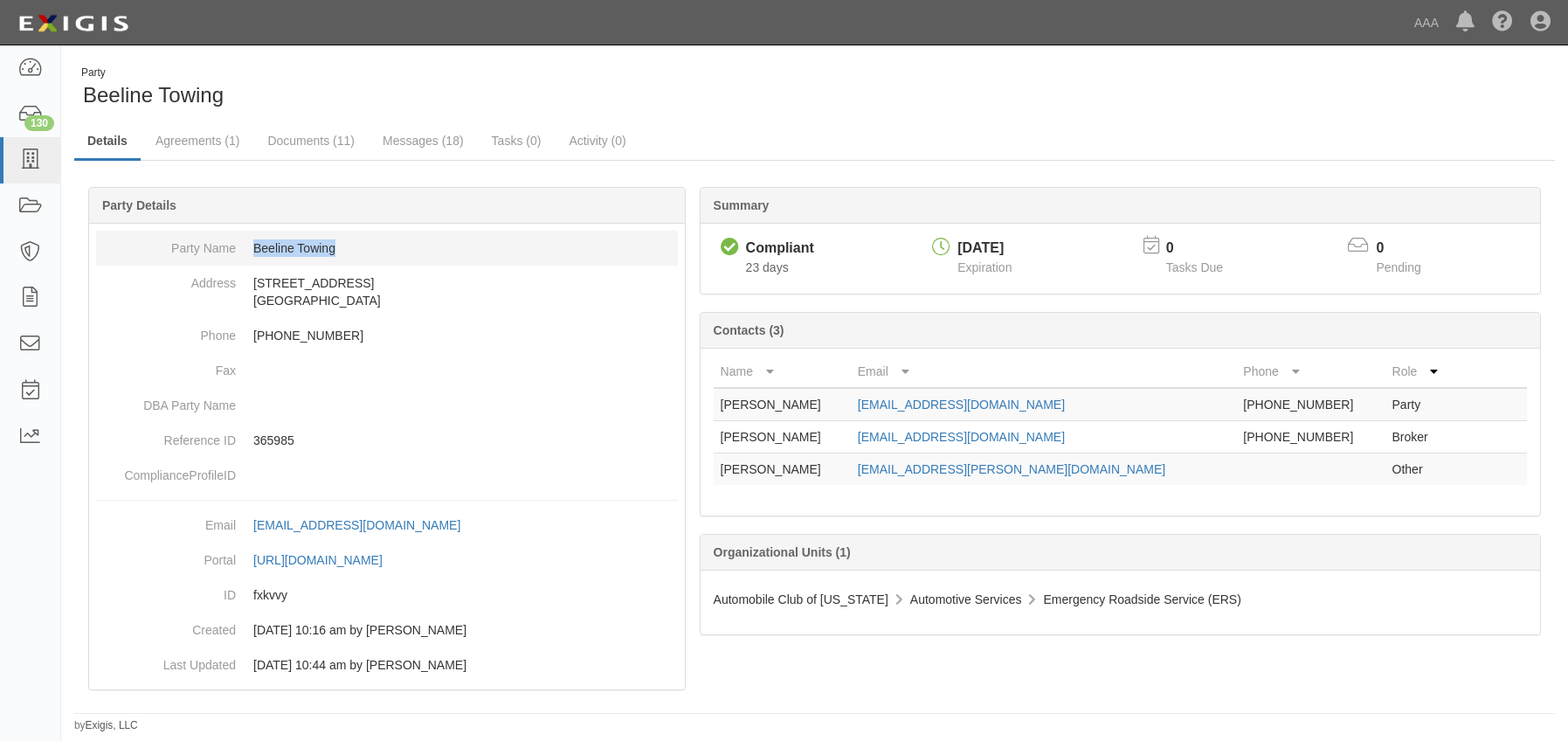
drag, startPoint x: 253, startPoint y: 248, endPoint x: 358, endPoint y: 250, distance: 105.0
click at [358, 250] on dd "Beeline Towing" at bounding box center [387, 247] width 582 height 35
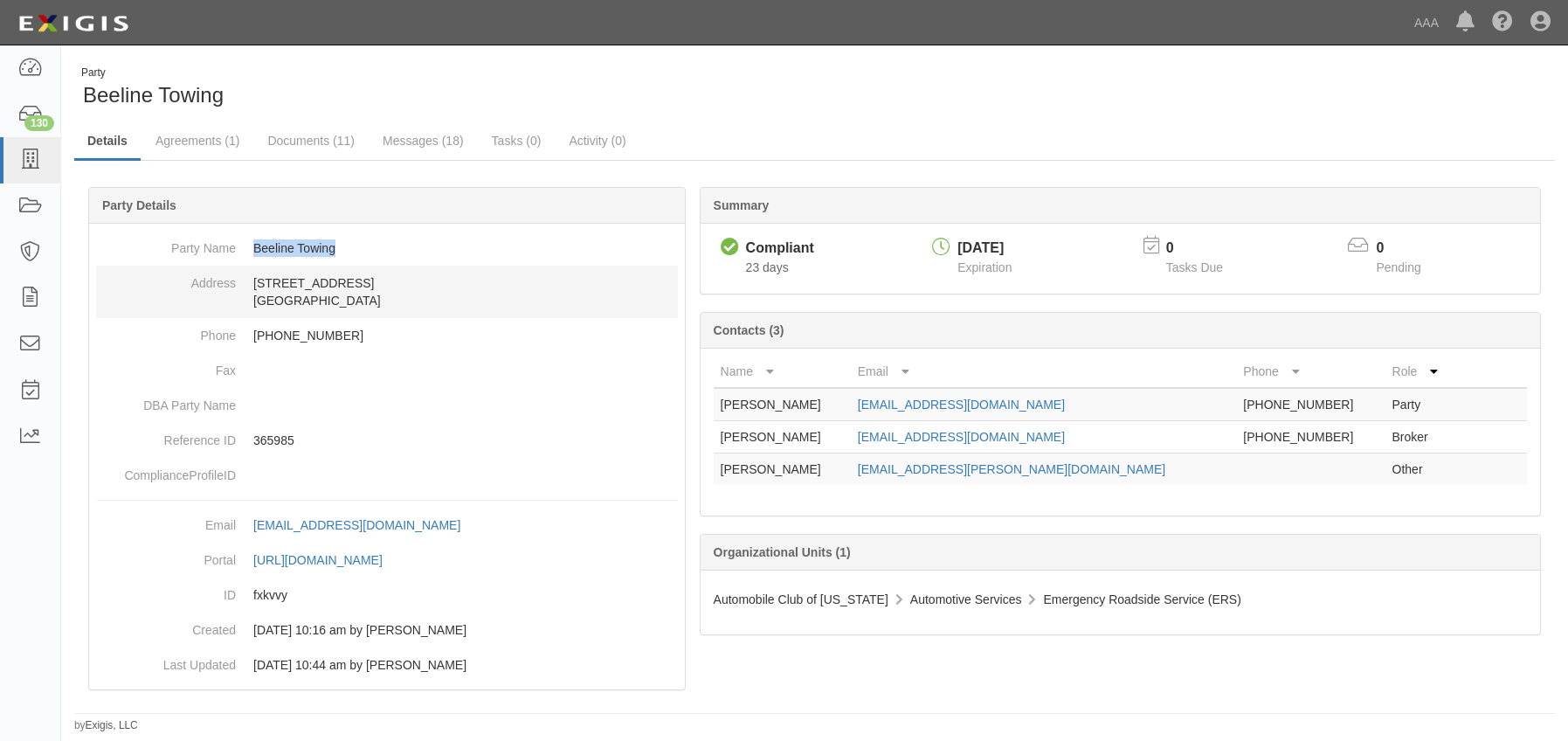
copy dd "Beeline Towing"
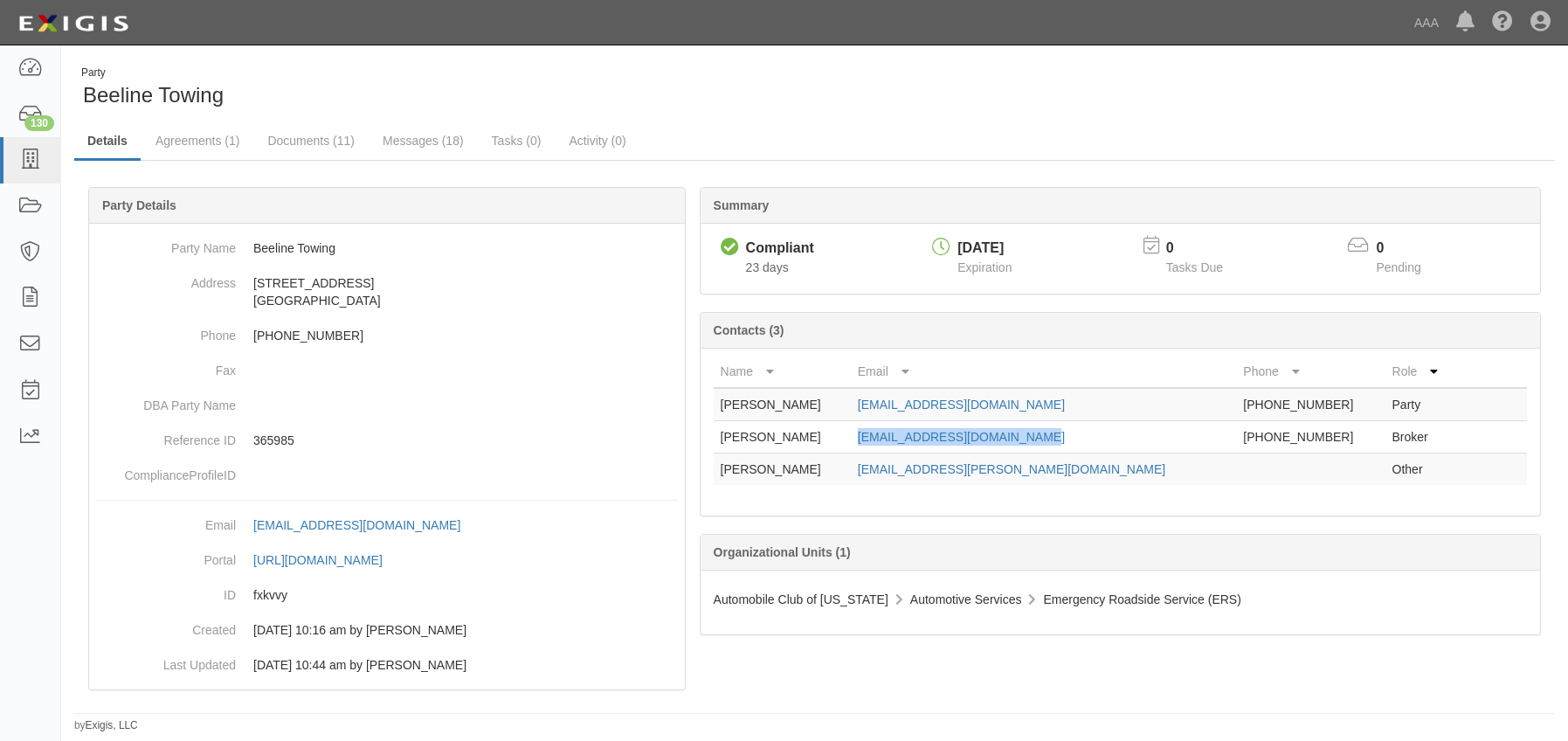
drag, startPoint x: 1087, startPoint y: 434, endPoint x: 881, endPoint y: 442, distance: 206.2
click at [881, 442] on td "ebrand@shelterinsurance.com" at bounding box center [1044, 437] width 386 height 33
copy link "ebrand@shelterinsurance.com"
drag, startPoint x: 1079, startPoint y: 401, endPoint x: 877, endPoint y: 409, distance: 202.2
click at [877, 409] on tr "Ted Williamson beelinetowing2015@yahoo.com 314-283-0037 Party" at bounding box center [1120, 404] width 813 height 33
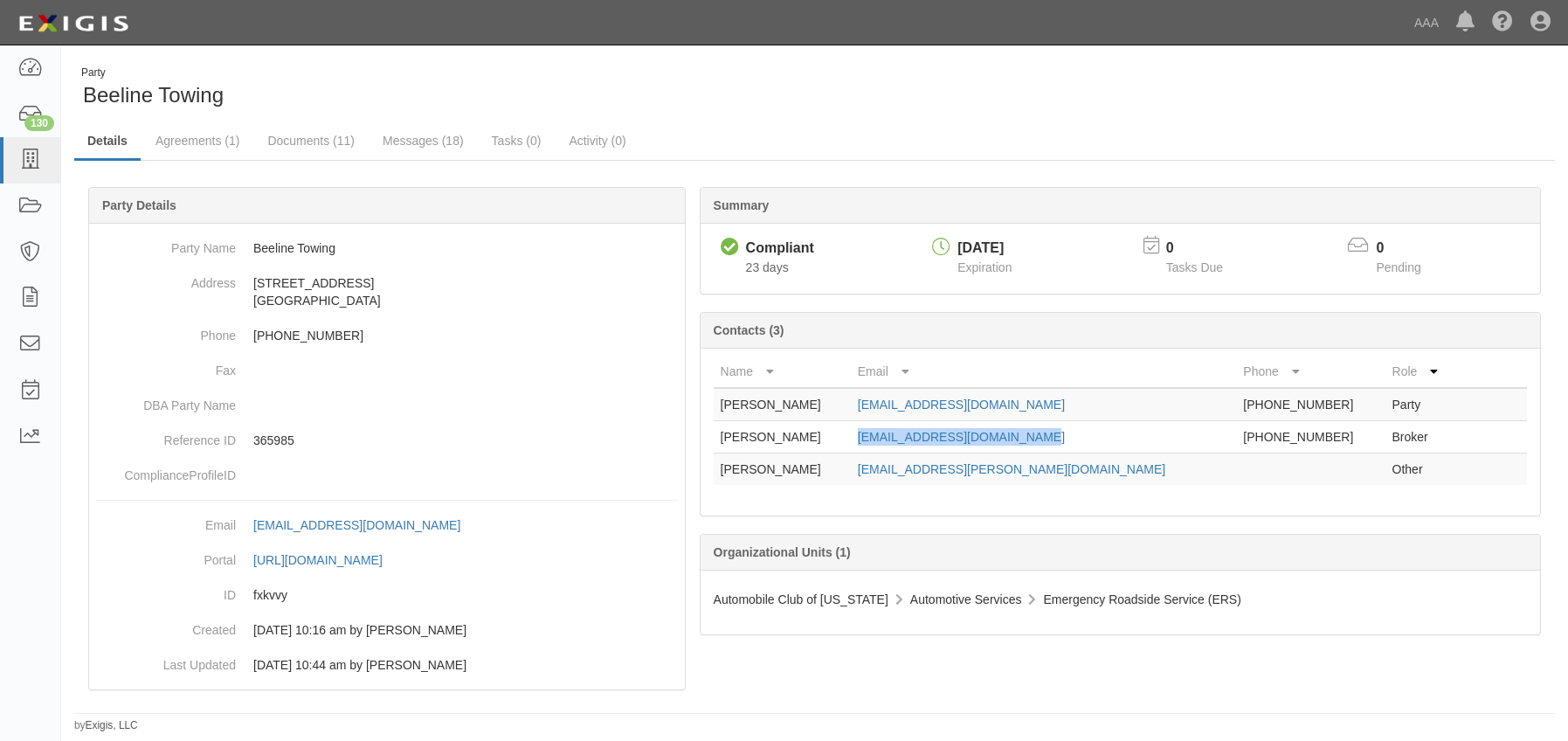
copy tr "beelinetowing2015@yahoo.com"
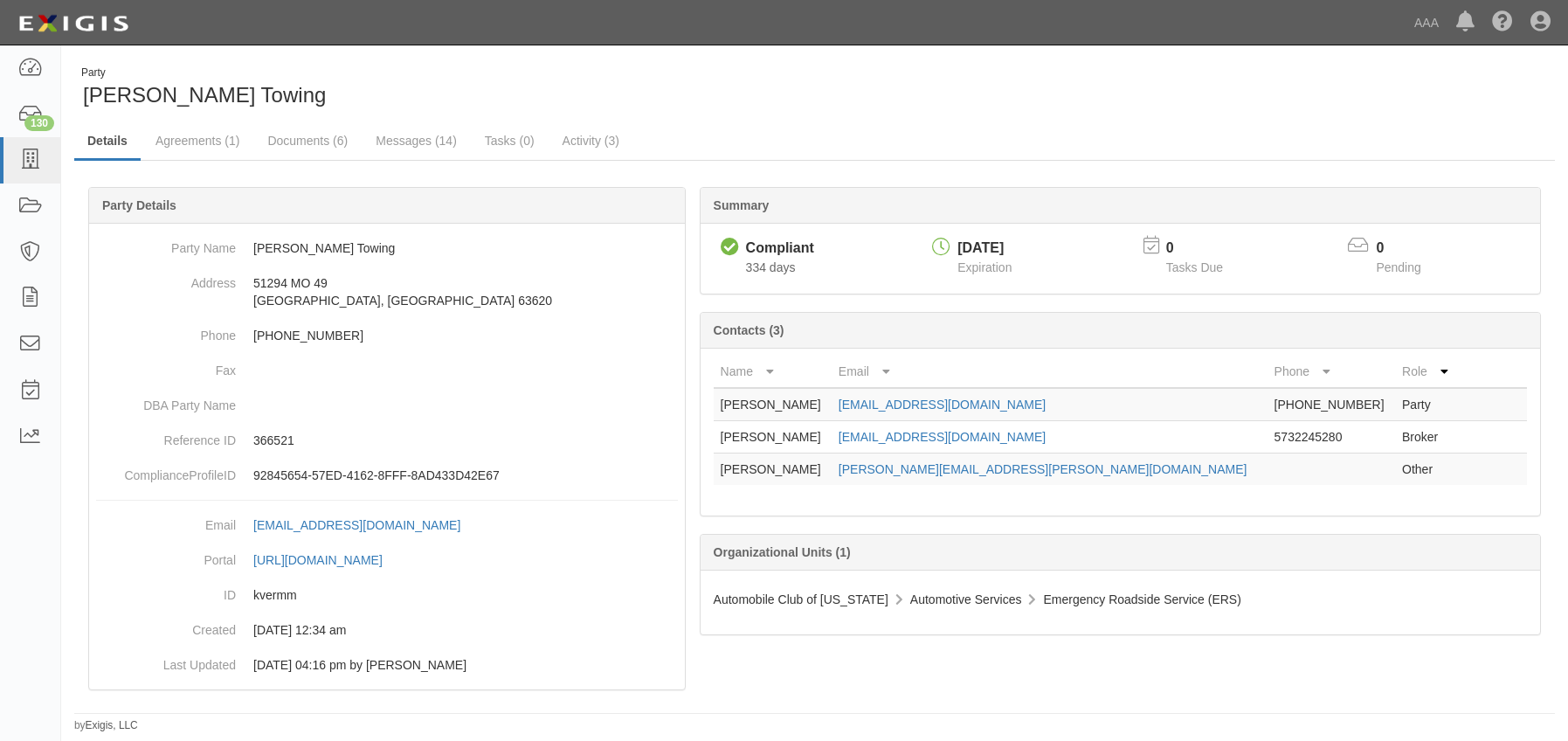
click at [1065, 402] on td "forsheetowing@gmail.com" at bounding box center [1049, 404] width 436 height 33
drag, startPoint x: 1090, startPoint y: 403, endPoint x: 905, endPoint y: 411, distance: 185.2
click at [905, 411] on td "forsheetowing@gmail.com" at bounding box center [1049, 404] width 436 height 33
copy link "forsheetowing@gmail.com"
drag, startPoint x: 1092, startPoint y: 432, endPoint x: 872, endPoint y: 439, distance: 220.1
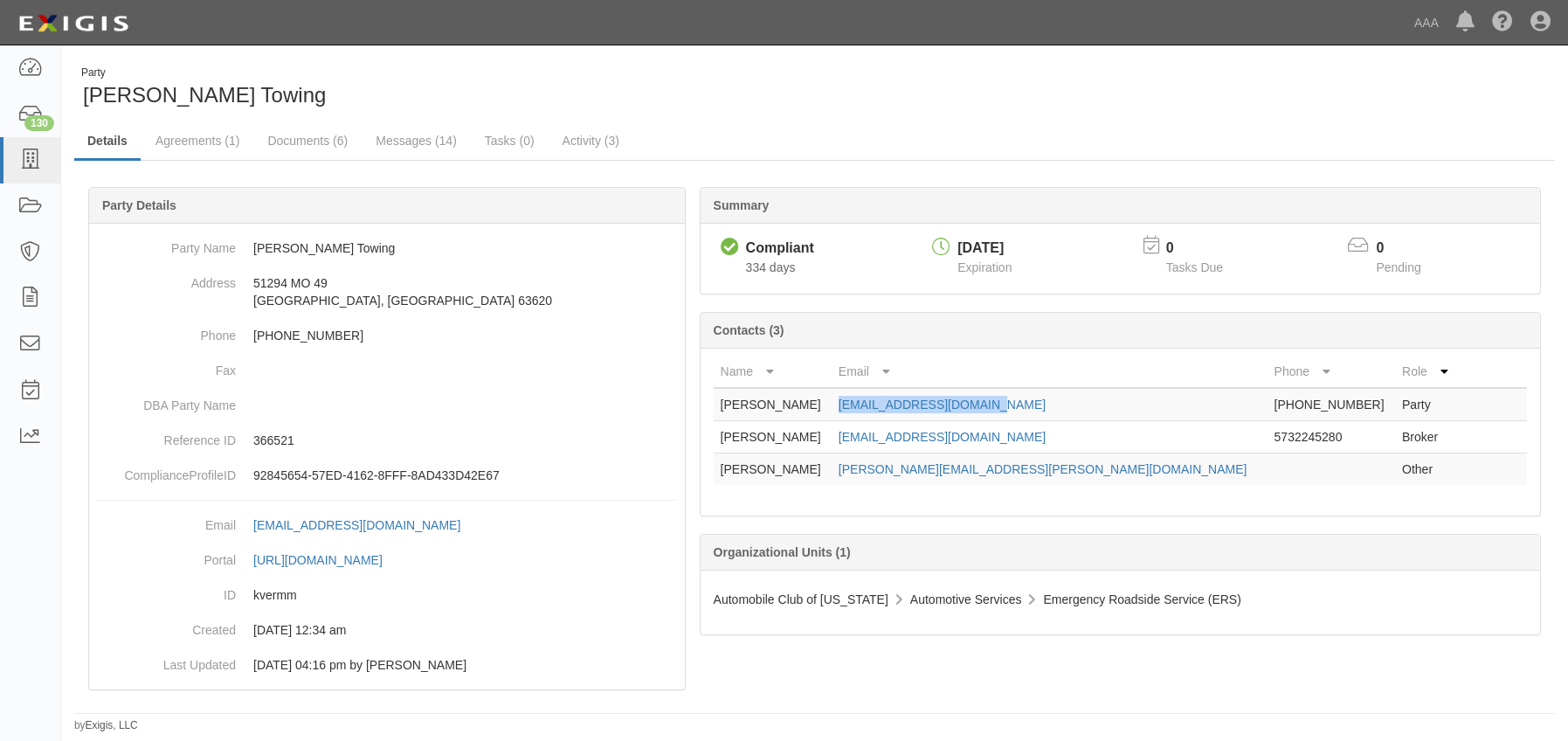
click at [872, 439] on tr "Kristie Willard kwillard@bankwithsouthern.com 5732245280 Broker" at bounding box center [1120, 437] width 813 height 33
copy tr "kwillard@bankwithsouthern.com"
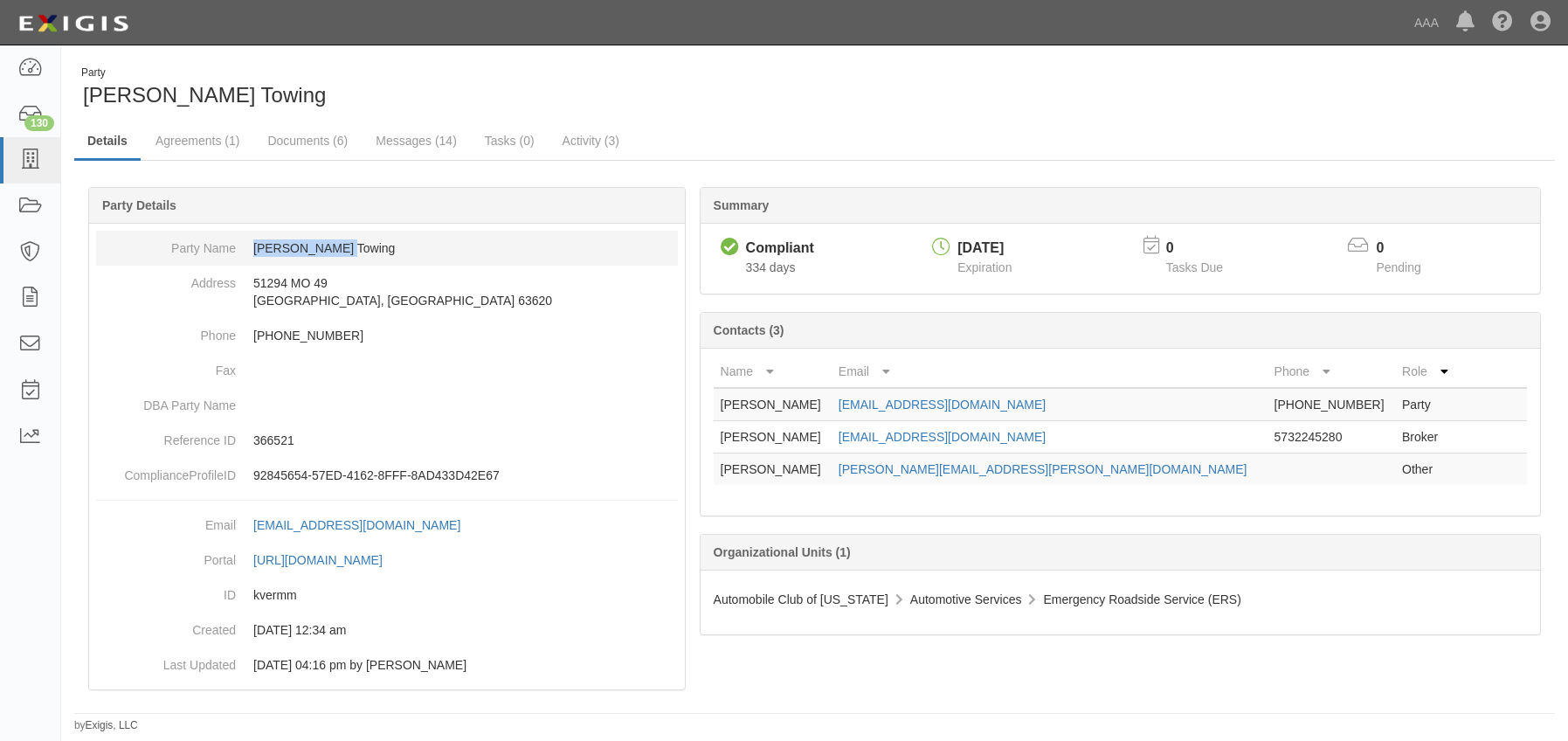
drag, startPoint x: 349, startPoint y: 250, endPoint x: 252, endPoint y: 244, distance: 97.2
click at [252, 244] on dd "[PERSON_NAME] Towing" at bounding box center [387, 247] width 582 height 35
copy dd "[PERSON_NAME] Towing"
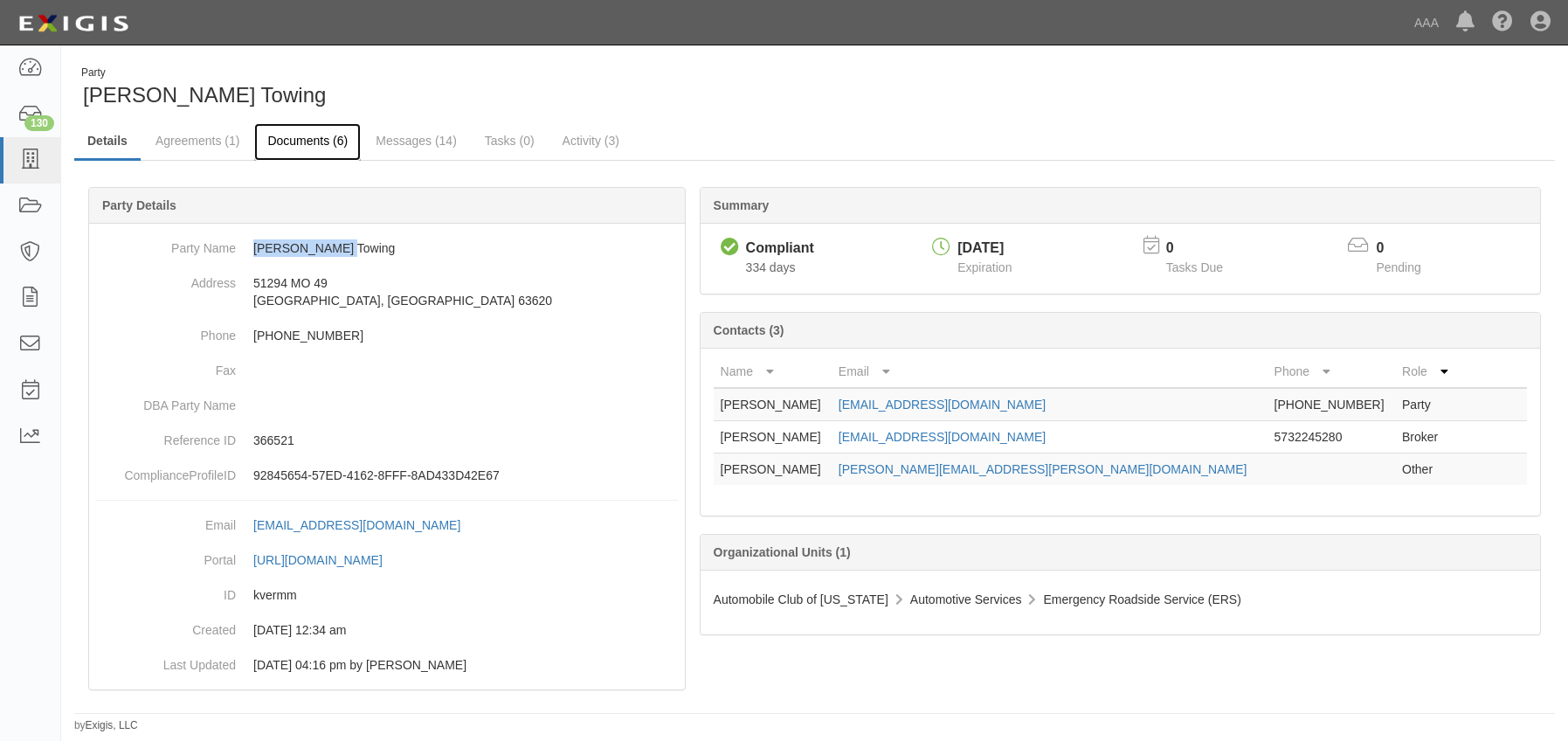
click at [289, 142] on link "Documents (6)" at bounding box center [307, 142] width 106 height 38
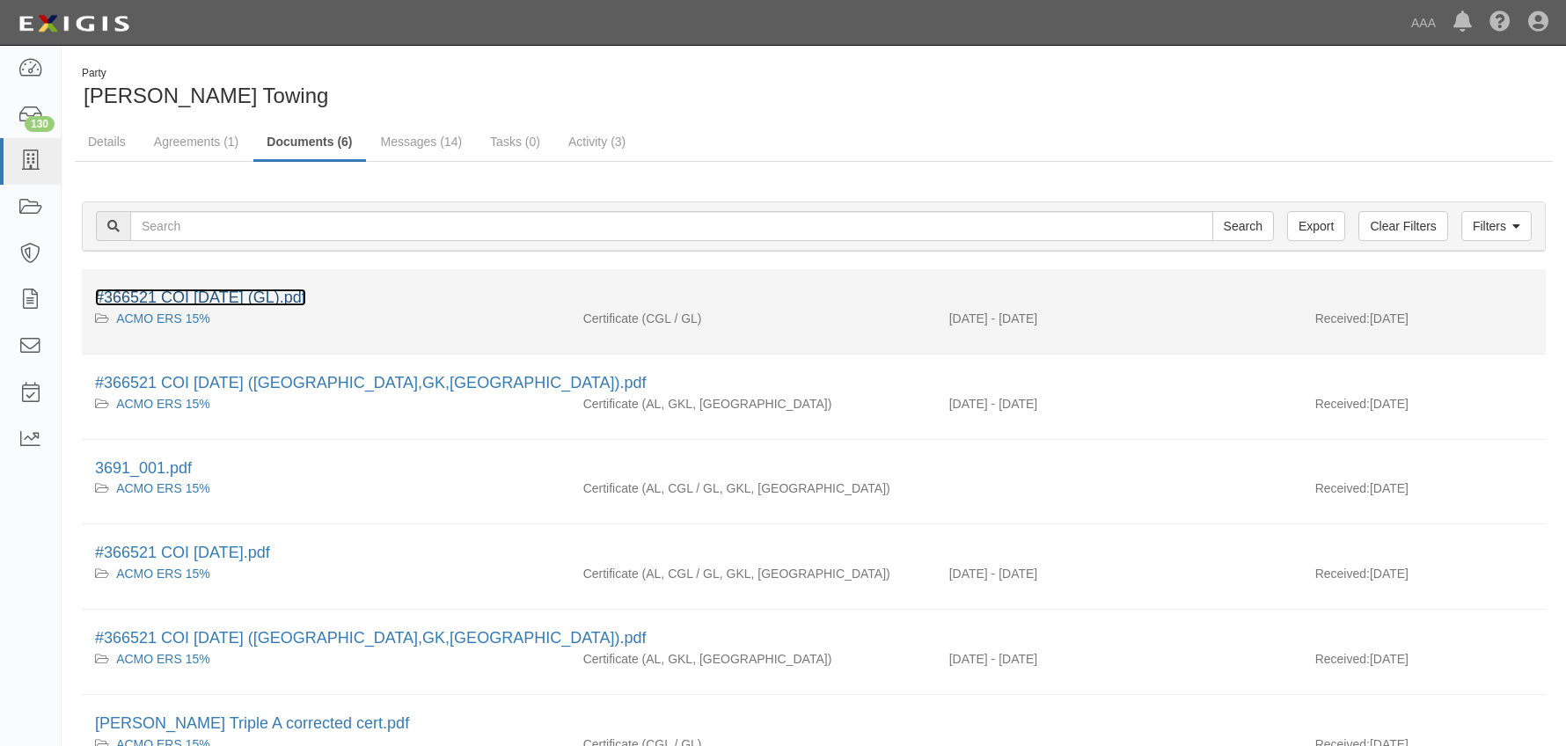
click at [251, 294] on link "#366521 COI 10.25.25 (GL).pdf" at bounding box center [200, 298] width 211 height 18
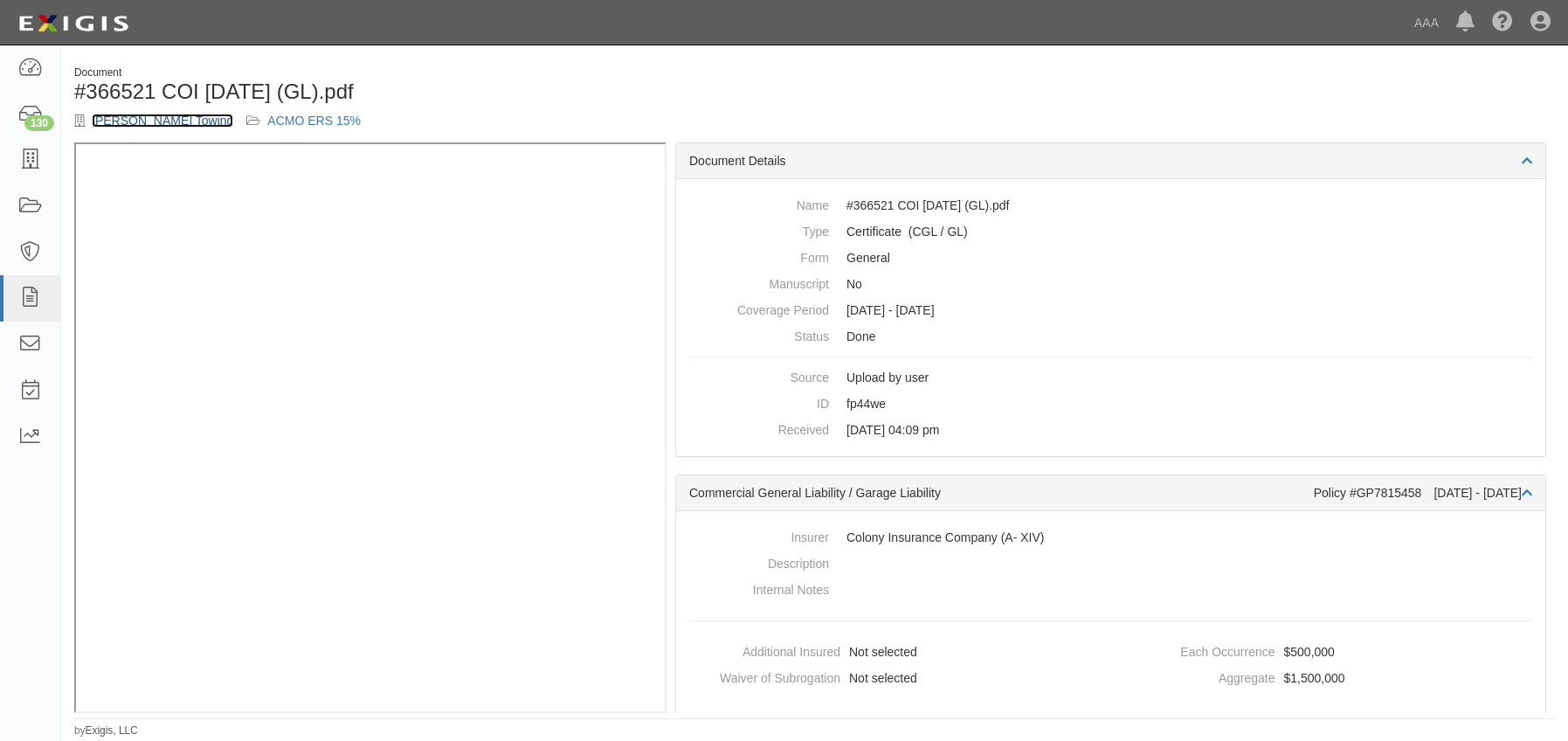
click at [156, 114] on link "[PERSON_NAME] Towing" at bounding box center [162, 120] width 142 height 14
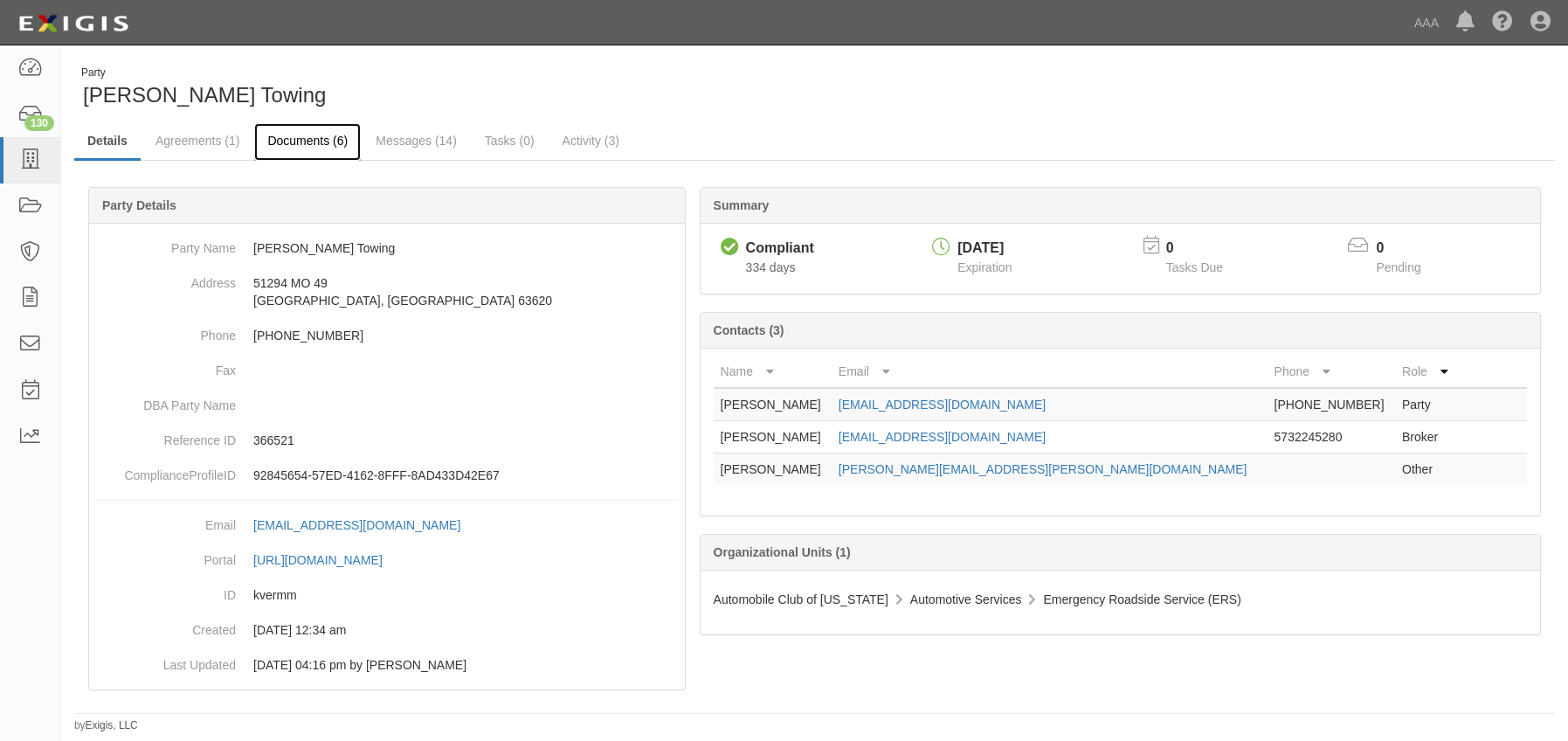
click at [295, 138] on link "Documents (6)" at bounding box center [307, 142] width 106 height 38
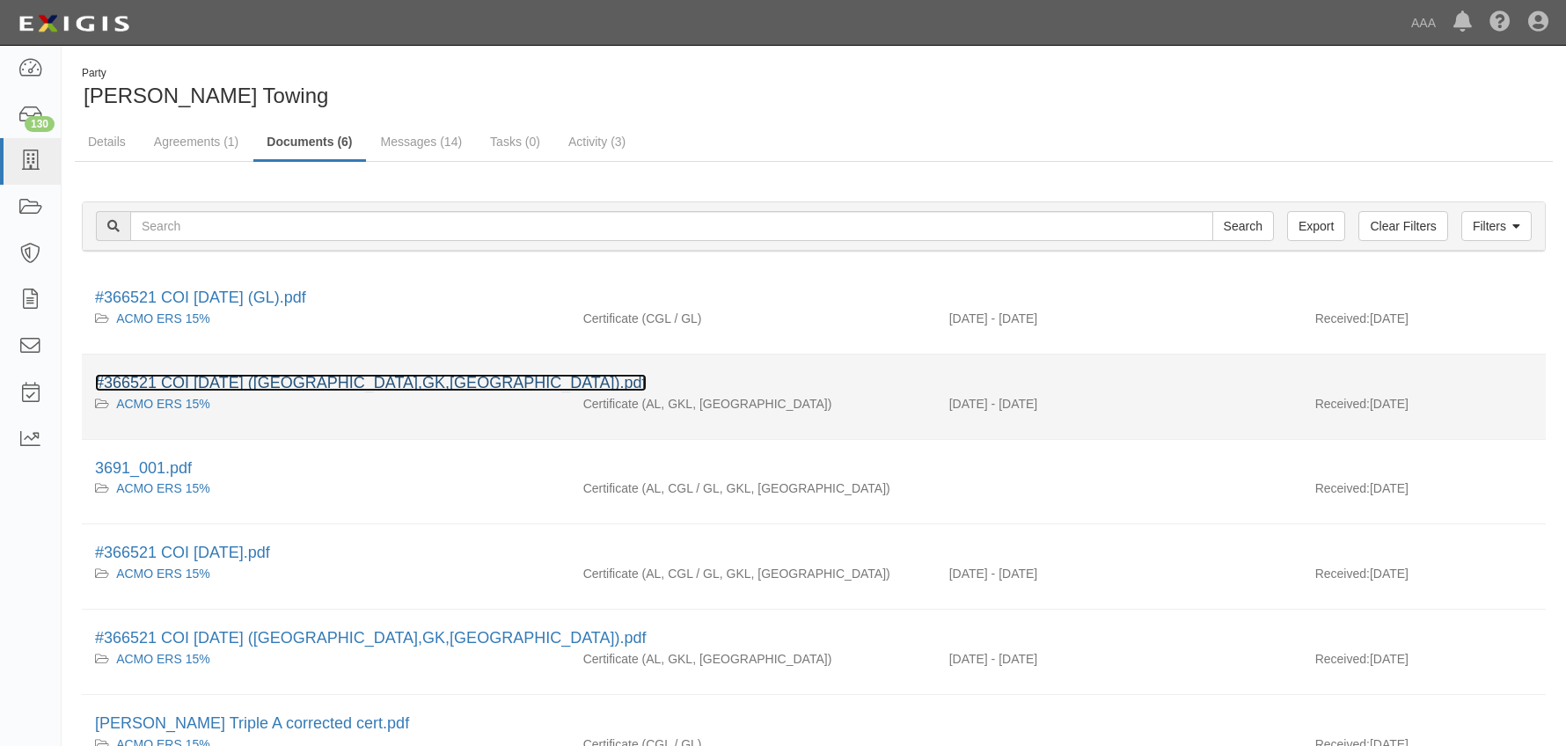
click at [252, 384] on link "#366521 COI [DATE] ([GEOGRAPHIC_DATA],GK,[GEOGRAPHIC_DATA]).pdf" at bounding box center [371, 383] width 552 height 18
